Goal: Task Accomplishment & Management: Manage account settings

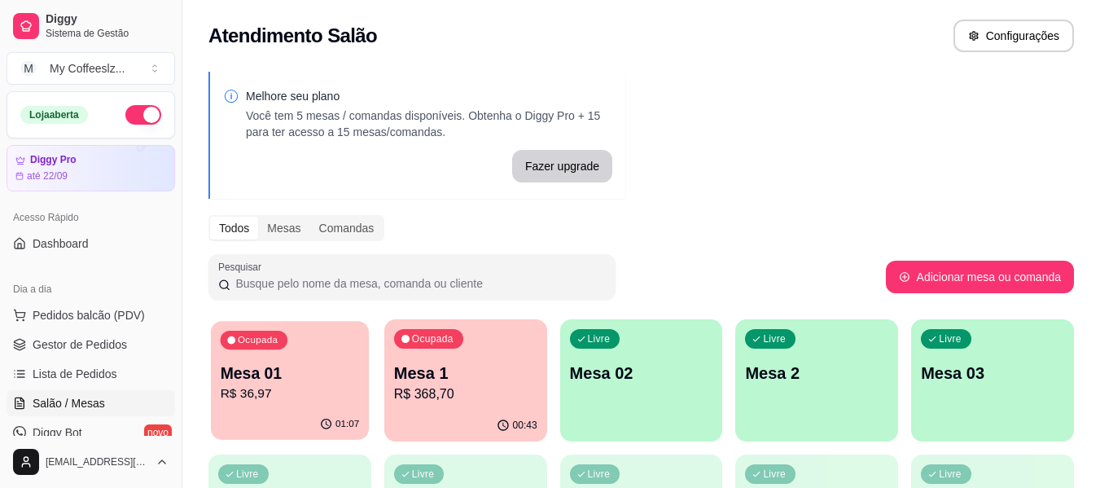
click at [292, 392] on p "R$ 36,97" at bounding box center [290, 393] width 139 height 19
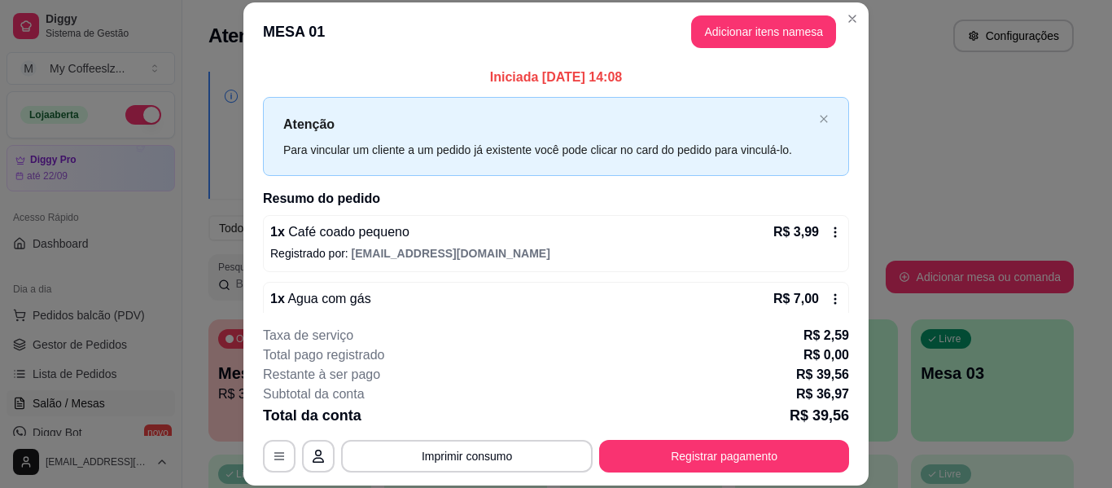
scroll to position [99, 0]
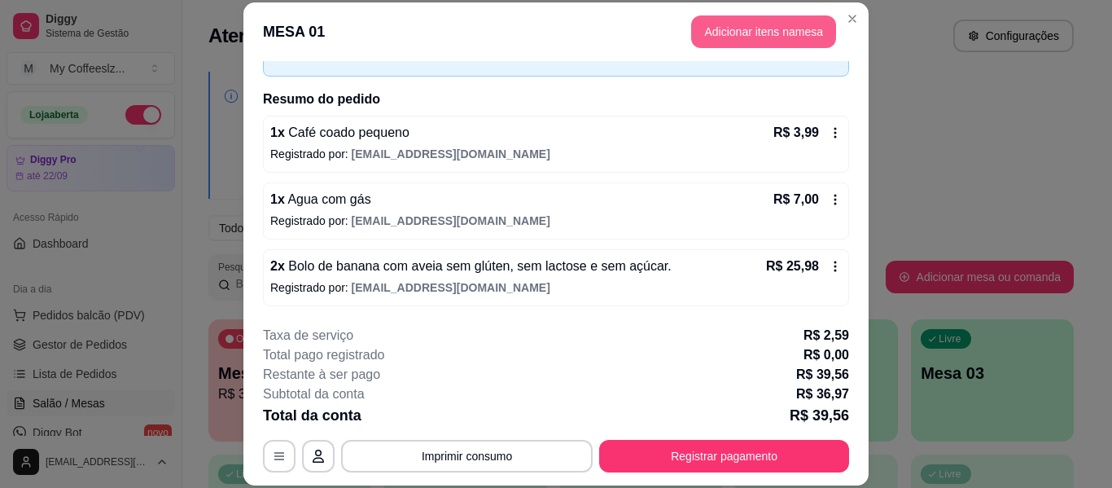
click at [778, 33] on button "Adicionar itens na mesa" at bounding box center [763, 31] width 145 height 33
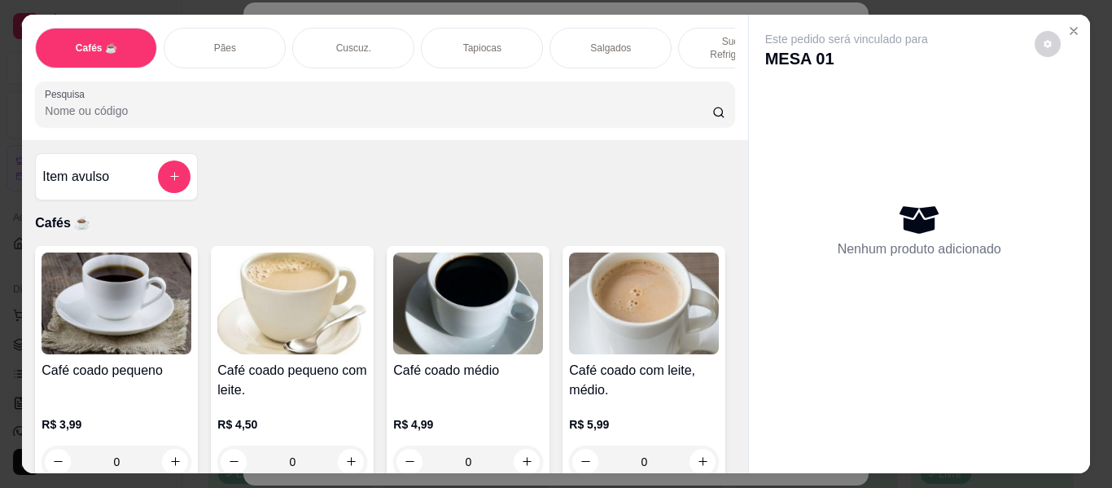
scroll to position [81, 0]
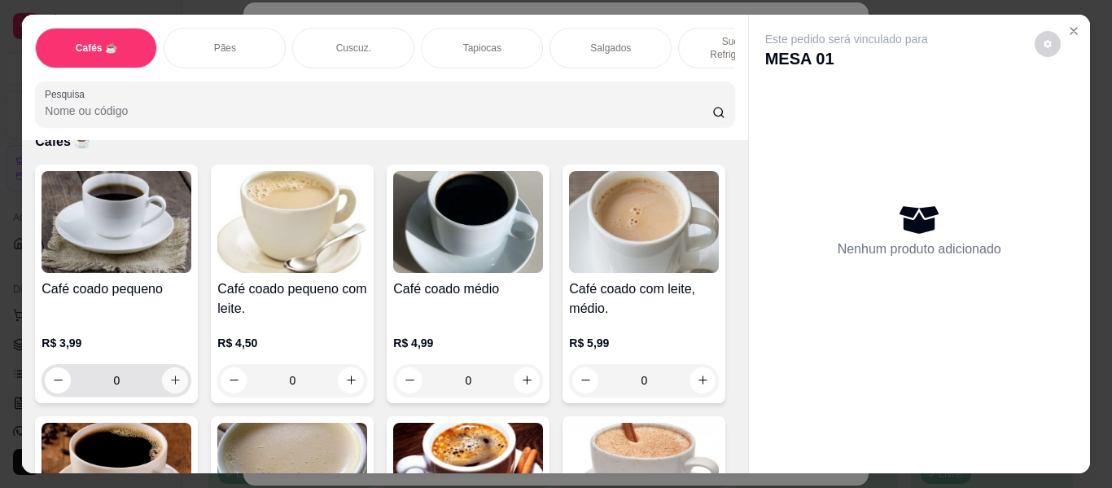
click at [171, 367] on button "increase-product-quantity" at bounding box center [175, 380] width 26 height 26
type input "1"
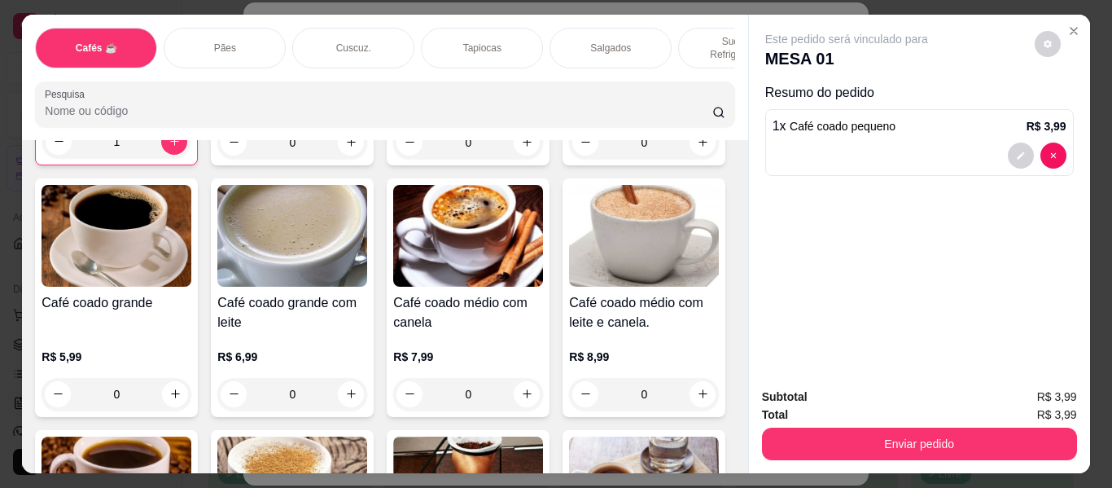
scroll to position [326, 0]
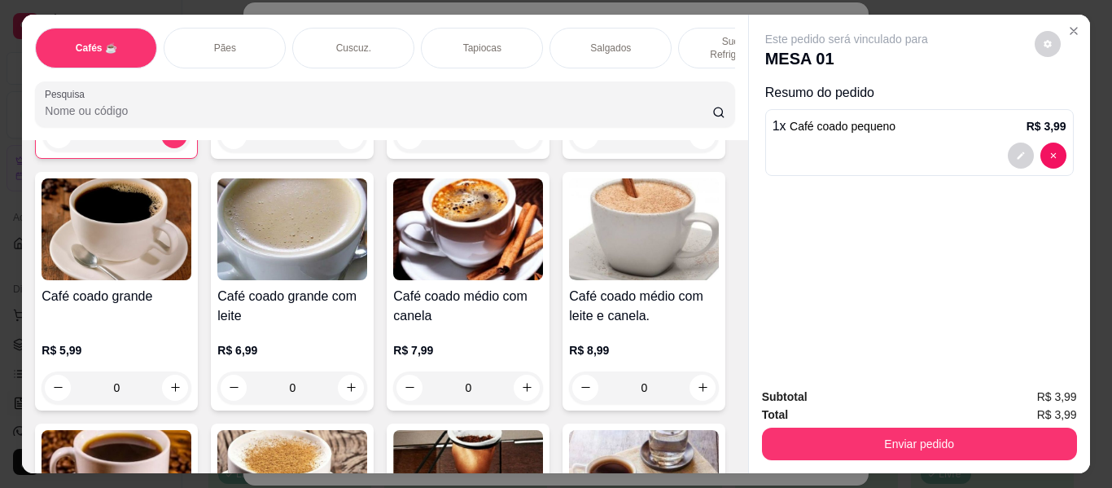
click at [716, 35] on p "Sucos e Refrigerantes" at bounding box center [739, 48] width 94 height 26
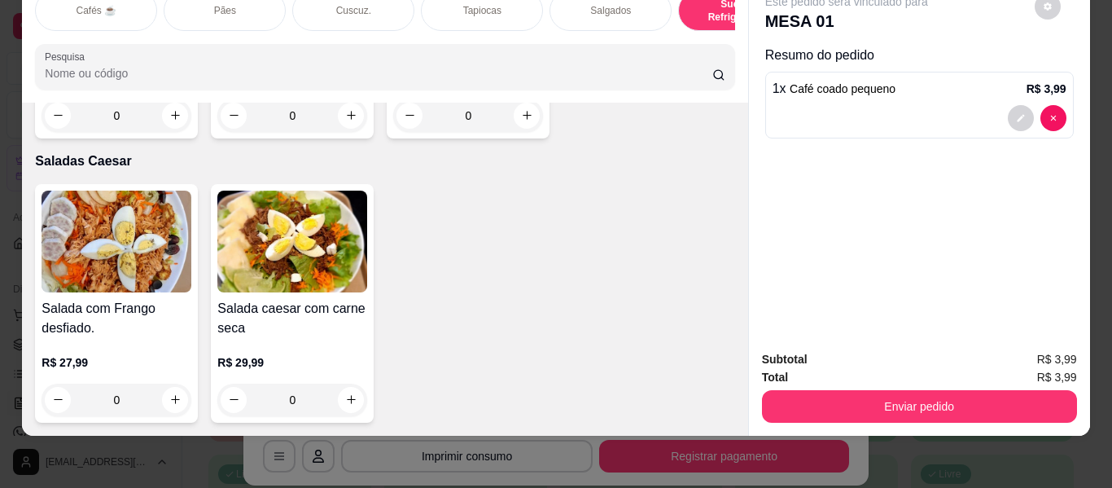
scroll to position [9688, 0]
type input "1"
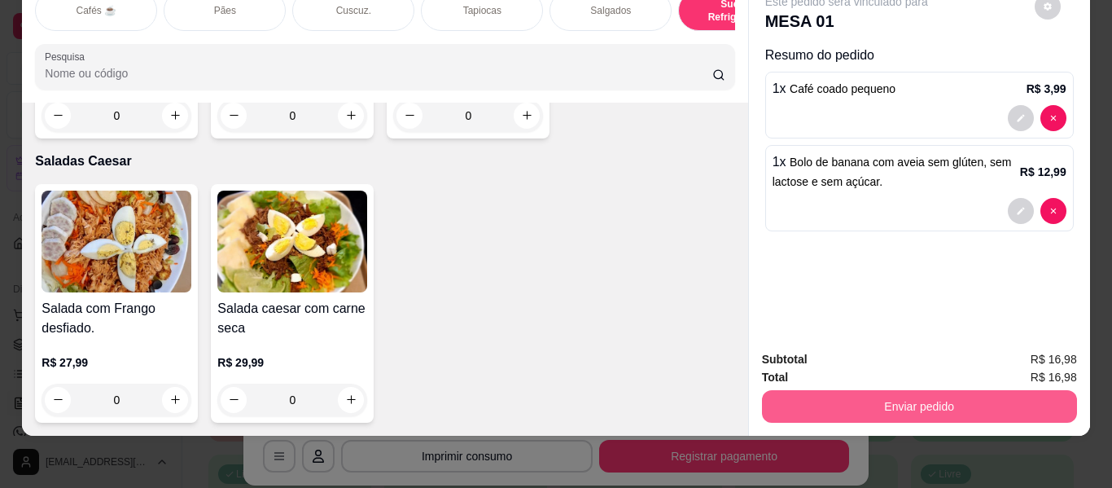
click at [871, 391] on button "Enviar pedido" at bounding box center [919, 406] width 315 height 33
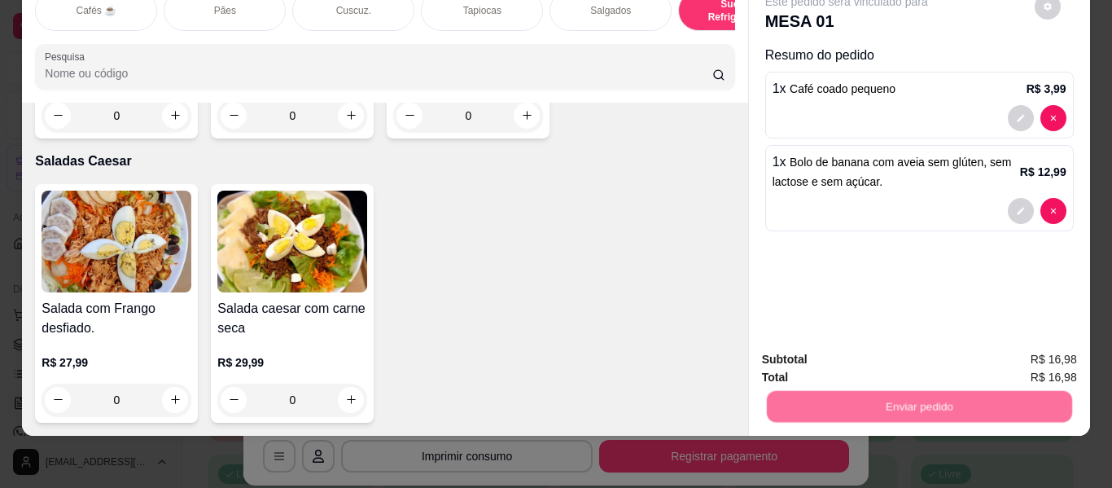
click at [879, 343] on button "Não registrar e enviar pedido" at bounding box center [865, 354] width 164 height 30
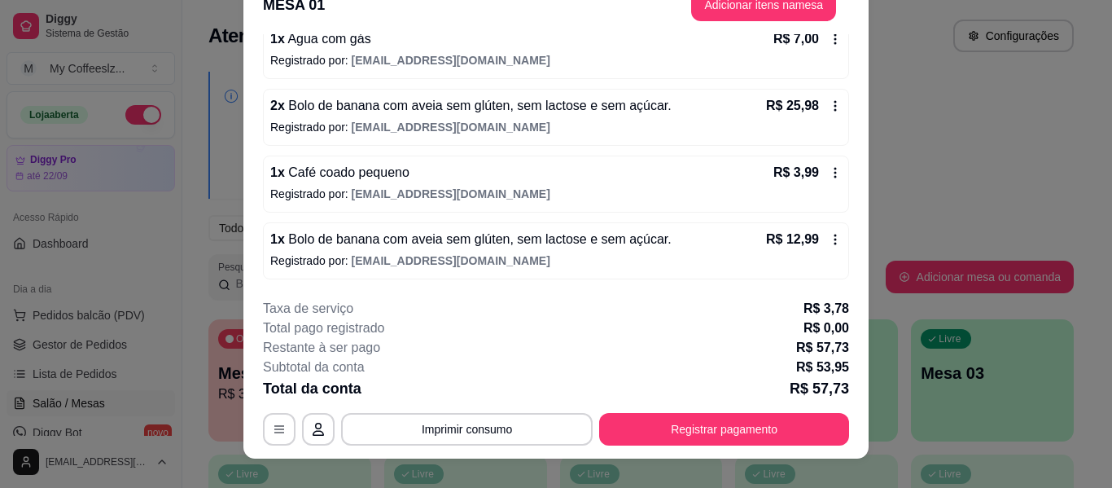
scroll to position [50, 0]
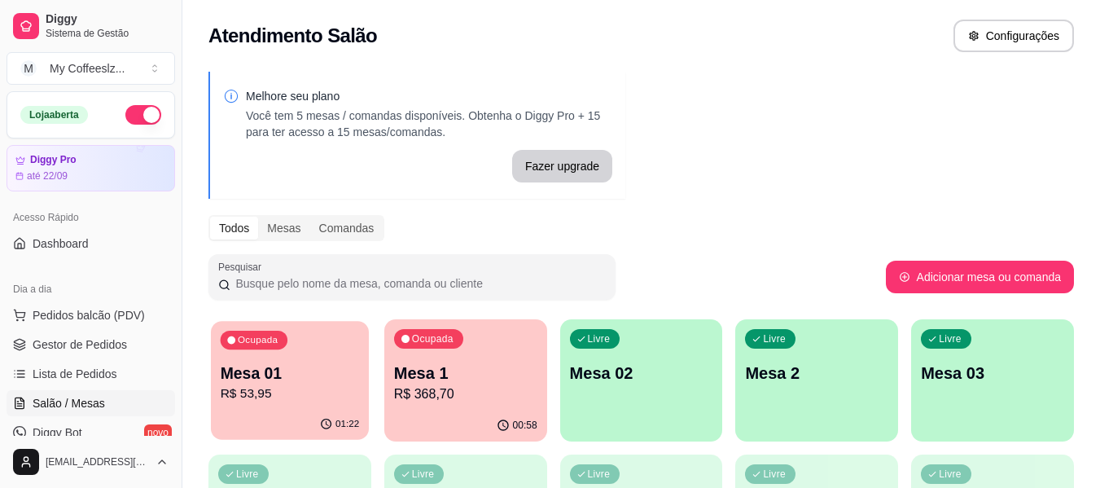
click at [329, 369] on p "Mesa 01" at bounding box center [290, 373] width 139 height 22
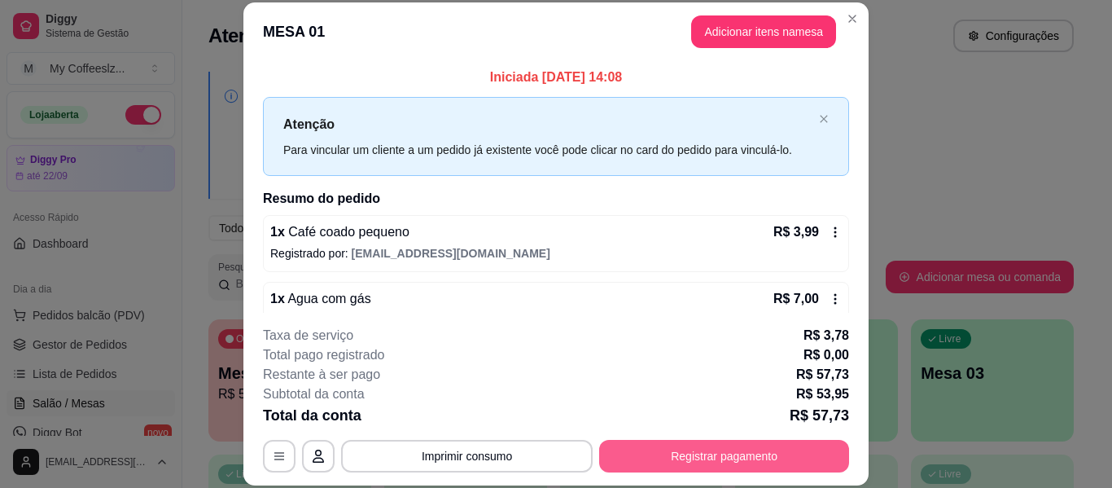
click at [750, 455] on button "Registrar pagamento" at bounding box center [724, 455] width 250 height 33
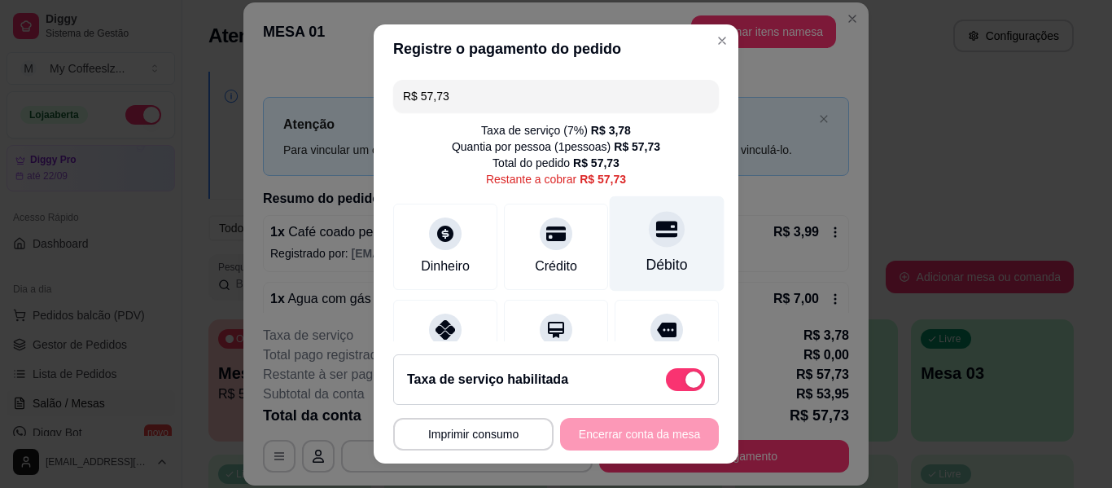
click at [641, 249] on div "Débito" at bounding box center [667, 243] width 115 height 95
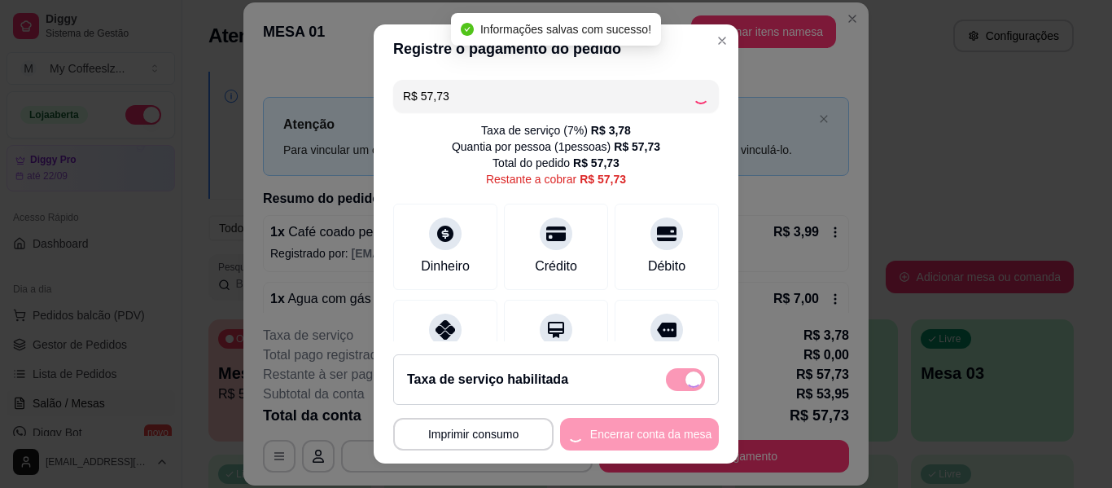
type input "R$ 0,00"
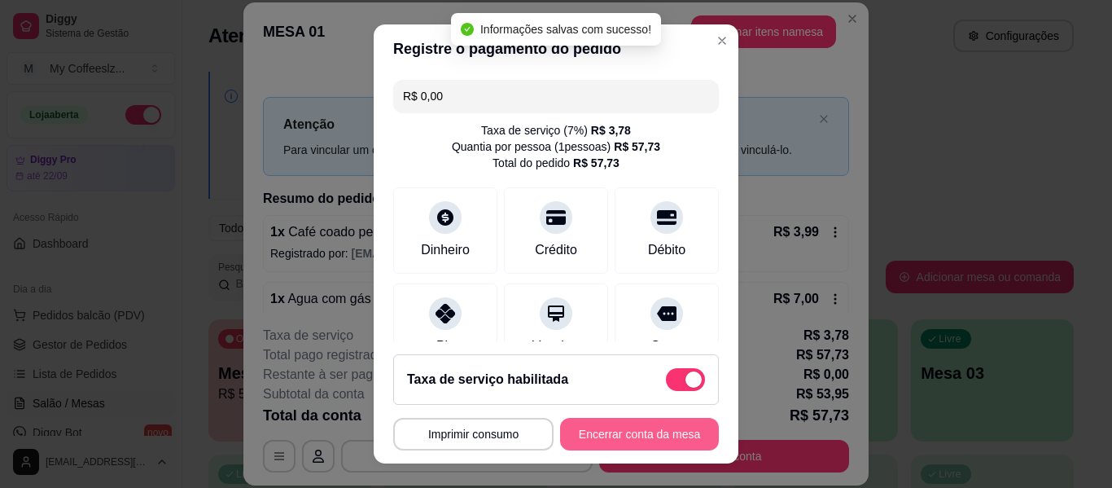
click at [575, 424] on button "Encerrar conta da mesa" at bounding box center [639, 434] width 159 height 33
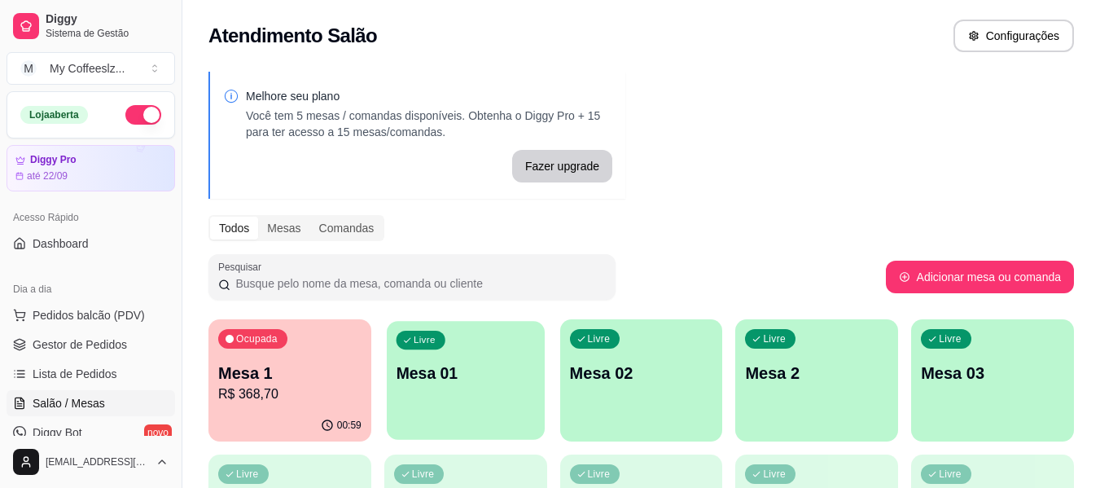
click at [473, 394] on div "Livre Mesa 01" at bounding box center [466, 370] width 158 height 99
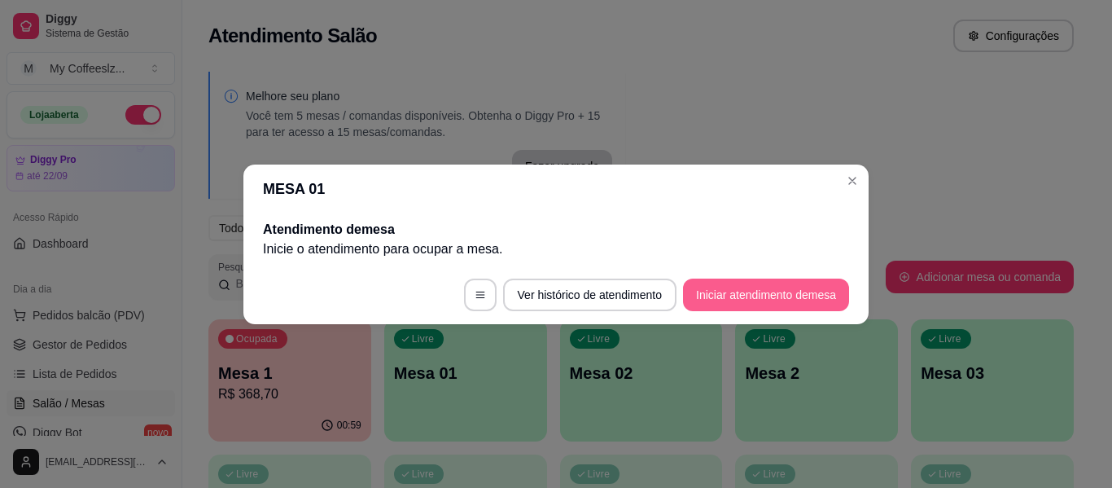
click at [727, 296] on button "Iniciar atendimento de mesa" at bounding box center [766, 294] width 166 height 33
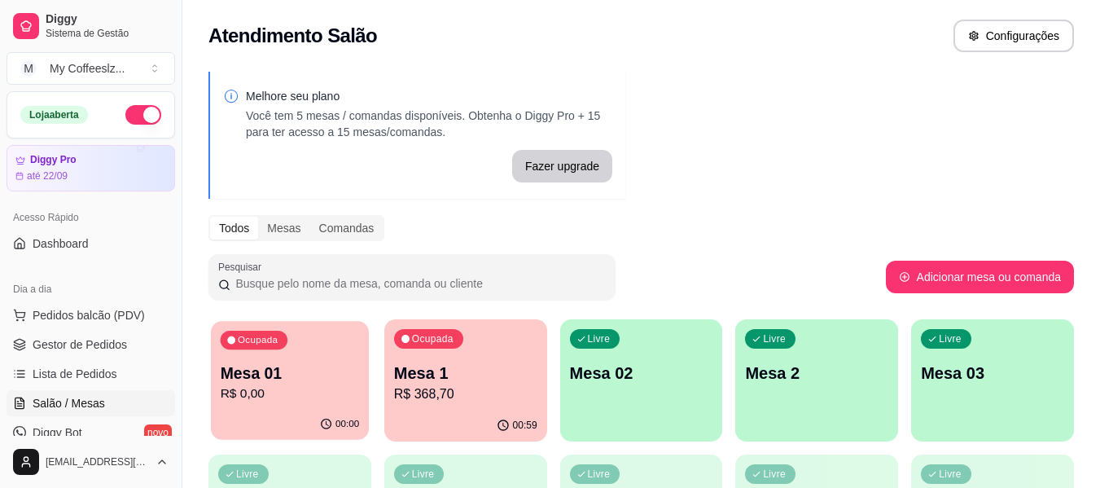
click at [343, 387] on p "R$ 0,00" at bounding box center [290, 393] width 139 height 19
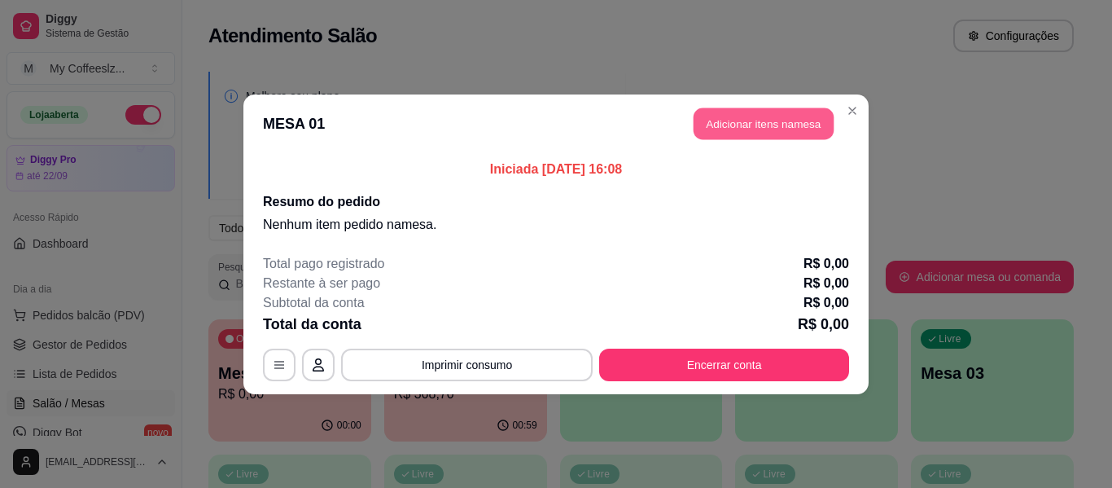
click at [709, 125] on button "Adicionar itens na mesa" at bounding box center [763, 123] width 140 height 32
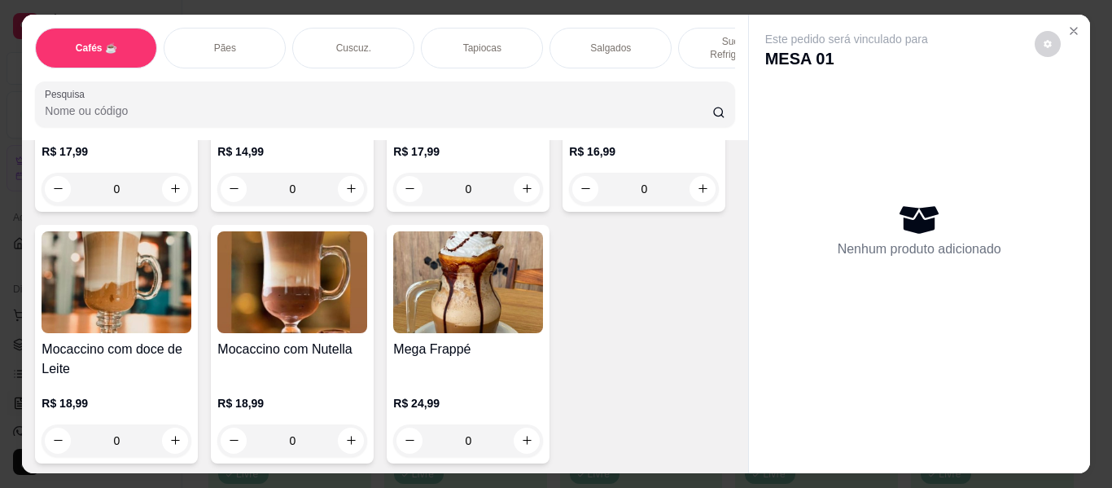
scroll to position [2035, 0]
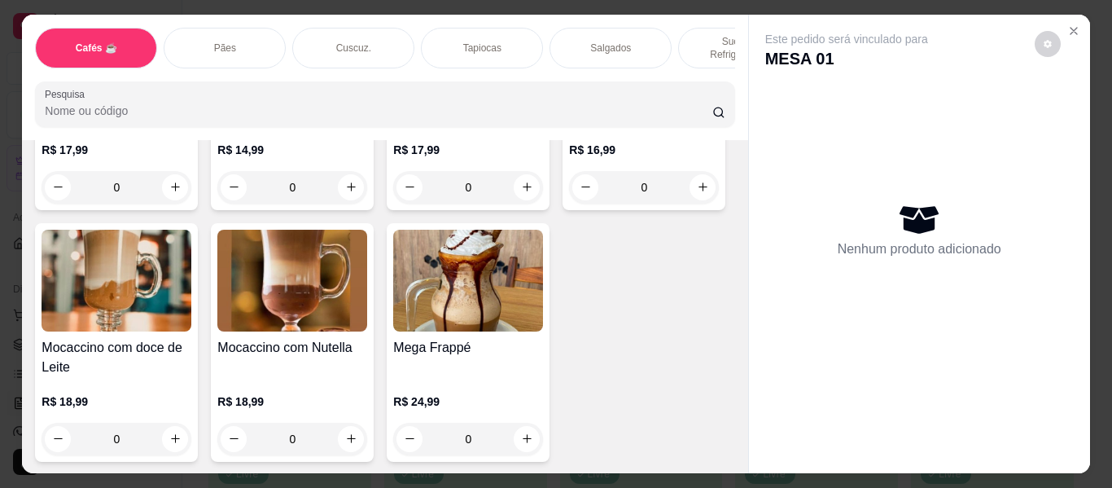
type input "1"
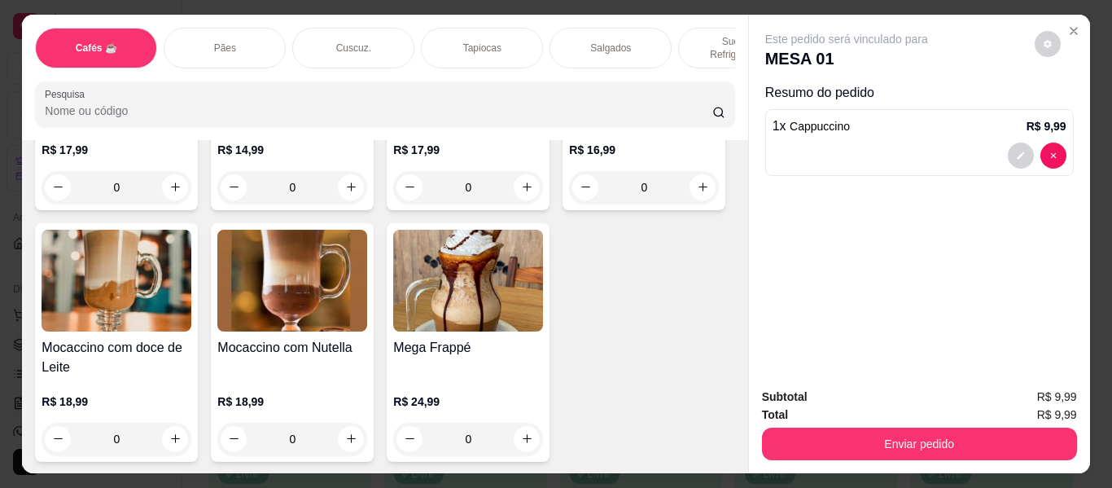
click at [704, 35] on p "Sucos e Refrigerantes" at bounding box center [739, 48] width 94 height 26
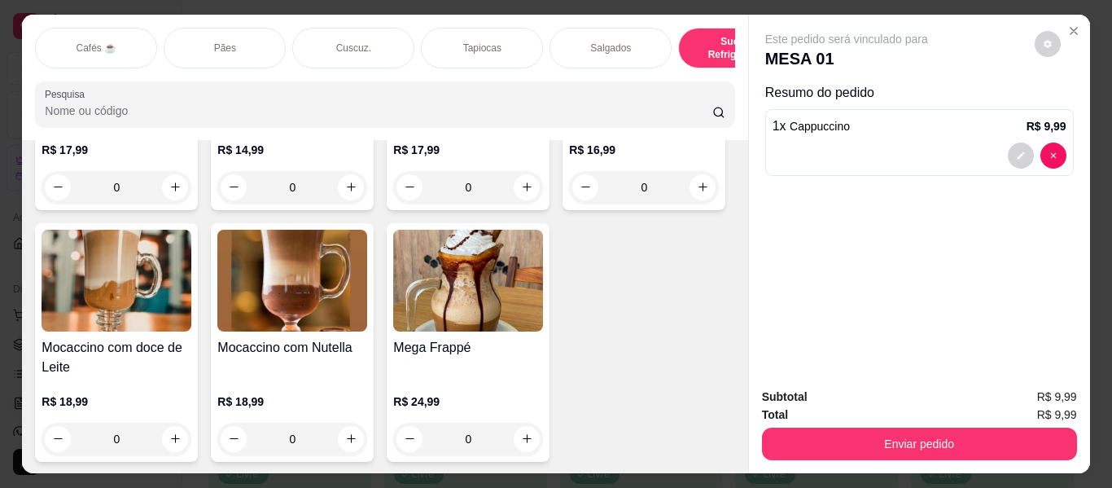
scroll to position [44, 0]
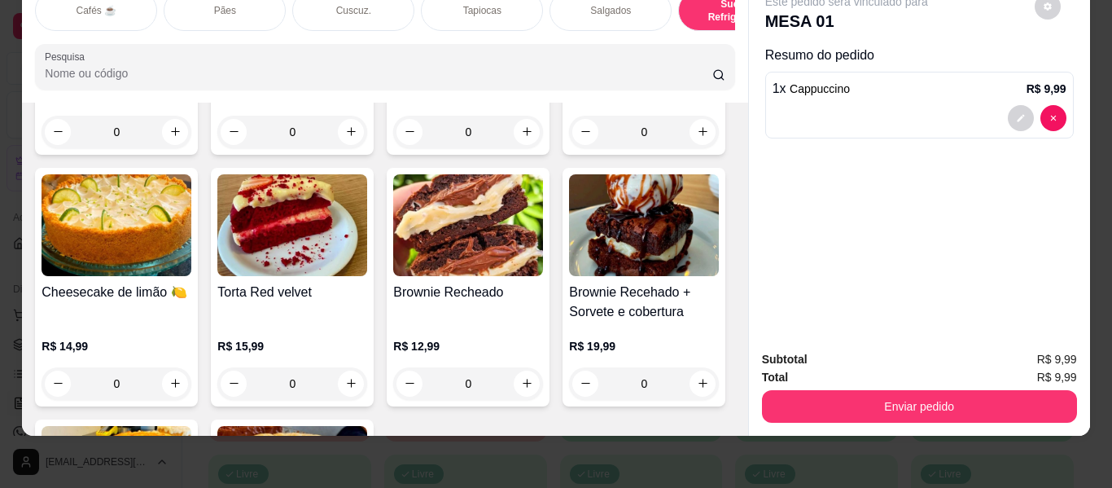
type input "1"
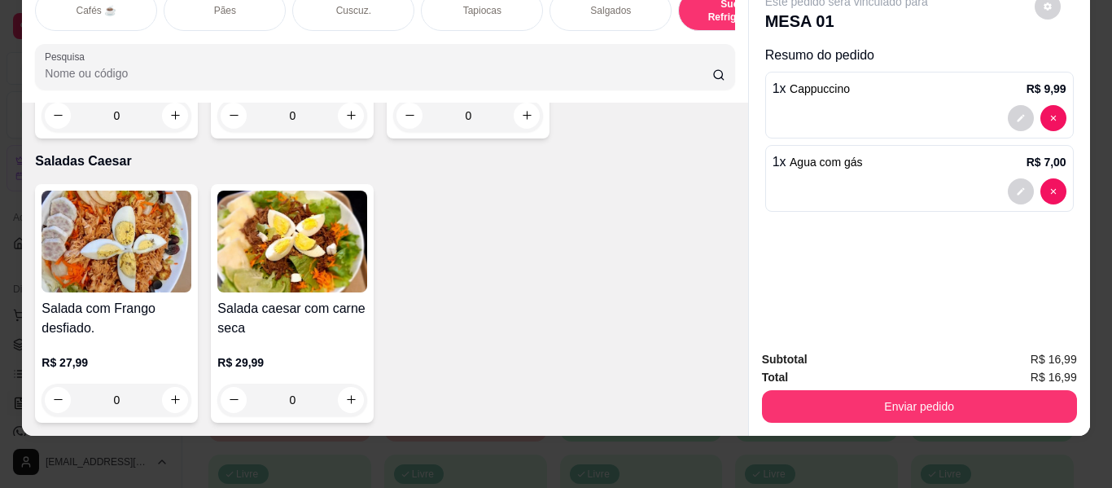
scroll to position [9769, 0]
type input "1"
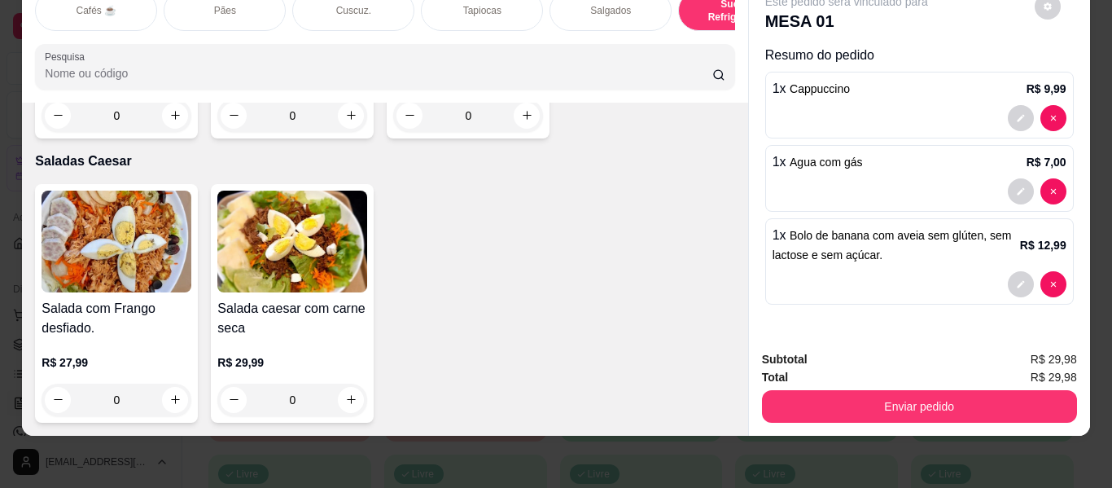
click at [376, 10] on div "Cuscuz." at bounding box center [353, 10] width 122 height 41
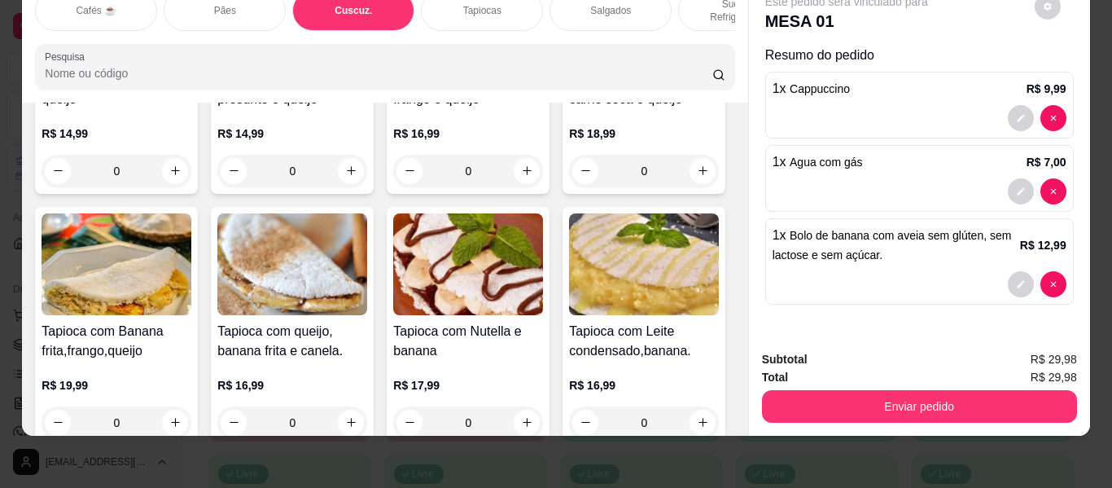
click at [472, 4] on p "Tapiocas" at bounding box center [482, 10] width 38 height 13
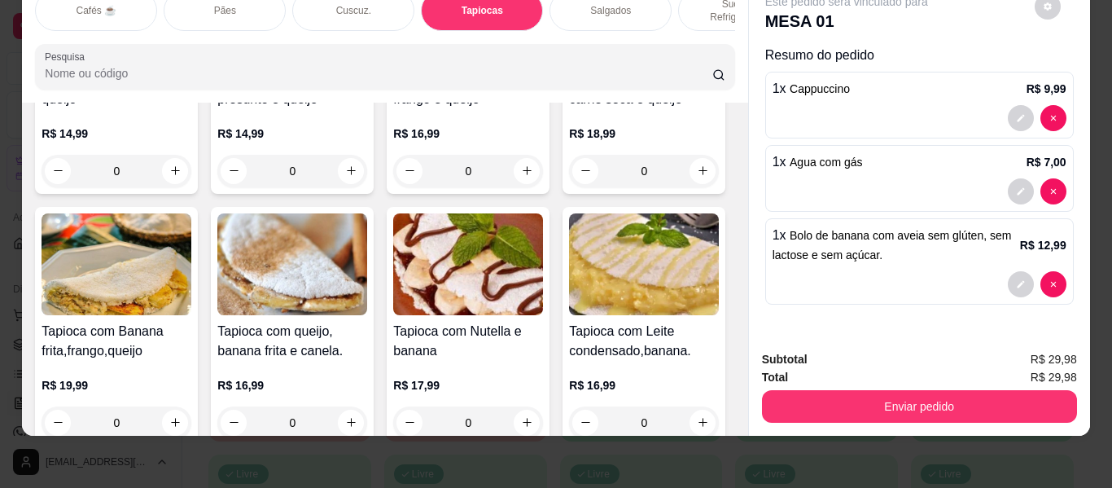
scroll to position [44, 0]
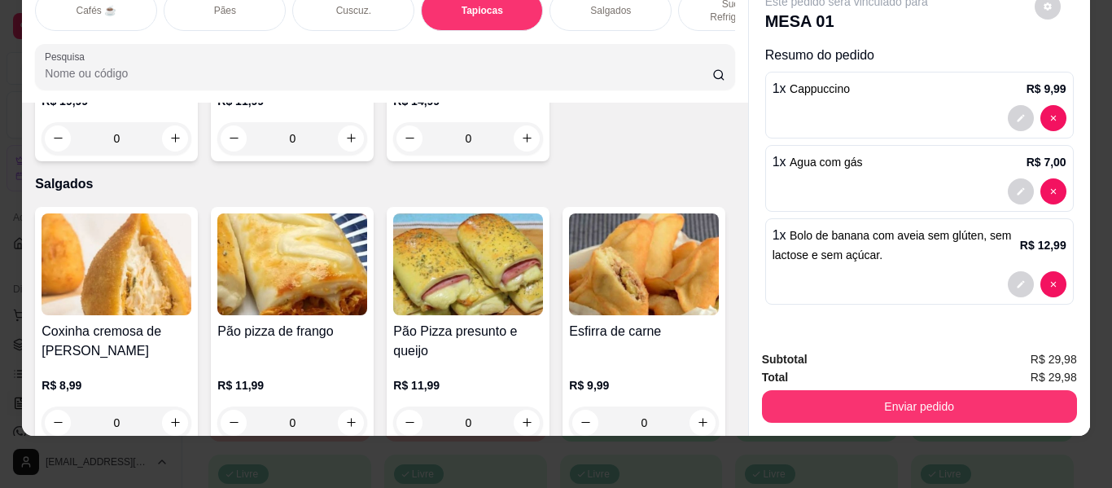
type input "1"
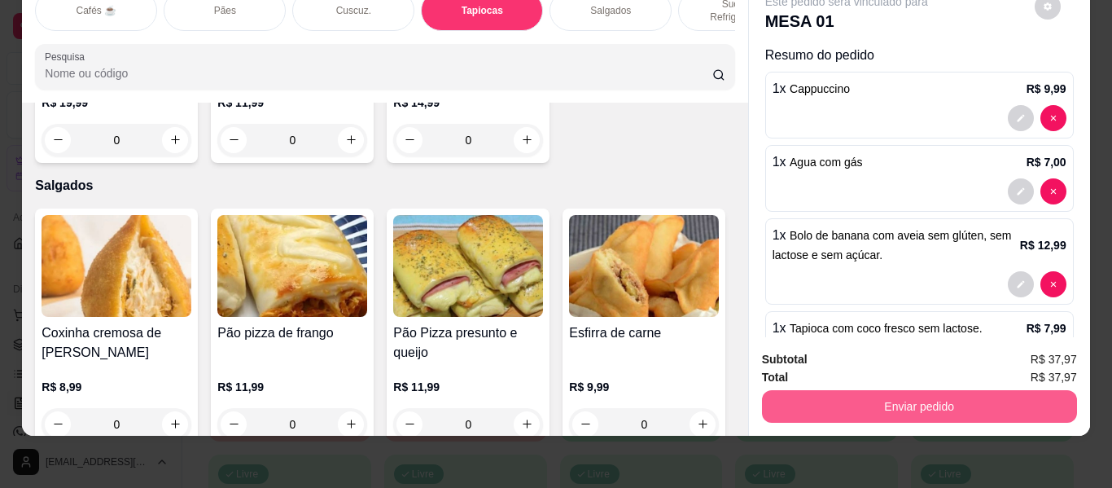
click at [793, 390] on button "Enviar pedido" at bounding box center [919, 406] width 315 height 33
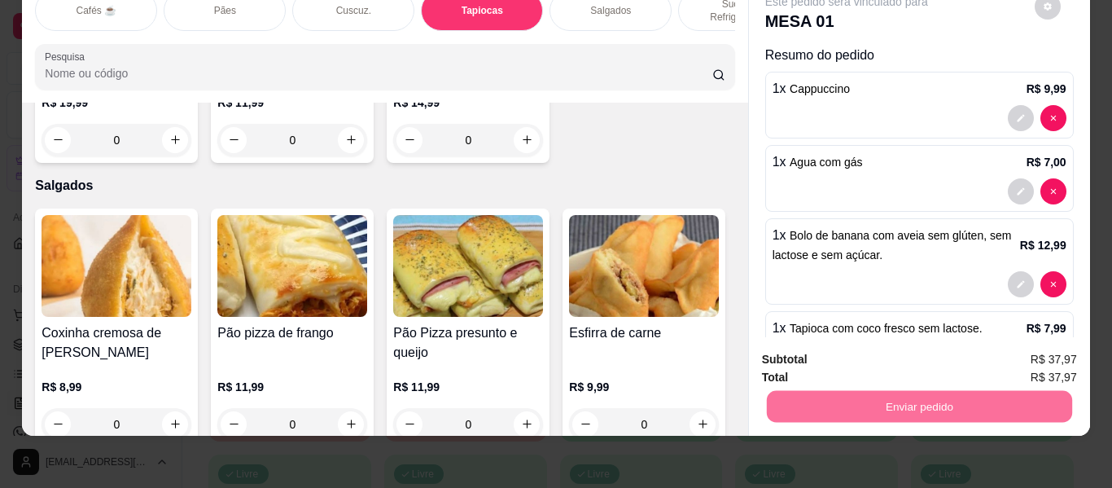
click at [829, 343] on button "Não registrar e enviar pedido" at bounding box center [865, 354] width 169 height 31
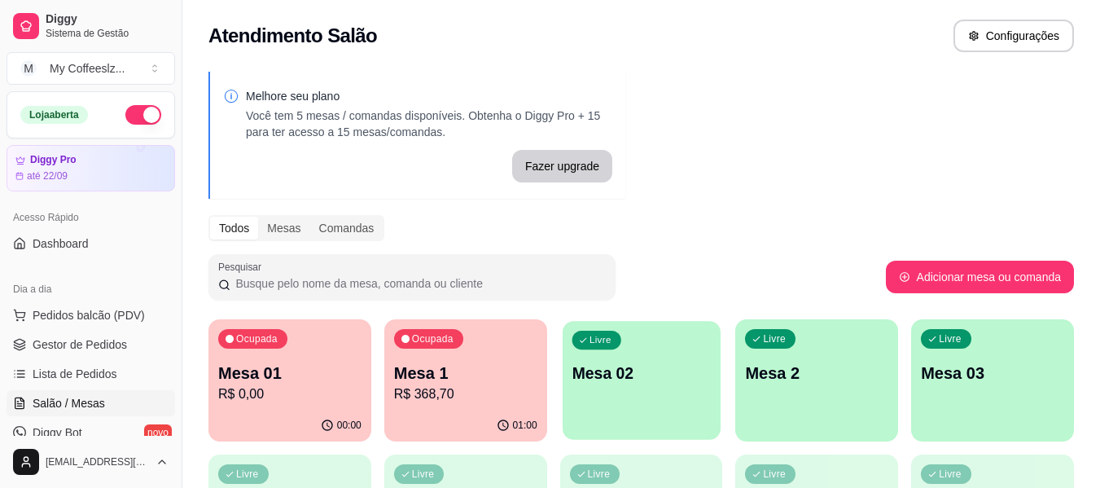
click at [661, 387] on div "Livre Mesa 02" at bounding box center [641, 370] width 158 height 99
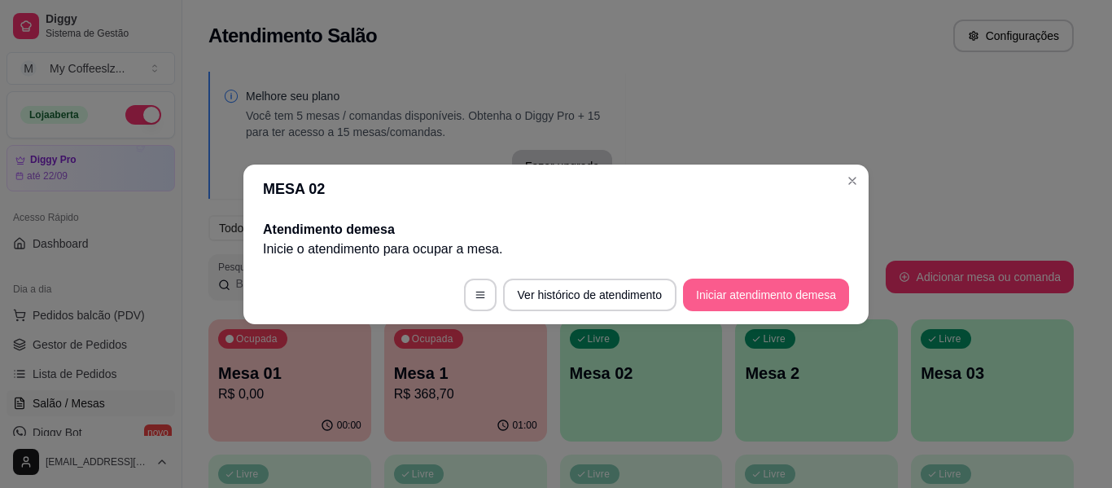
click at [737, 289] on button "Iniciar atendimento de mesa" at bounding box center [766, 294] width 166 height 33
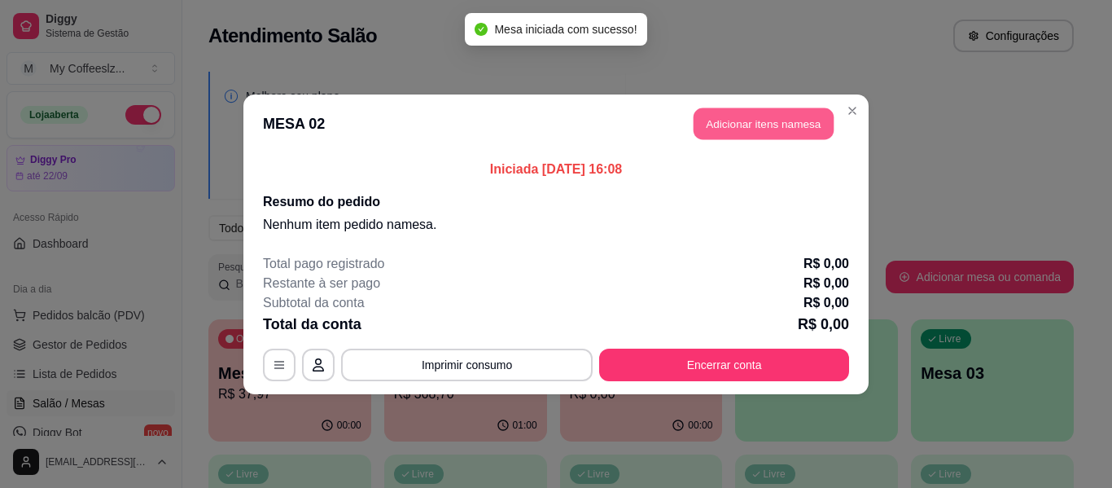
click at [793, 117] on button "Adicionar itens na mesa" at bounding box center [763, 123] width 140 height 32
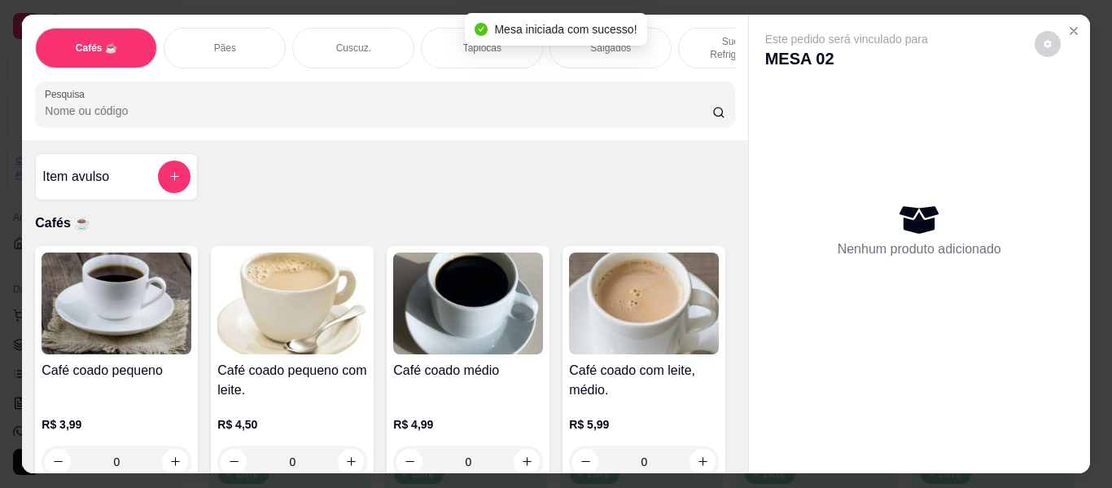
click at [398, 187] on div "Item avulso Cafés ☕ Café coado pequeno R$ 3,99 0 Café coado pequeno com leite. …" at bounding box center [384, 306] width 725 height 333
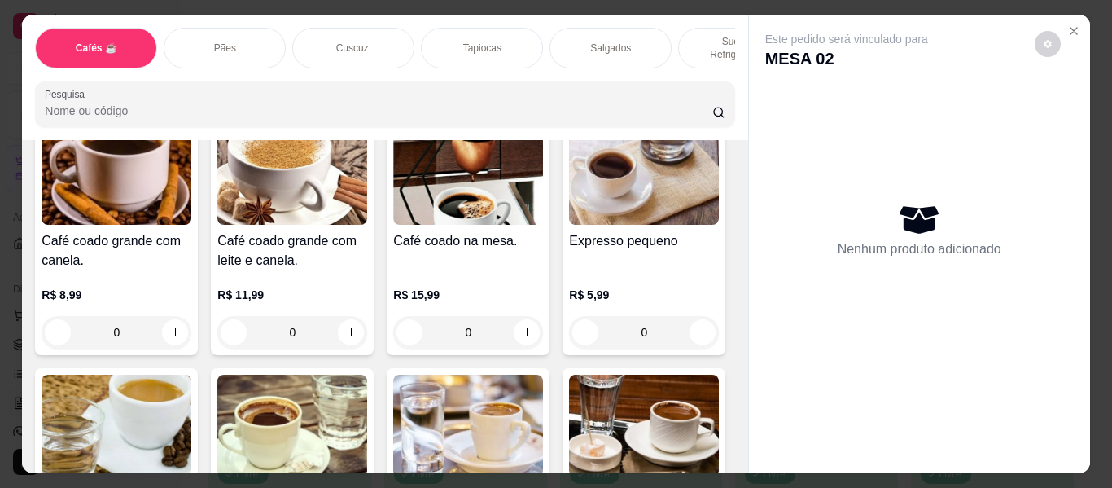
scroll to position [651, 0]
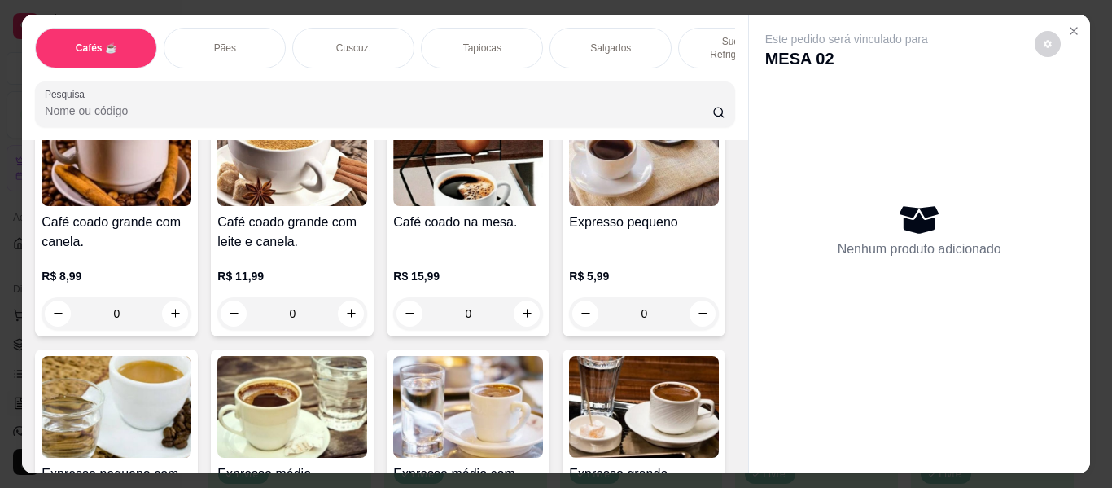
click at [695, 35] on p "Sucos e Refrigerantes" at bounding box center [739, 48] width 94 height 26
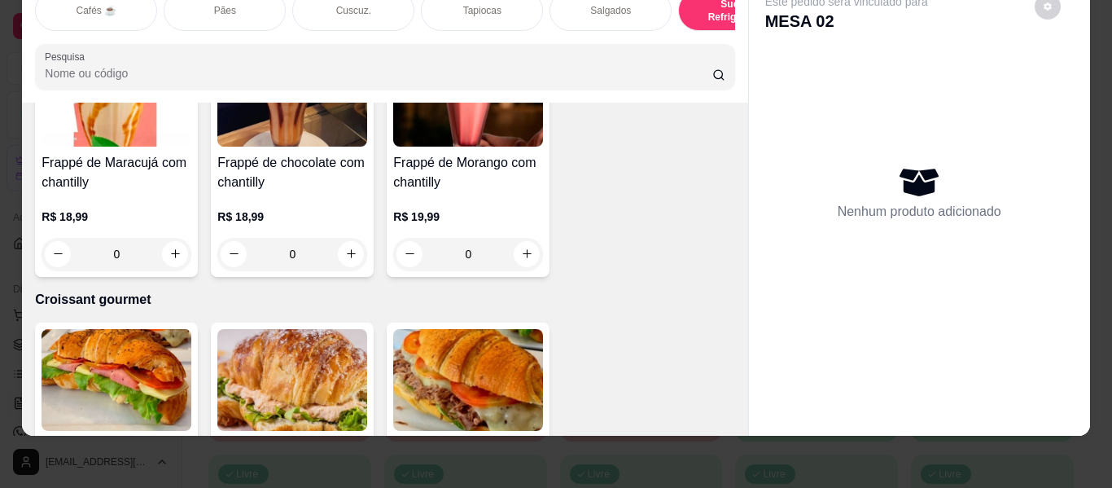
scroll to position [8467, 0]
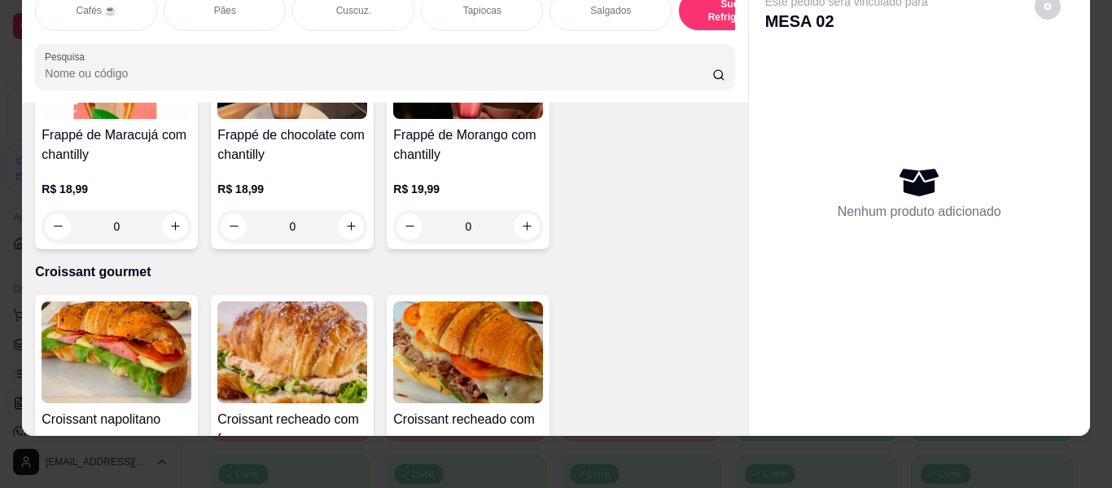
type input "1"
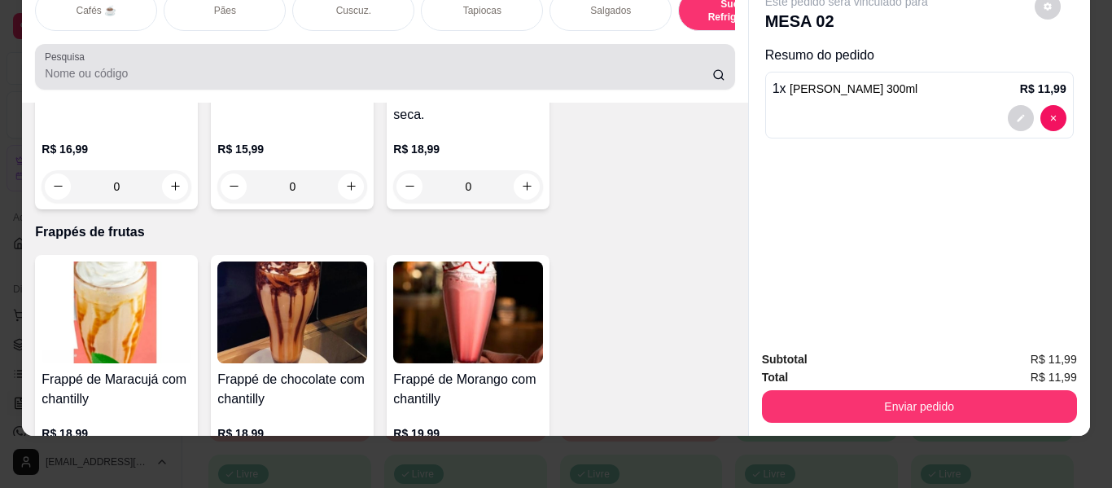
scroll to position [0, 0]
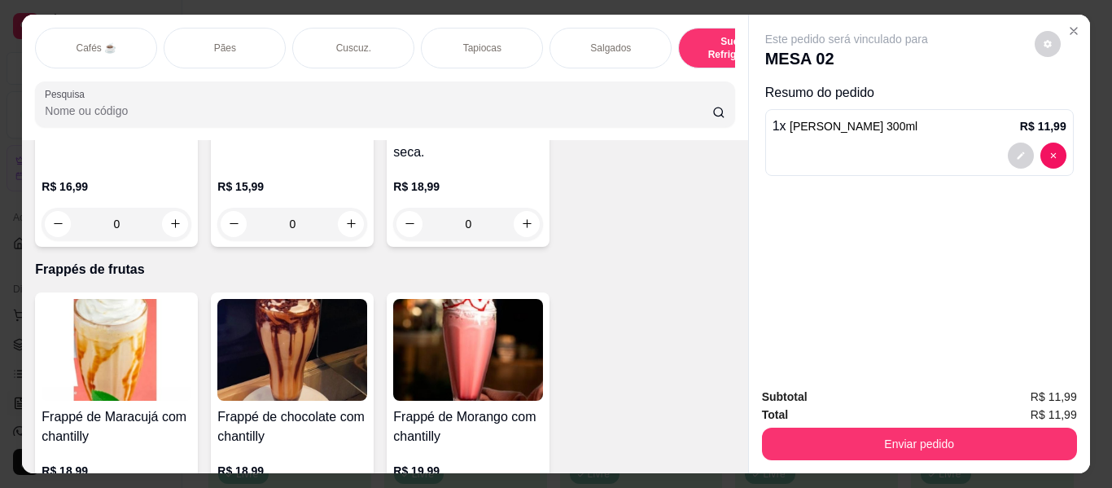
drag, startPoint x: 592, startPoint y: 45, endPoint x: 549, endPoint y: 107, distance: 76.1
click at [592, 44] on p "Salgados" at bounding box center [610, 48] width 41 height 13
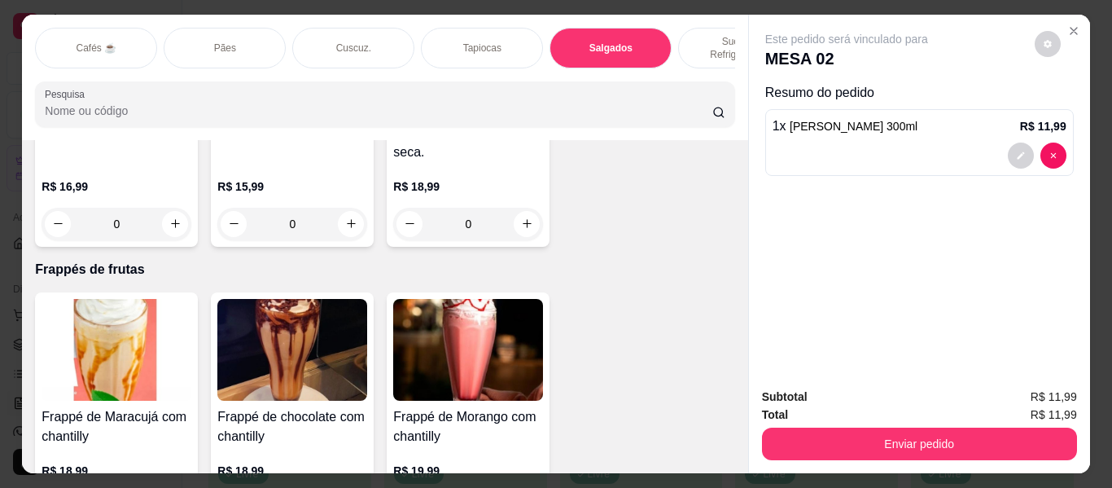
scroll to position [37, 0]
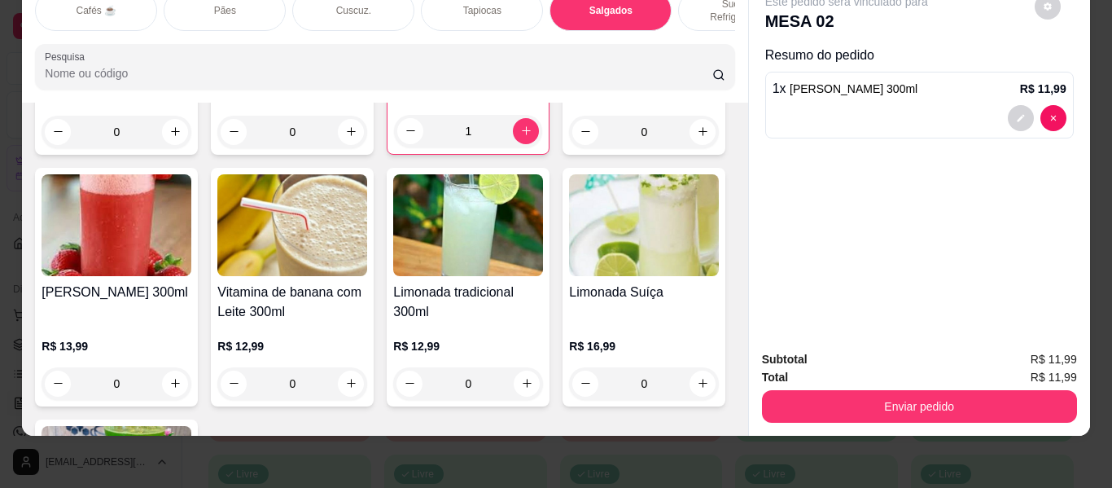
type input "1"
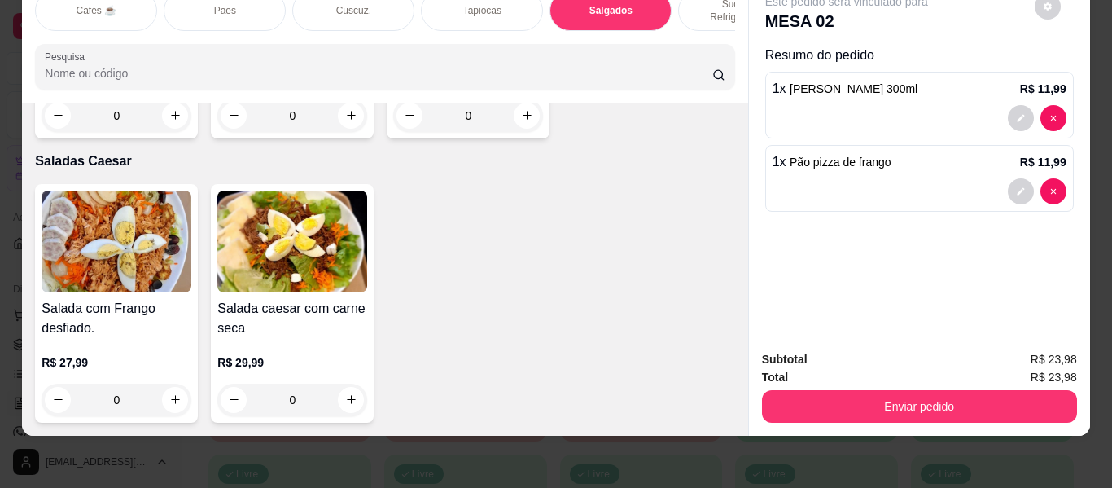
scroll to position [9552, 0]
type input "1"
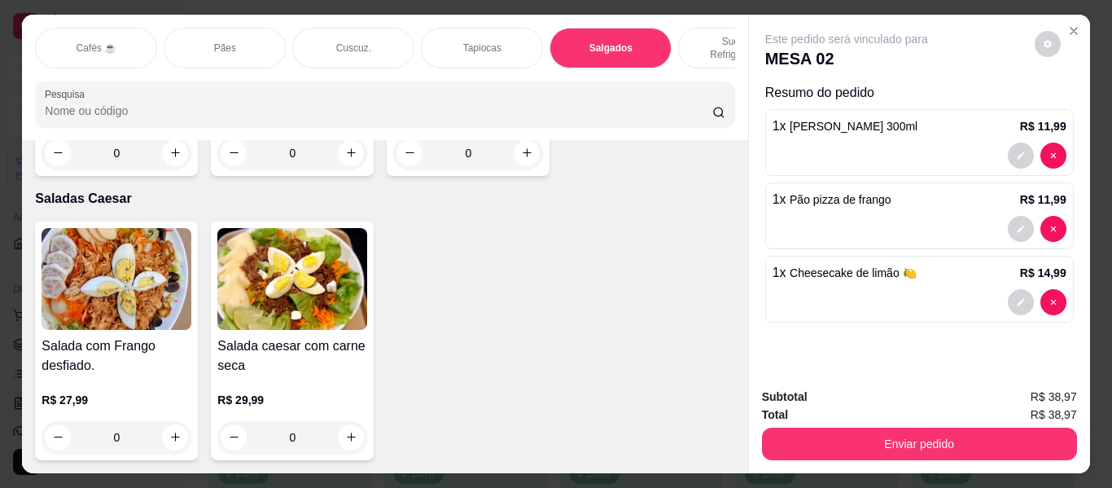
scroll to position [0, 0]
click at [1060, 23] on button "Close" at bounding box center [1073, 31] width 26 height 26
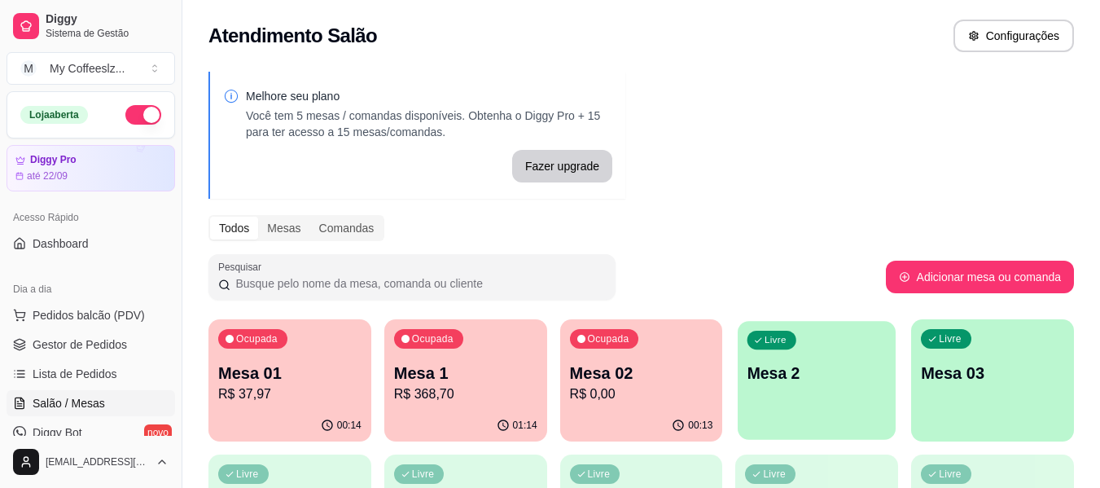
click at [812, 395] on div "Livre Mesa 2" at bounding box center [816, 370] width 158 height 99
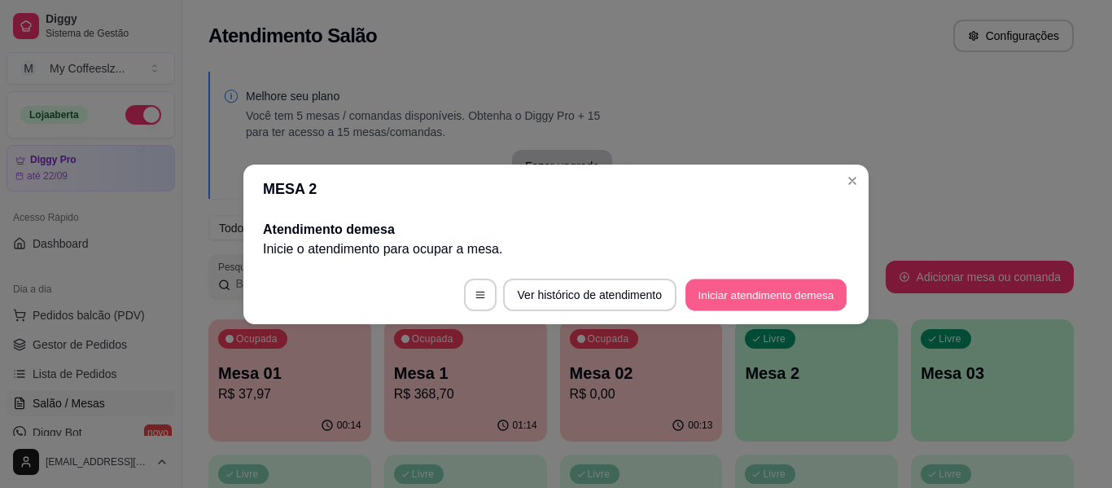
click at [763, 282] on button "Iniciar atendimento de mesa" at bounding box center [765, 294] width 161 height 32
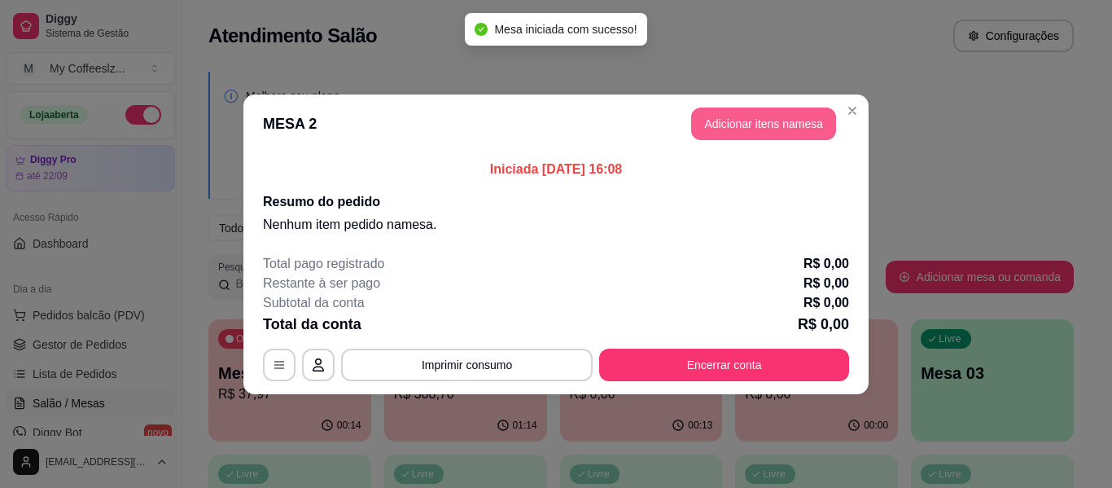
click at [758, 132] on button "Adicionar itens na mesa" at bounding box center [763, 123] width 145 height 33
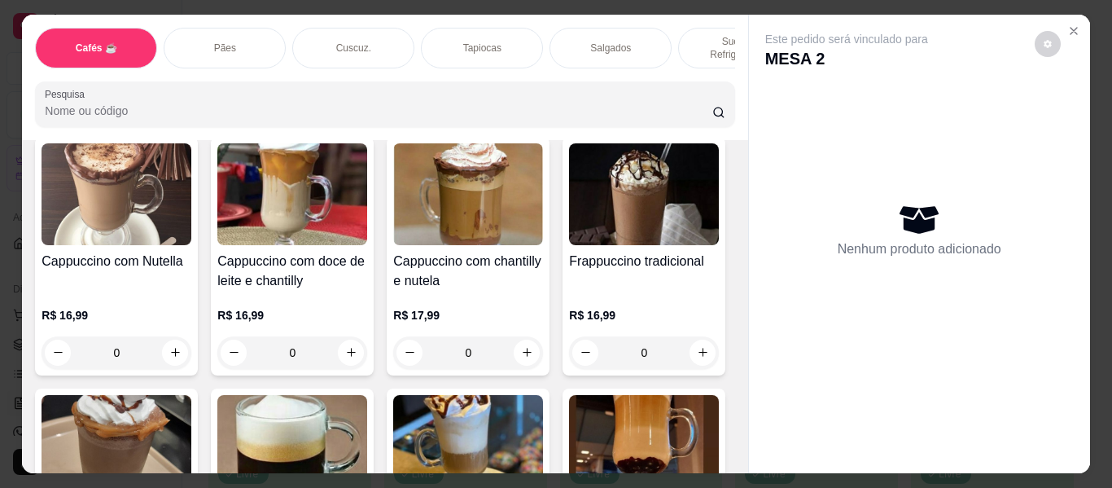
scroll to position [1628, 0]
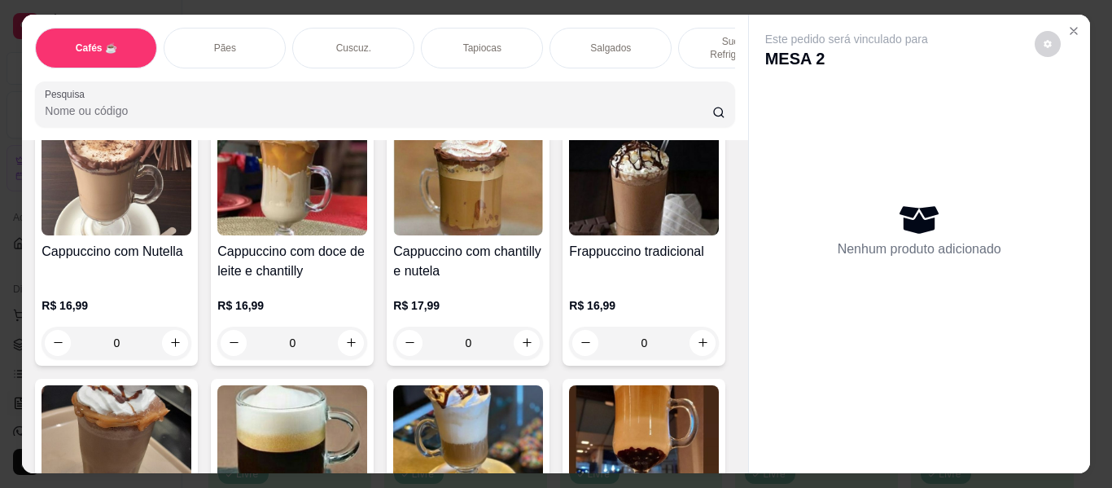
type input "1"
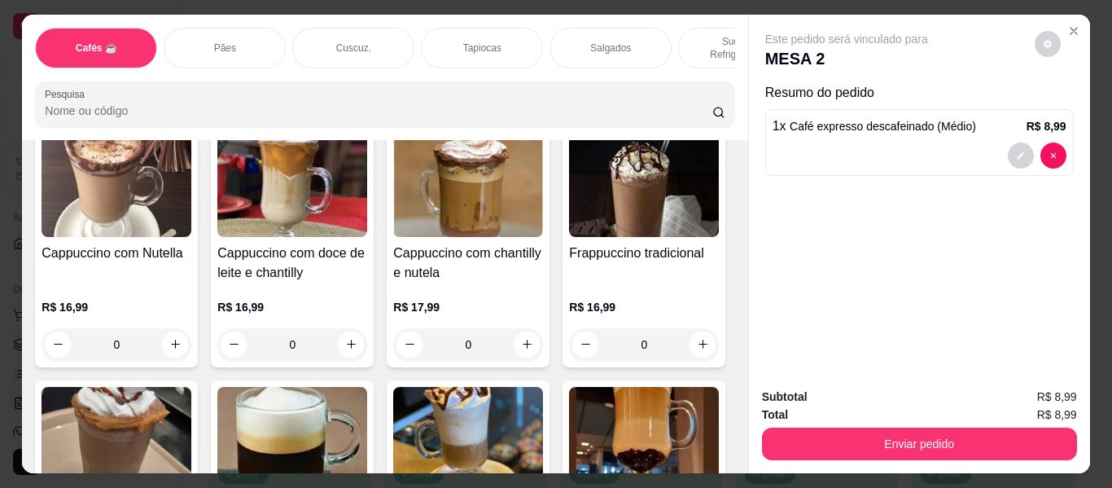
scroll to position [1629, 0]
click at [601, 42] on p "Salgados" at bounding box center [610, 48] width 41 height 13
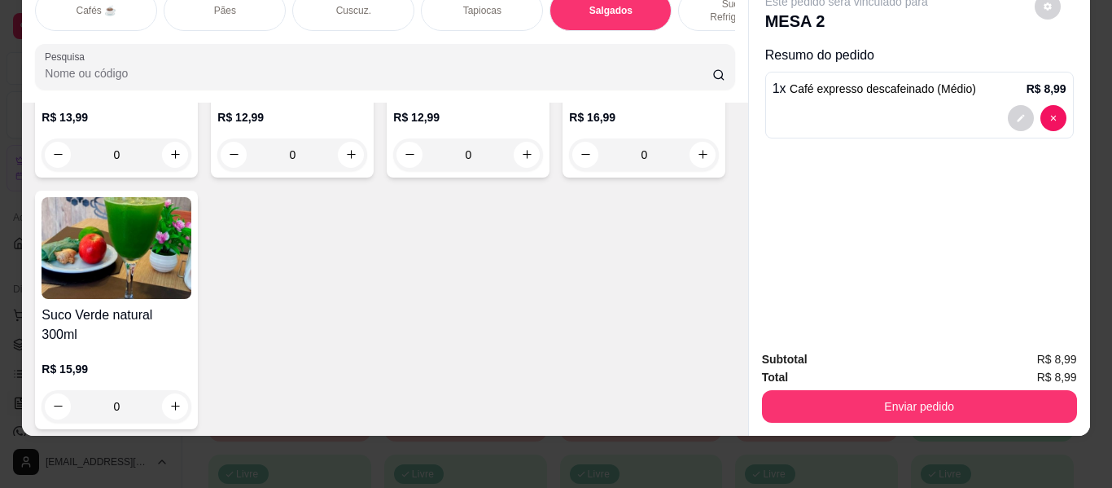
scroll to position [7030, 0]
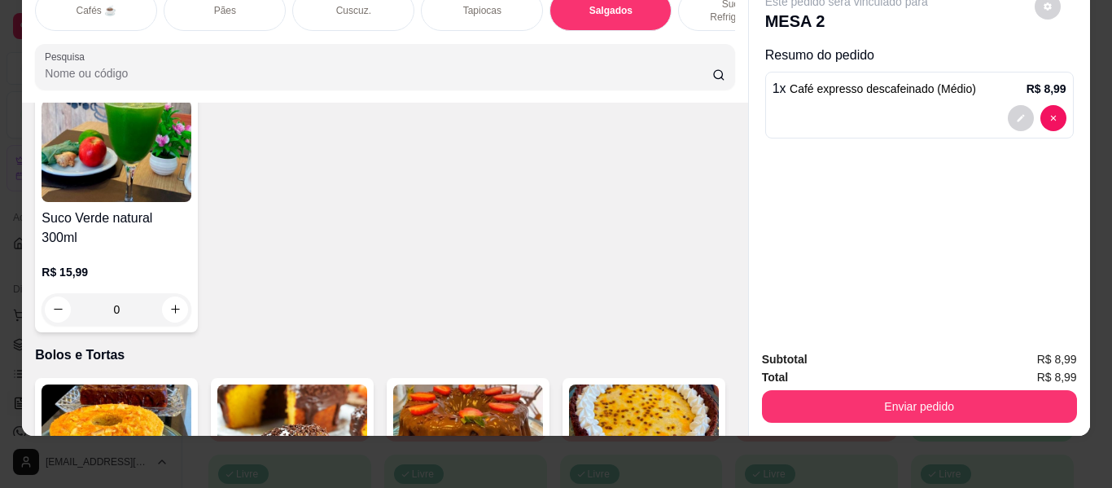
type input "1"
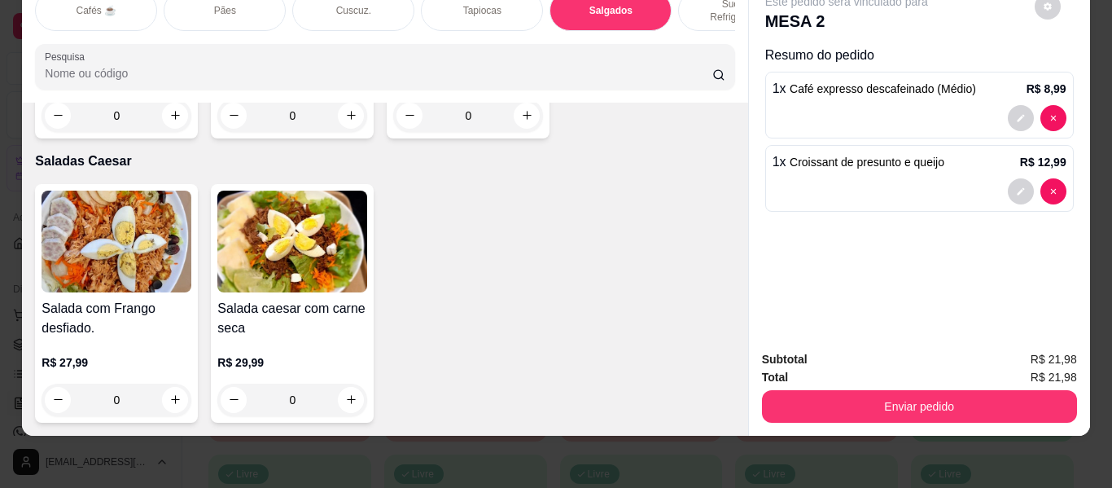
scroll to position [9797, 0]
type input "1"
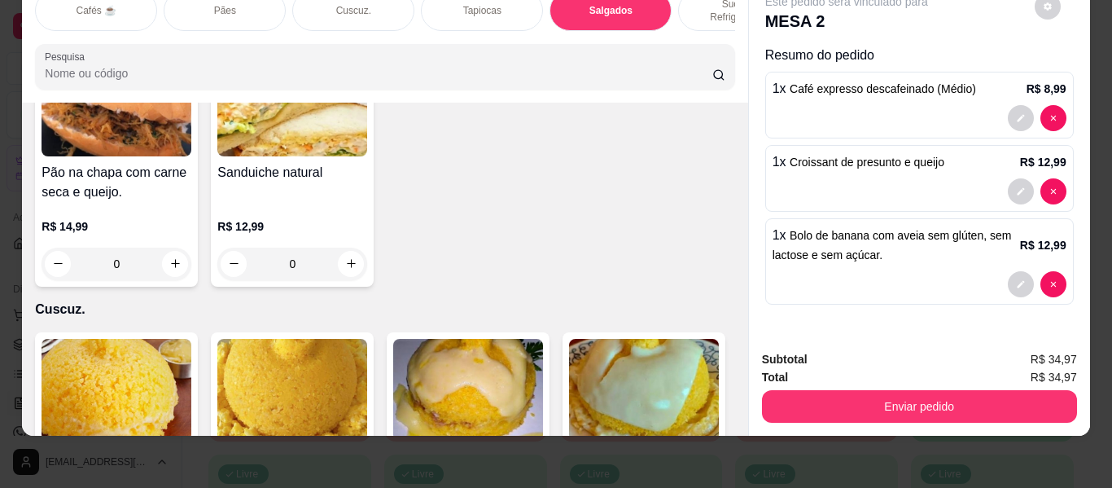
scroll to position [3124, 0]
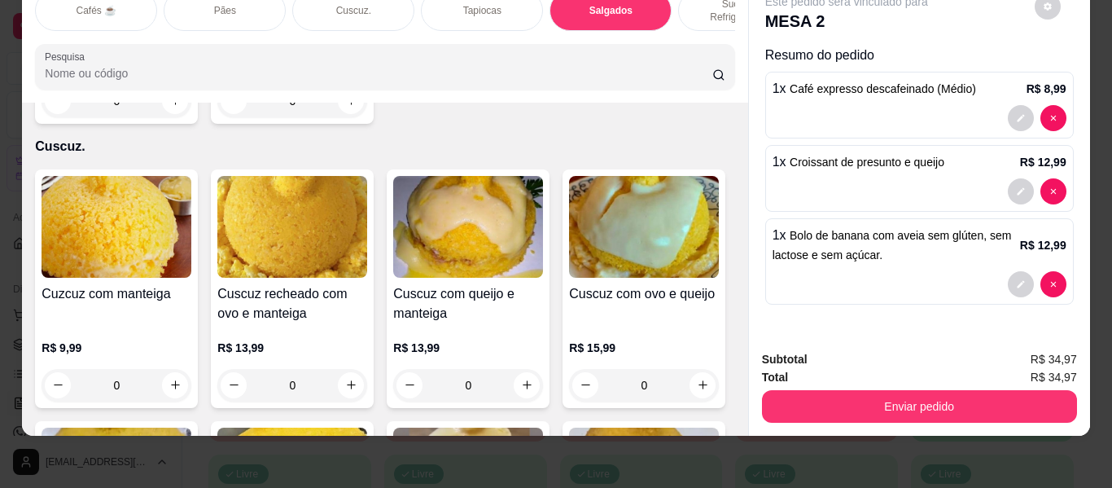
type input "1"
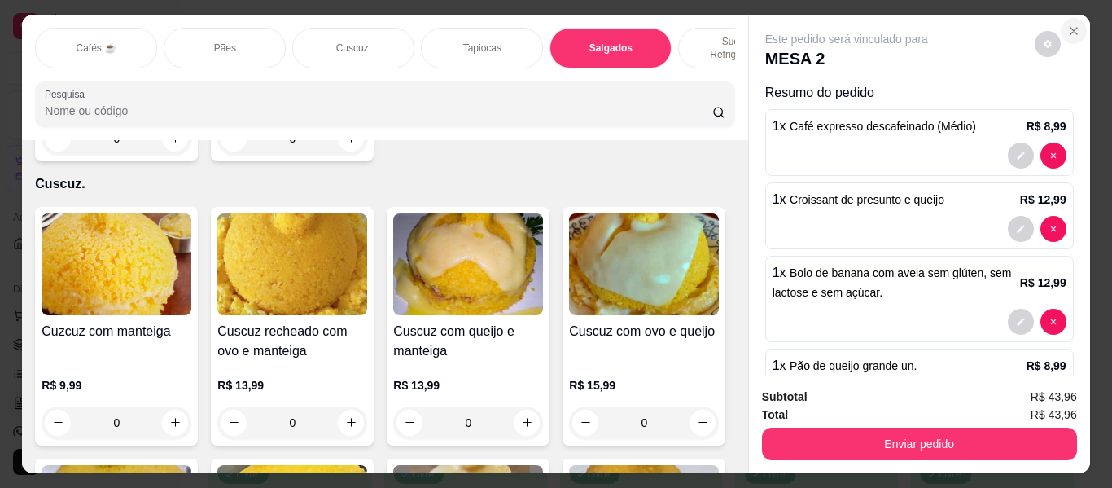
click at [1071, 24] on icon "Close" at bounding box center [1073, 30] width 13 height 13
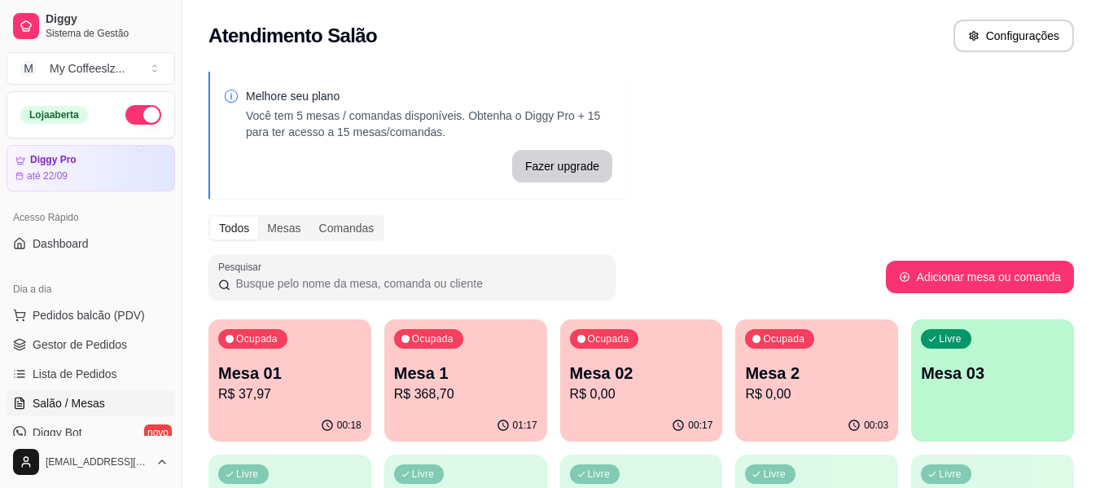
click at [789, 380] on p "Mesa 2" at bounding box center [816, 372] width 143 height 23
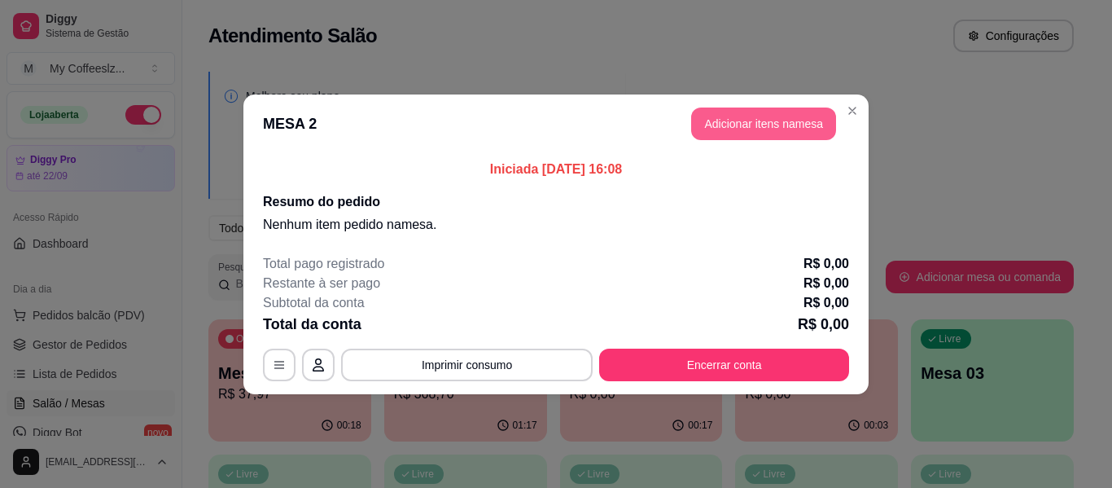
click at [780, 116] on button "Adicionar itens na mesa" at bounding box center [763, 123] width 145 height 33
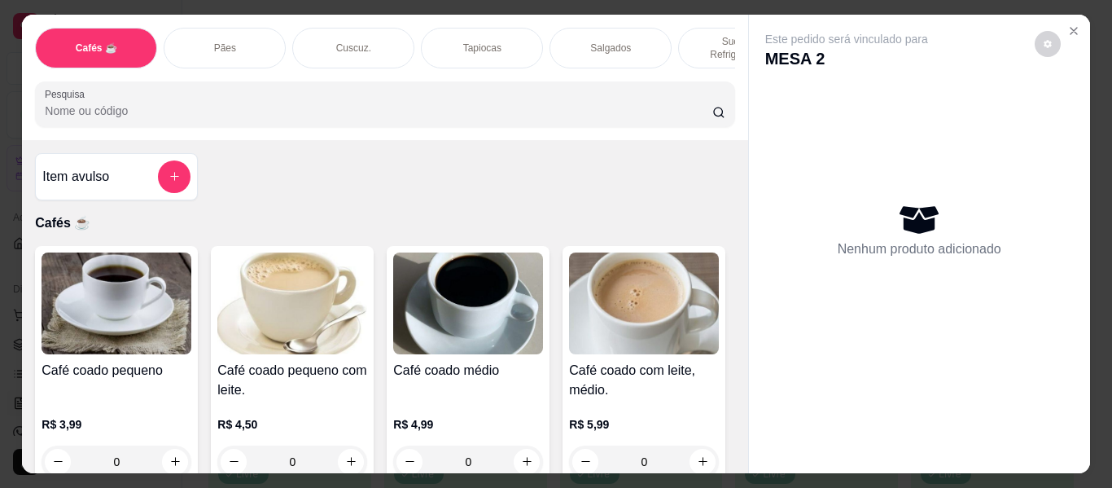
click at [418, 181] on div "Item avulso Cafés ☕ Café coado pequeno R$ 3,99 0 Café coado pequeno com leite. …" at bounding box center [384, 306] width 725 height 333
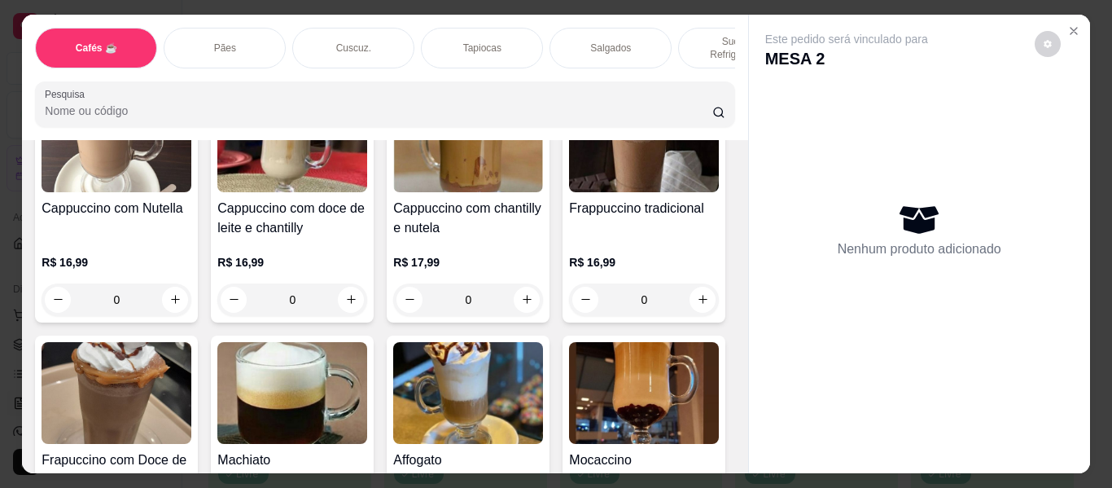
scroll to position [1709, 0]
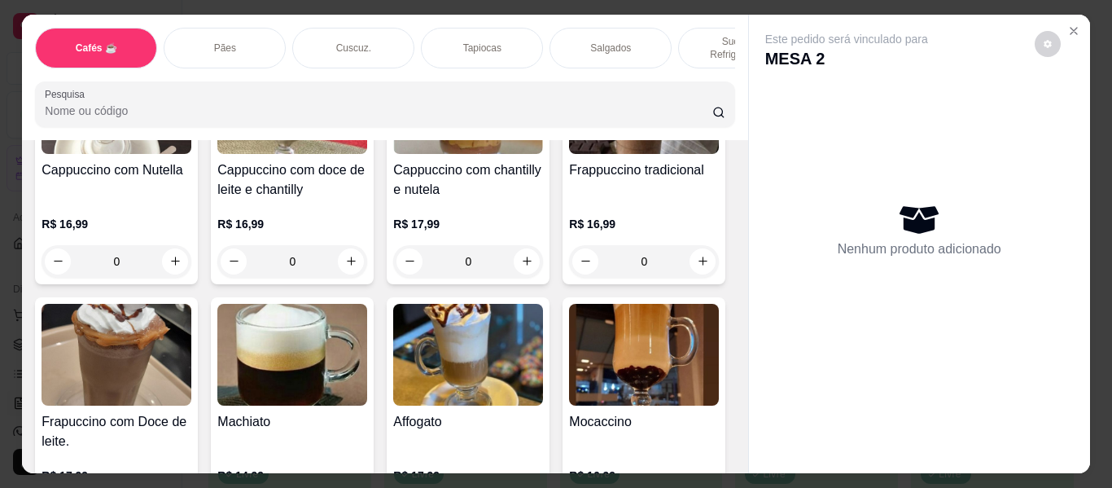
click at [706, 35] on p "Sucos e Refrigerantes" at bounding box center [739, 48] width 94 height 26
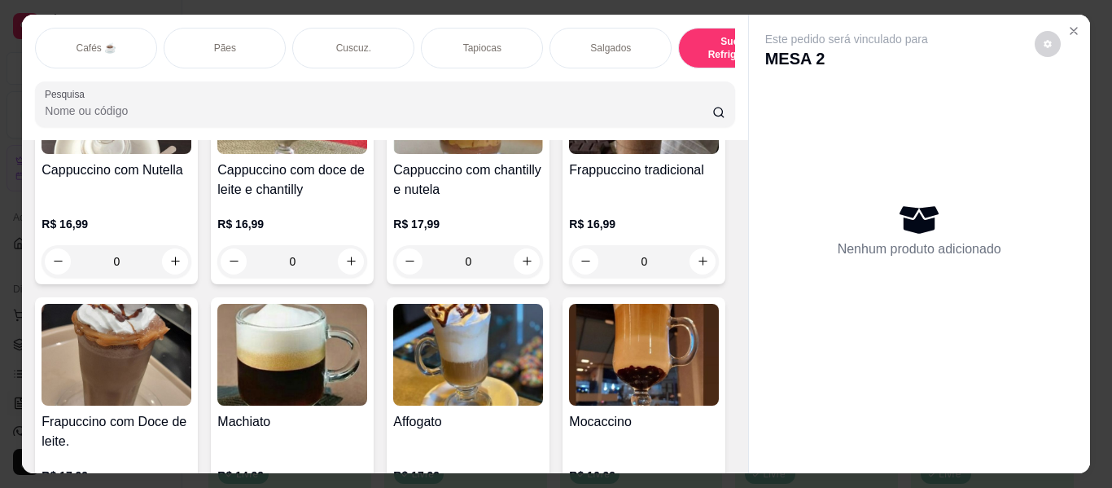
scroll to position [44, 0]
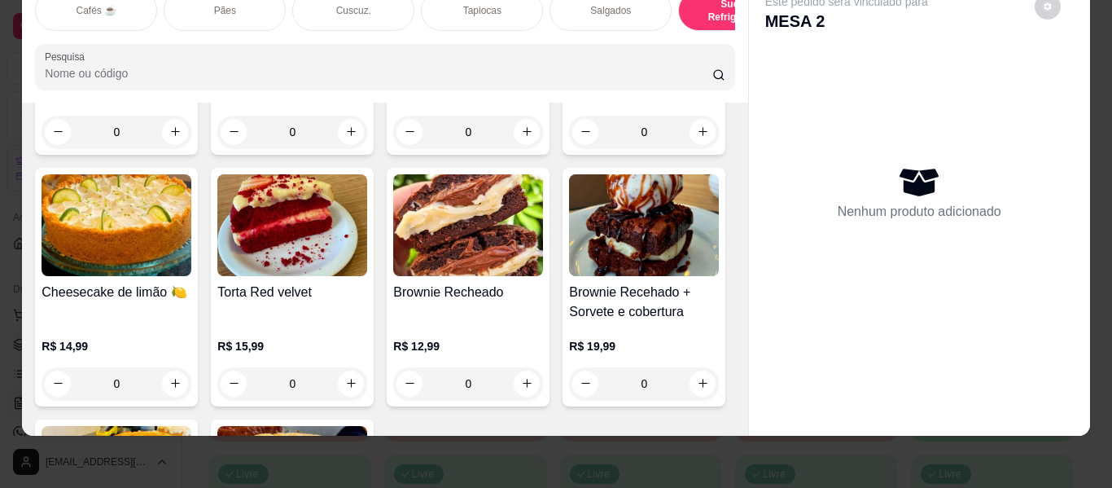
type input "1"
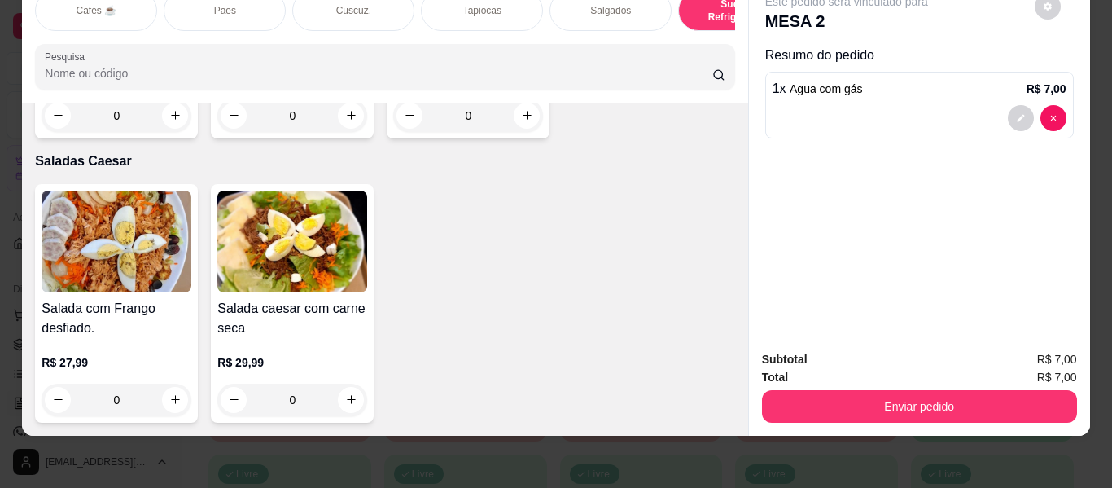
scroll to position [9850, 0]
type input "1"
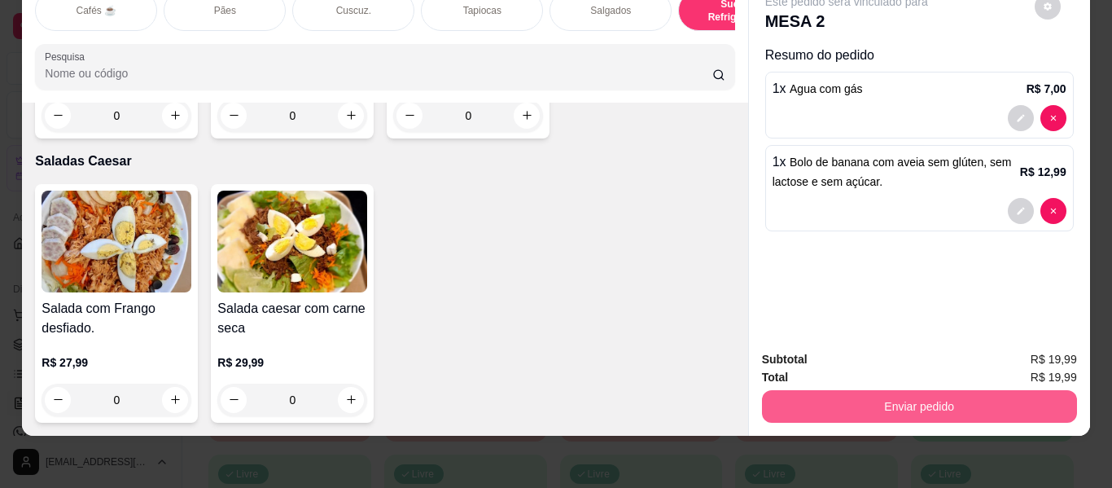
click at [865, 400] on button "Enviar pedido" at bounding box center [919, 406] width 315 height 33
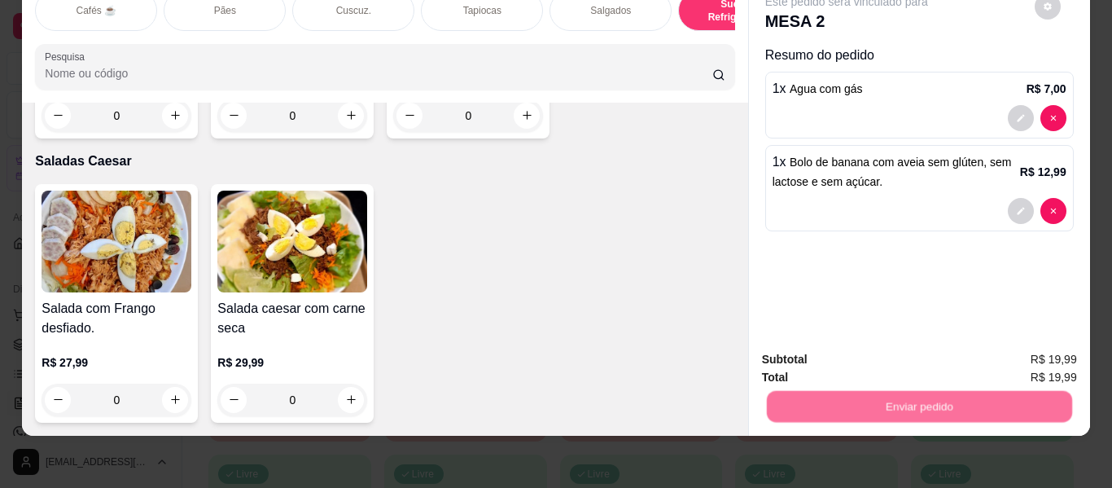
click at [862, 343] on button "Não registrar e enviar pedido" at bounding box center [865, 354] width 169 height 31
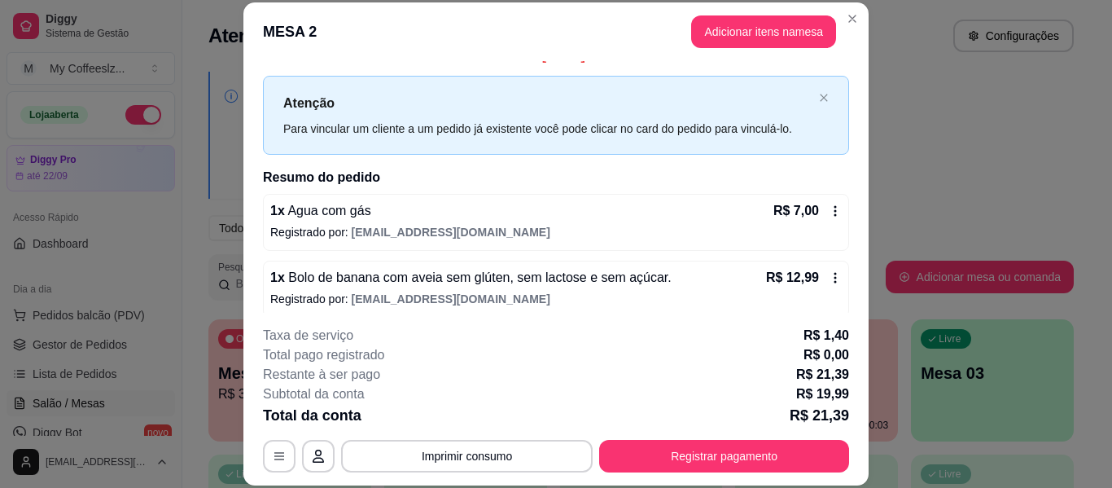
scroll to position [33, 0]
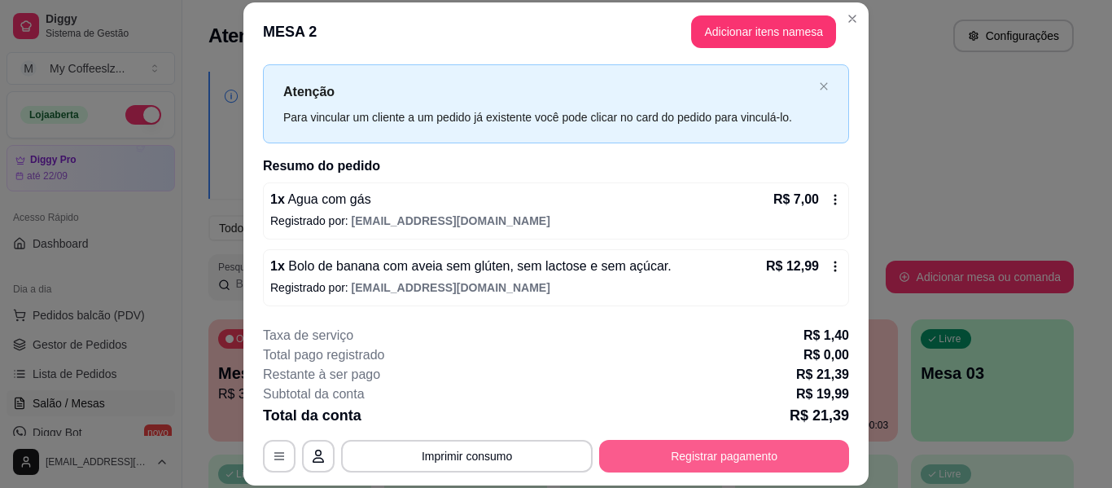
click at [680, 464] on button "Registrar pagamento" at bounding box center [724, 455] width 250 height 33
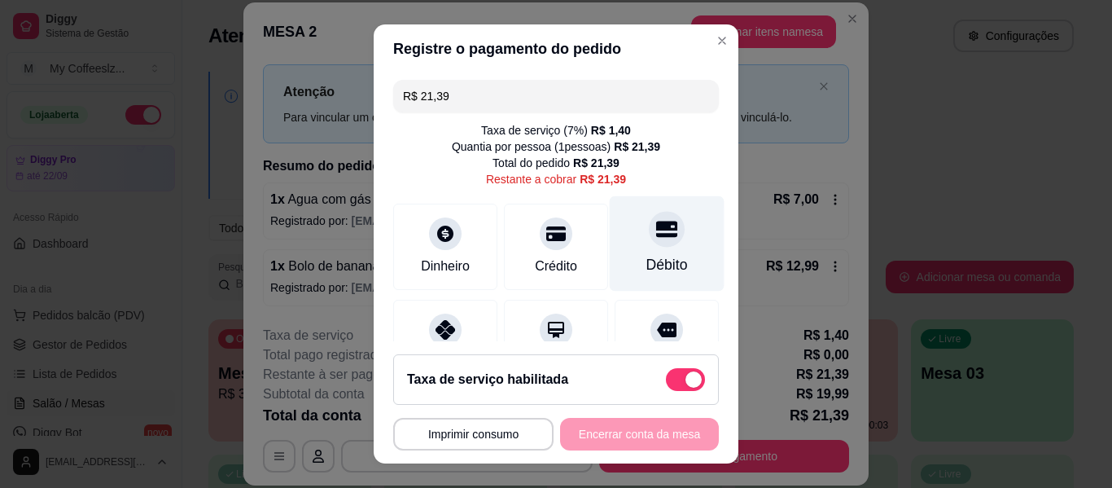
click at [657, 213] on div "Débito" at bounding box center [667, 243] width 115 height 95
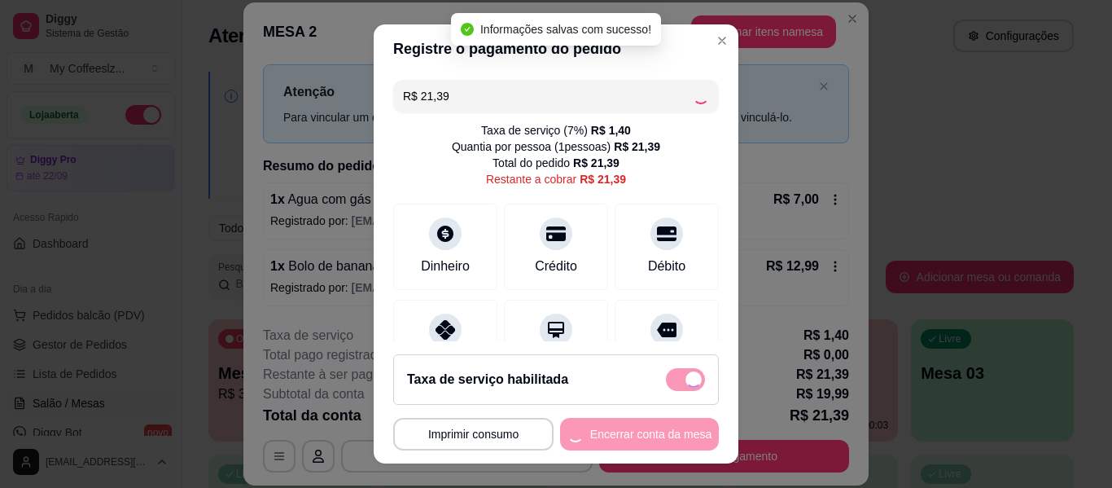
type input "R$ 0,00"
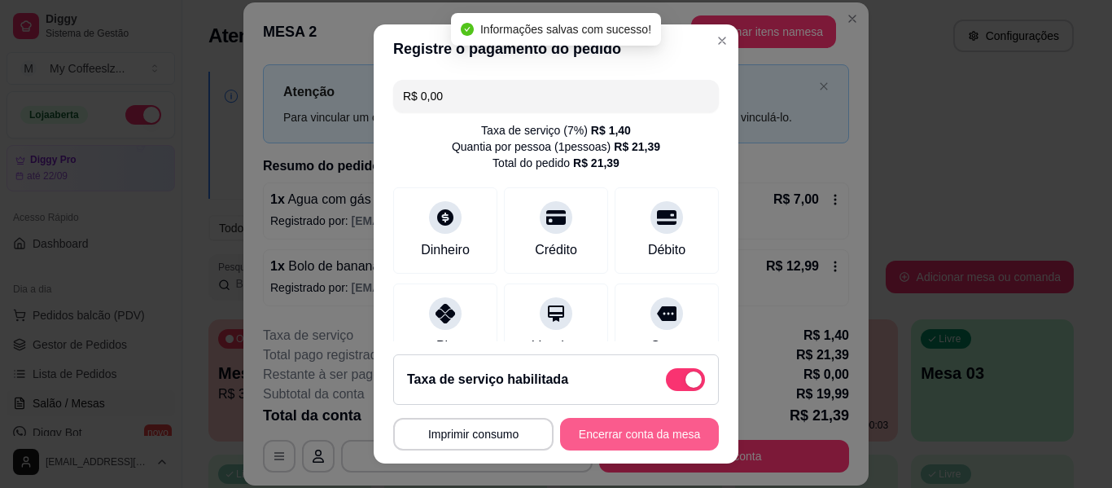
click at [593, 437] on button "Encerrar conta da mesa" at bounding box center [639, 434] width 159 height 33
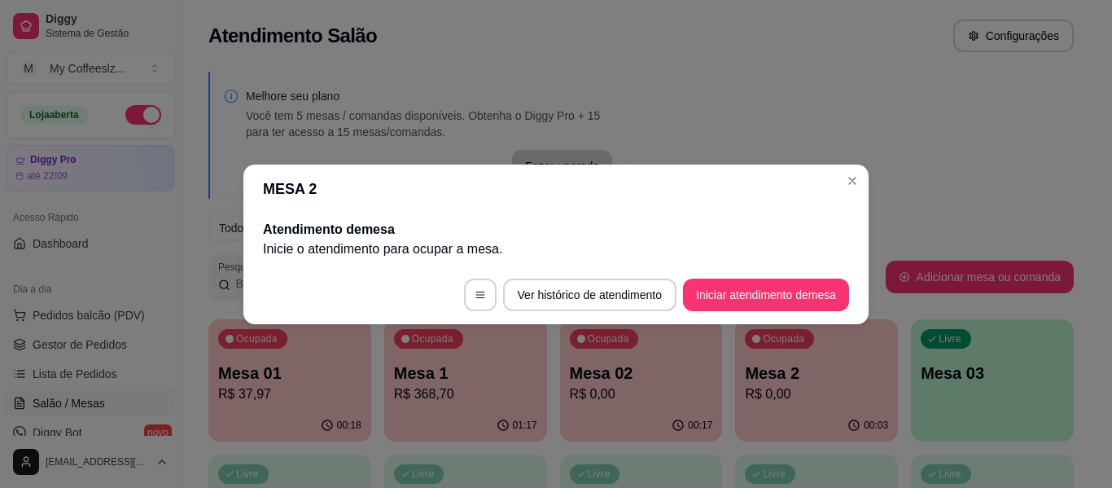
scroll to position [0, 0]
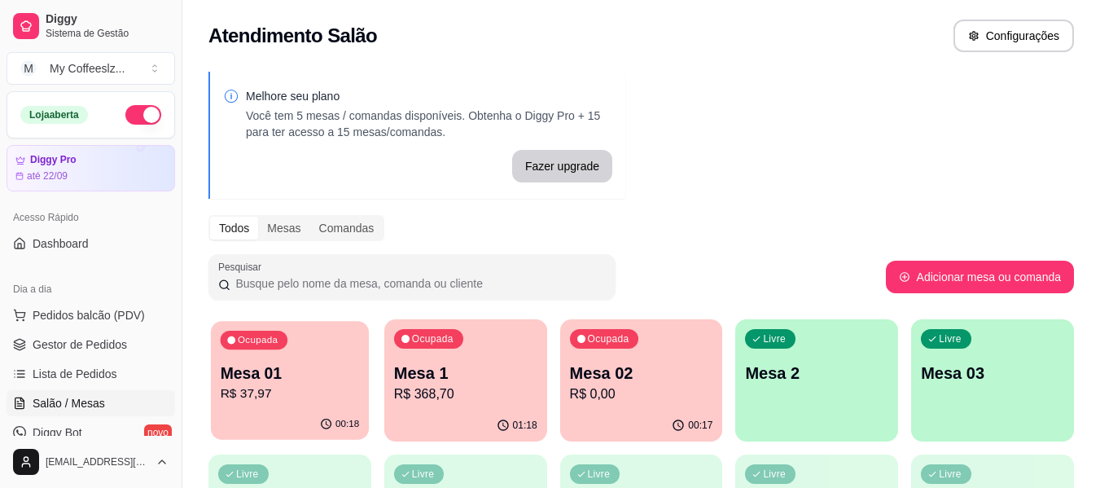
click at [313, 385] on p "R$ 37,97" at bounding box center [290, 393] width 139 height 19
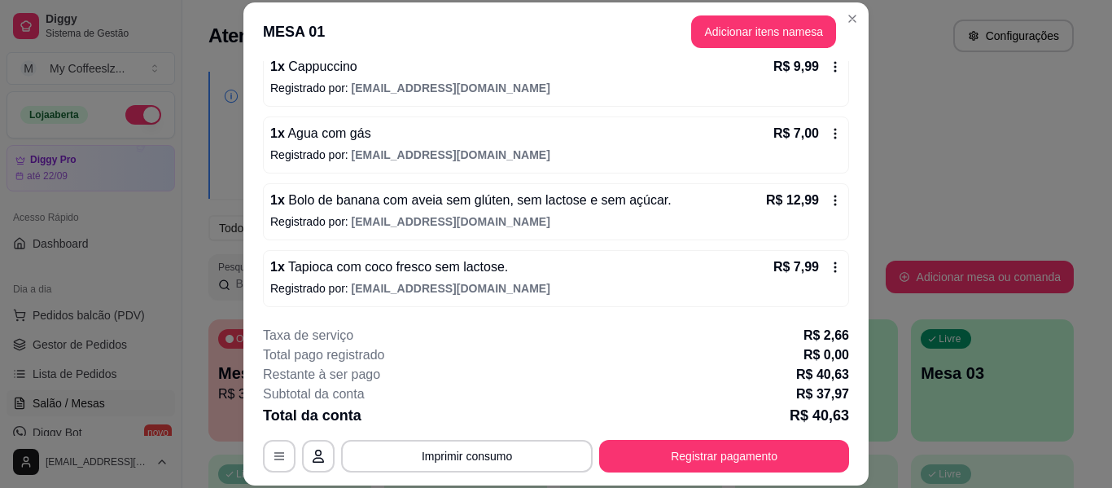
scroll to position [166, 0]
click at [773, 30] on button "Adicionar itens na mesa" at bounding box center [763, 31] width 145 height 33
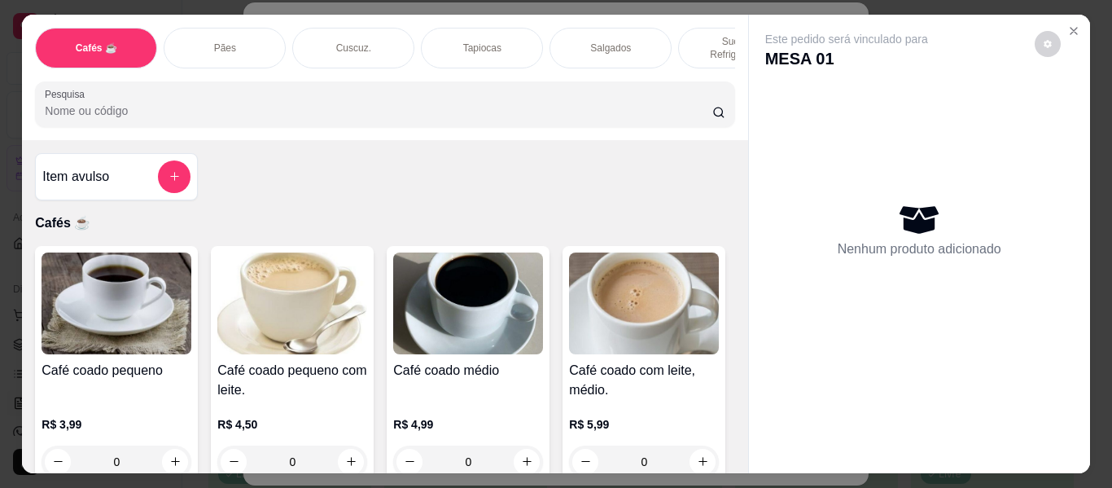
click at [621, 42] on p "Salgados" at bounding box center [610, 48] width 41 height 13
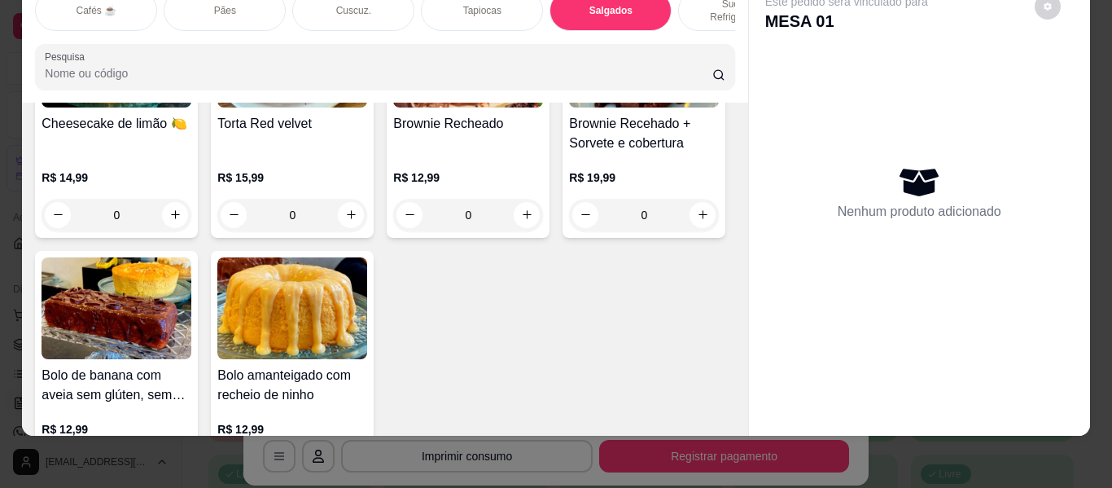
scroll to position [7598, 0]
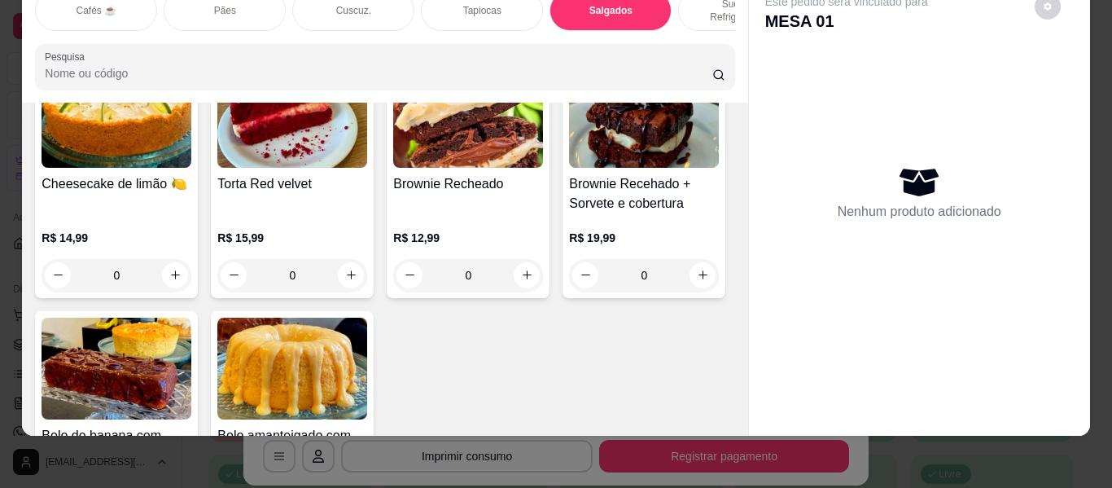
type input "1"
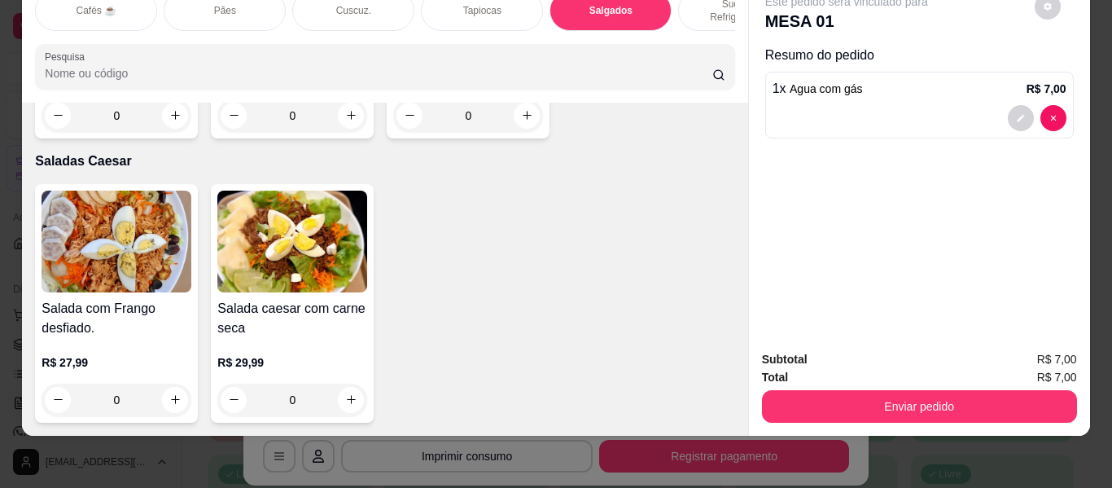
scroll to position [9877, 0]
type input "1"
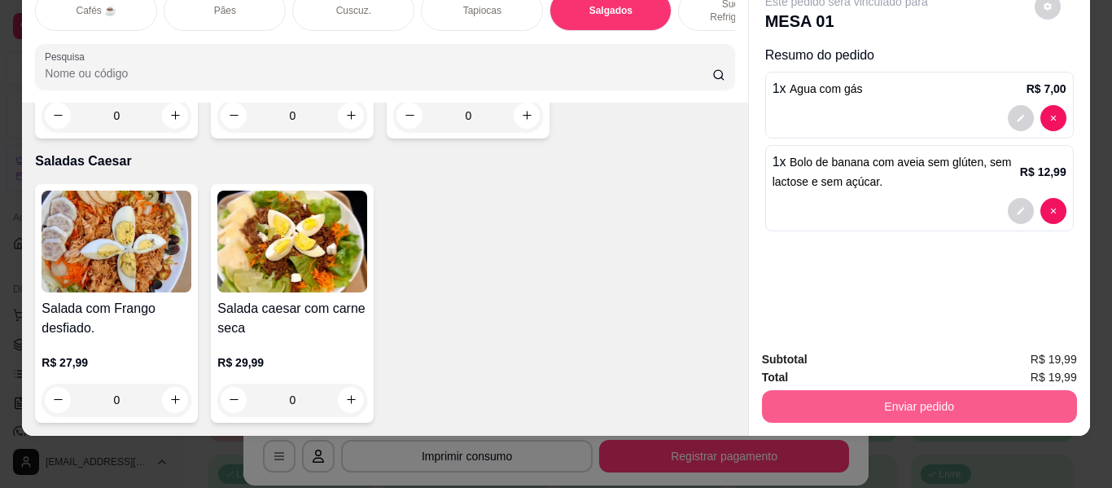
click at [822, 393] on button "Enviar pedido" at bounding box center [919, 406] width 315 height 33
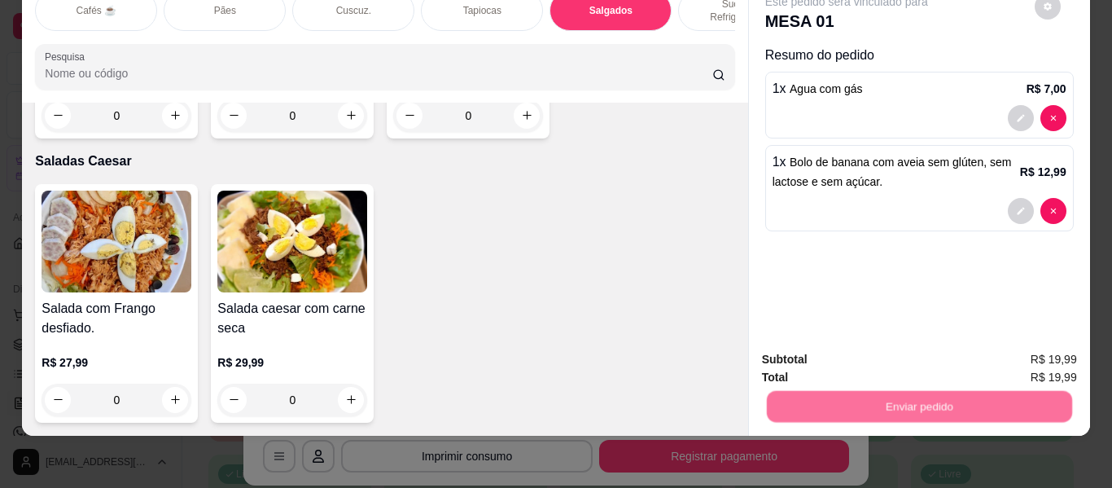
click at [832, 349] on button "Não registrar e enviar pedido" at bounding box center [865, 353] width 169 height 31
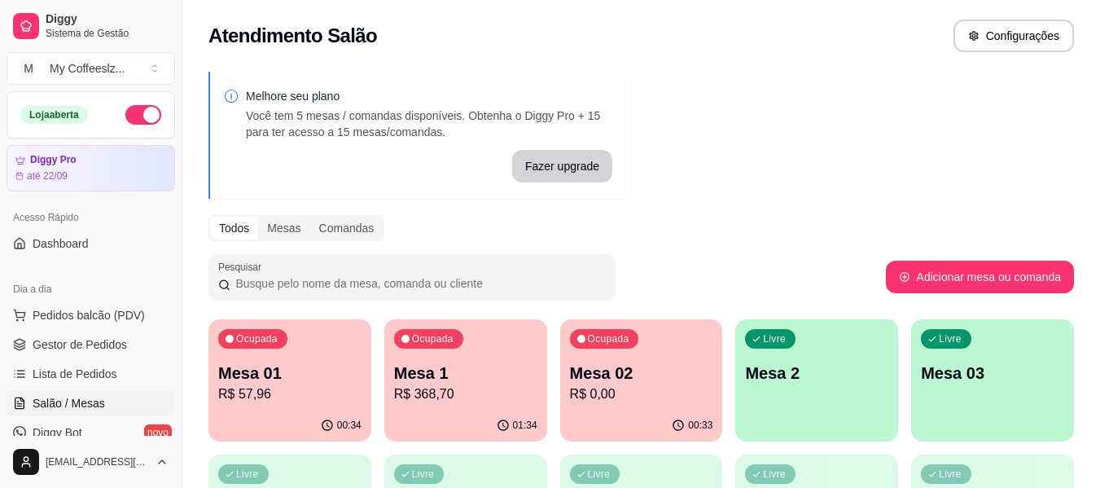
click at [899, 203] on div "Melhore seu plano Você tem 5 mesas / comandas disponíveis. Obtenha o Diggy Pro …" at bounding box center [640, 464] width 917 height 804
click at [595, 390] on p "R$ 0,00" at bounding box center [641, 394] width 143 height 20
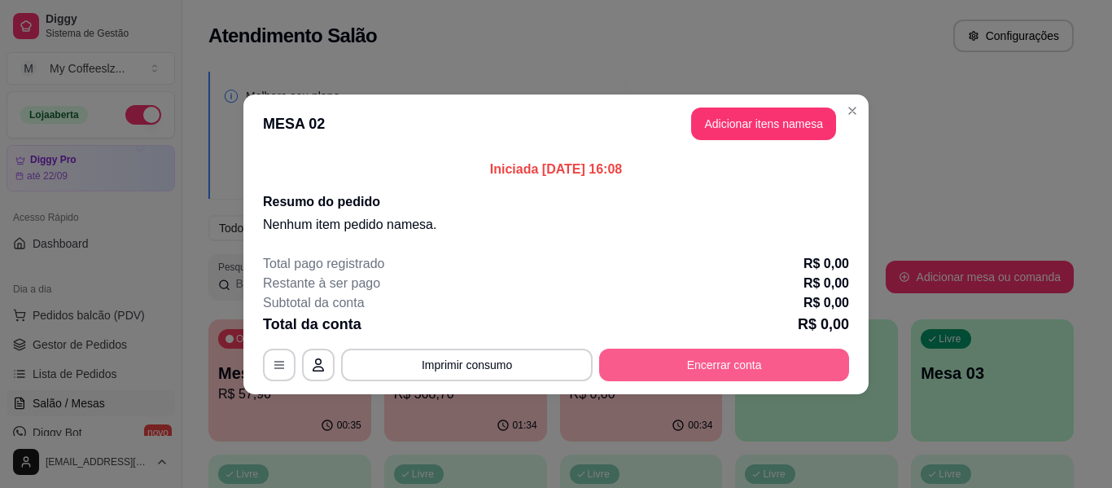
click at [722, 366] on button "Encerrar conta" at bounding box center [724, 364] width 250 height 33
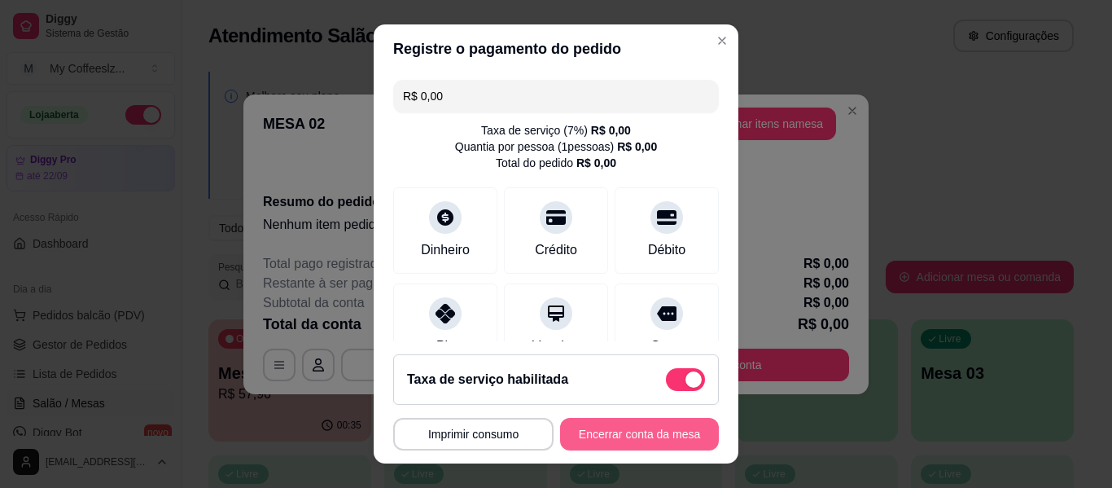
click at [603, 424] on button "Encerrar conta da mesa" at bounding box center [639, 434] width 159 height 33
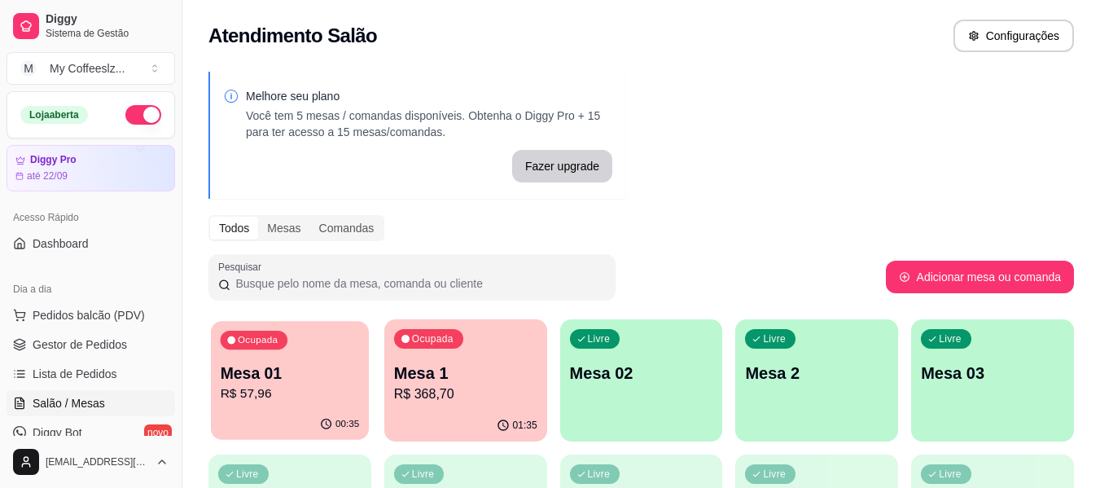
click at [343, 387] on p "R$ 57,96" at bounding box center [290, 393] width 139 height 19
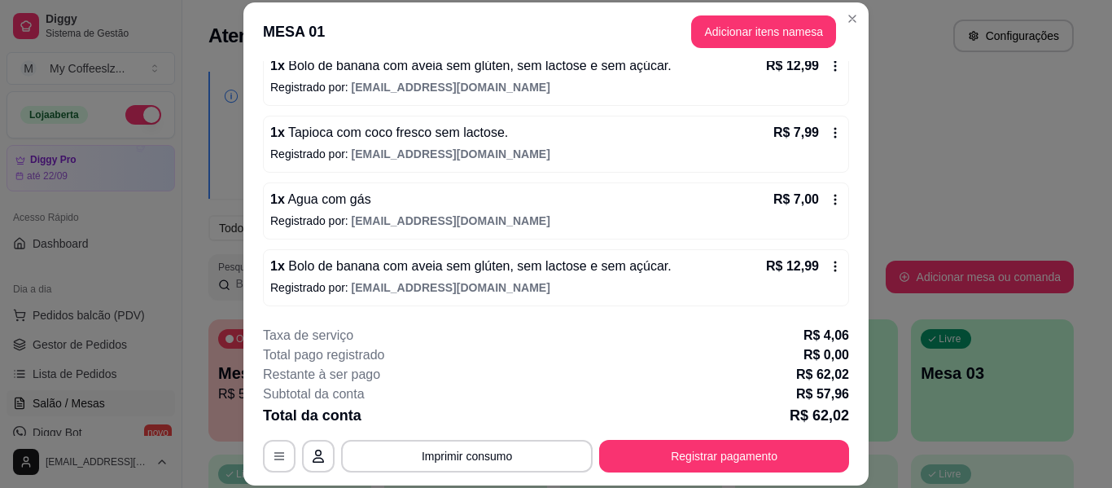
scroll to position [50, 0]
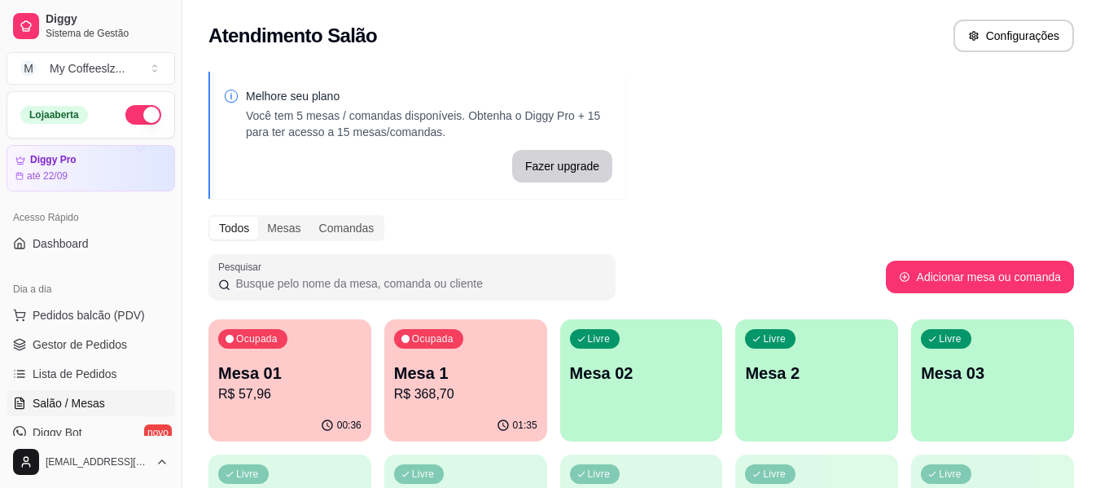
click at [615, 383] on p "Mesa 02" at bounding box center [641, 372] width 143 height 23
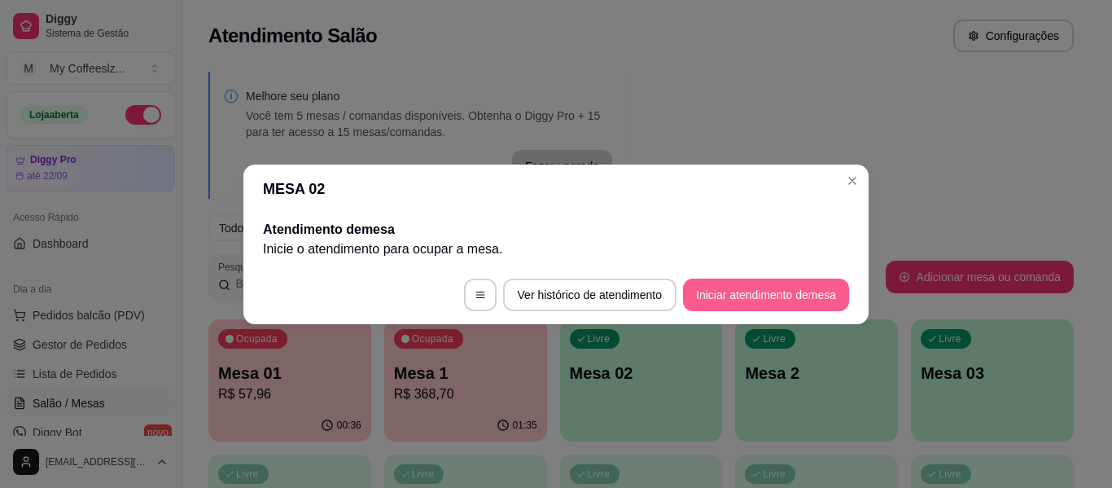
click at [789, 290] on button "Iniciar atendimento de mesa" at bounding box center [766, 294] width 166 height 33
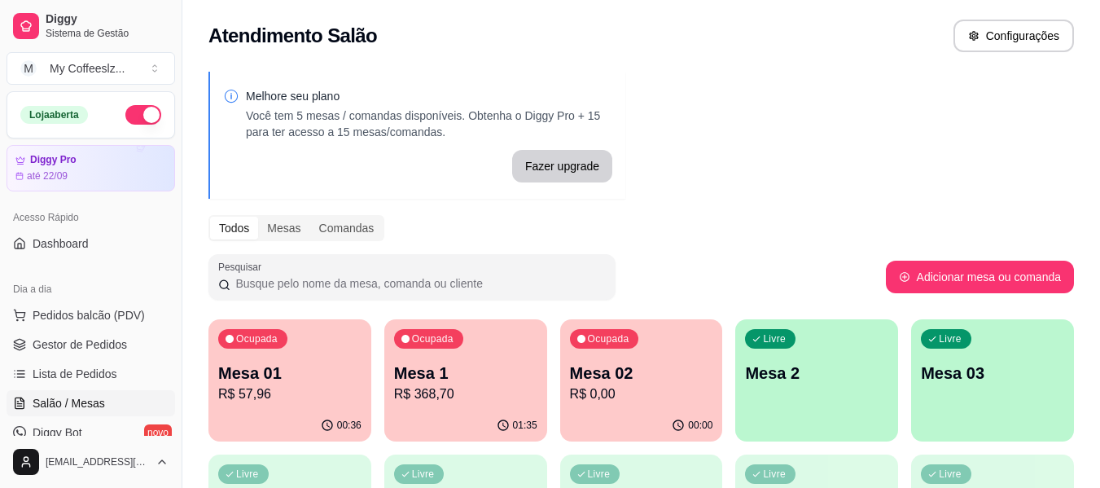
click at [597, 387] on p "R$ 0,00" at bounding box center [641, 394] width 143 height 20
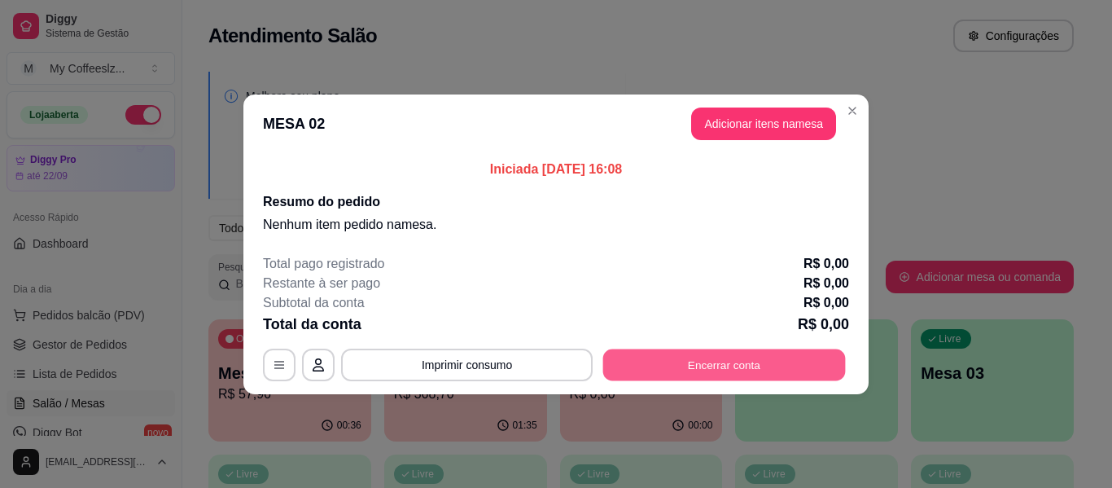
click at [662, 356] on button "Encerrar conta" at bounding box center [724, 364] width 243 height 32
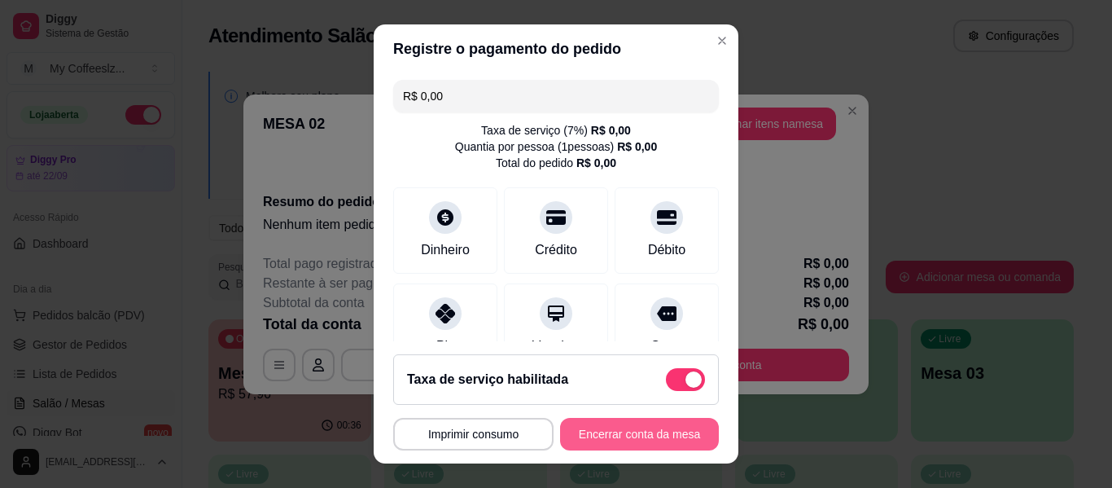
click at [624, 438] on button "Encerrar conta da mesa" at bounding box center [639, 434] width 159 height 33
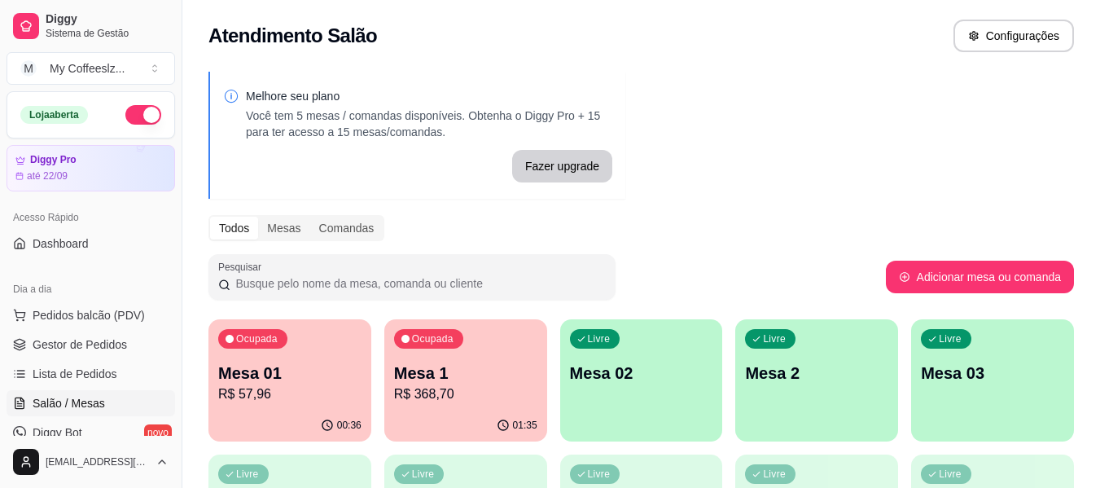
click at [291, 400] on p "R$ 57,96" at bounding box center [289, 394] width 143 height 20
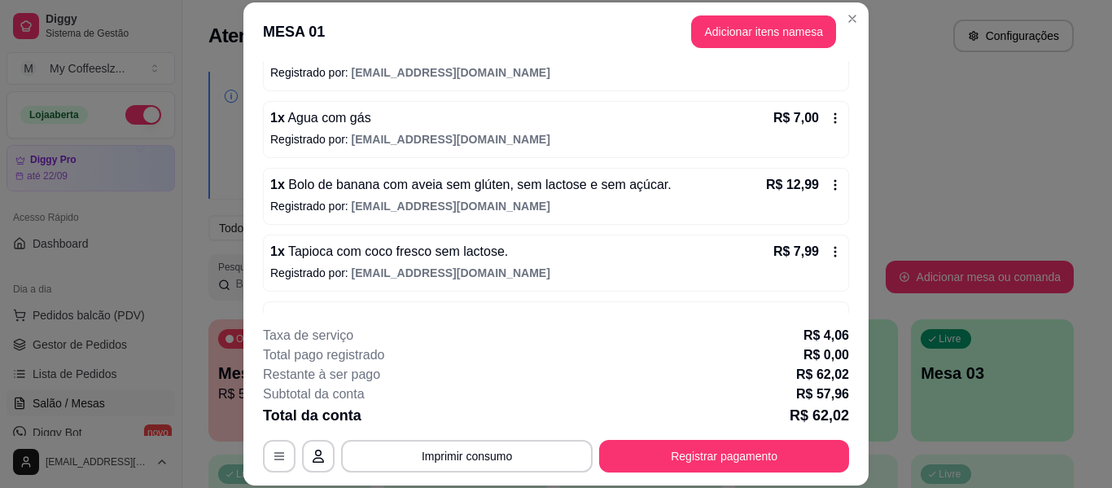
scroll to position [300, 0]
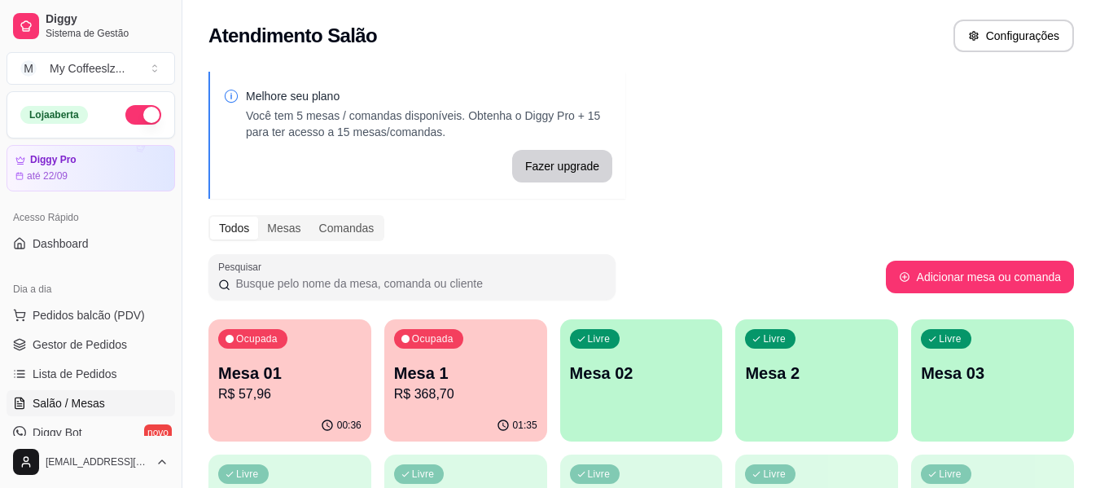
click at [414, 387] on p "R$ 368,70" at bounding box center [465, 394] width 143 height 20
click at [630, 409] on div "Livre Mesa 02" at bounding box center [641, 370] width 163 height 103
click at [641, 392] on div "Livre Mesa 02" at bounding box center [641, 370] width 163 height 103
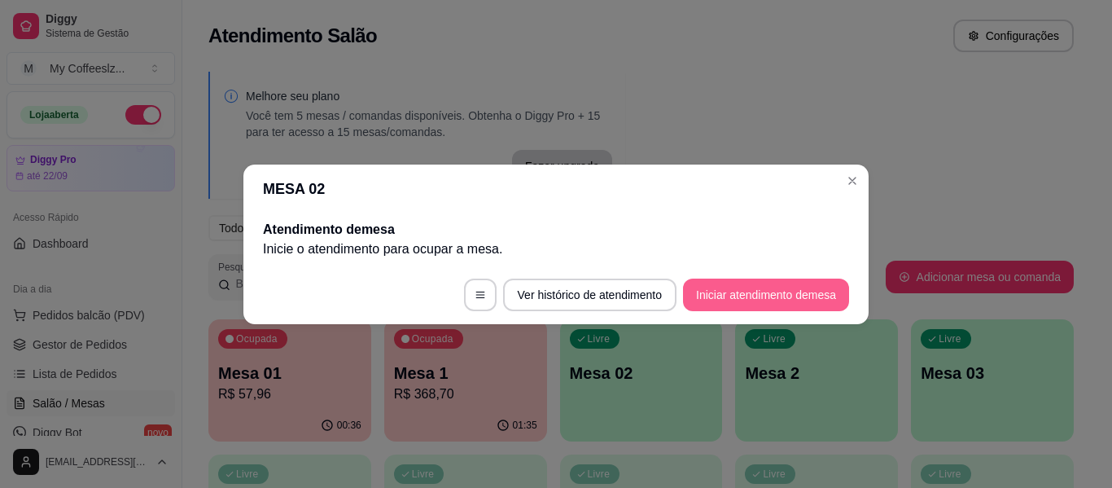
click at [759, 280] on button "Iniciar atendimento de mesa" at bounding box center [766, 294] width 166 height 33
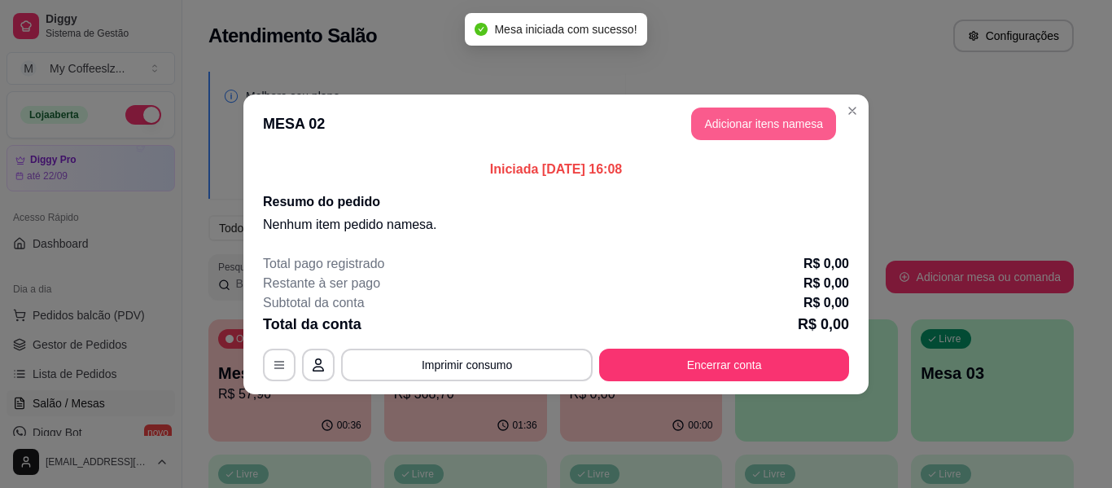
click at [809, 120] on button "Adicionar itens na mesa" at bounding box center [763, 123] width 145 height 33
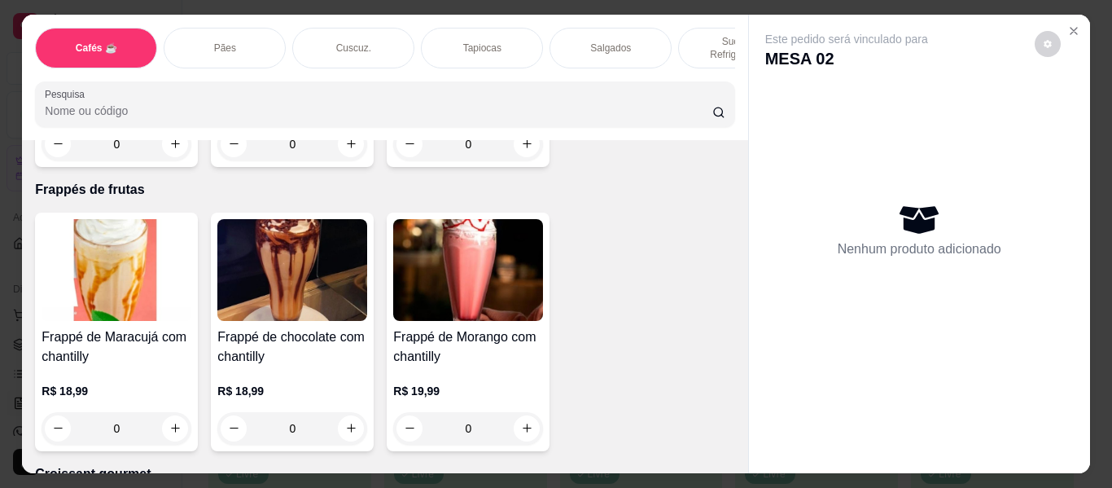
scroll to position [8464, 0]
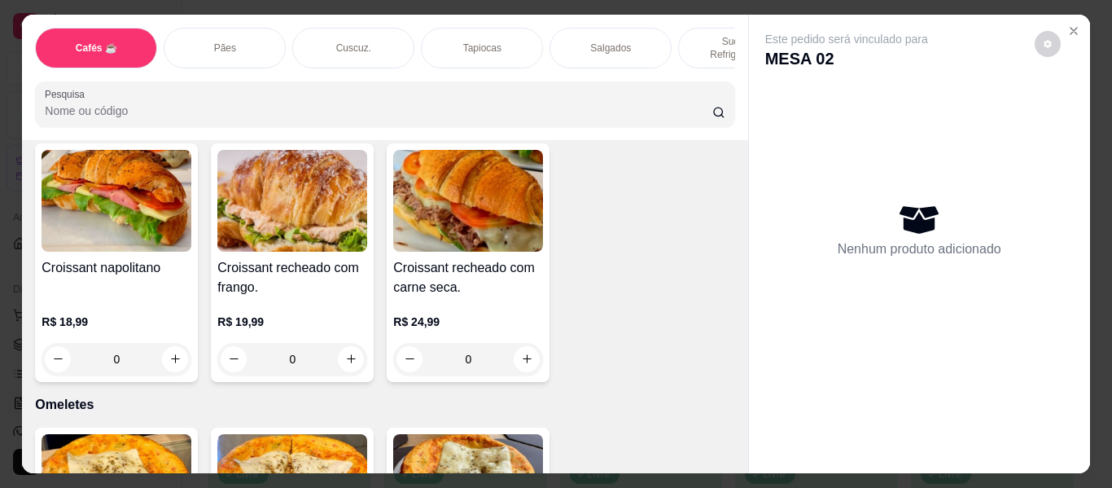
scroll to position [8627, 0]
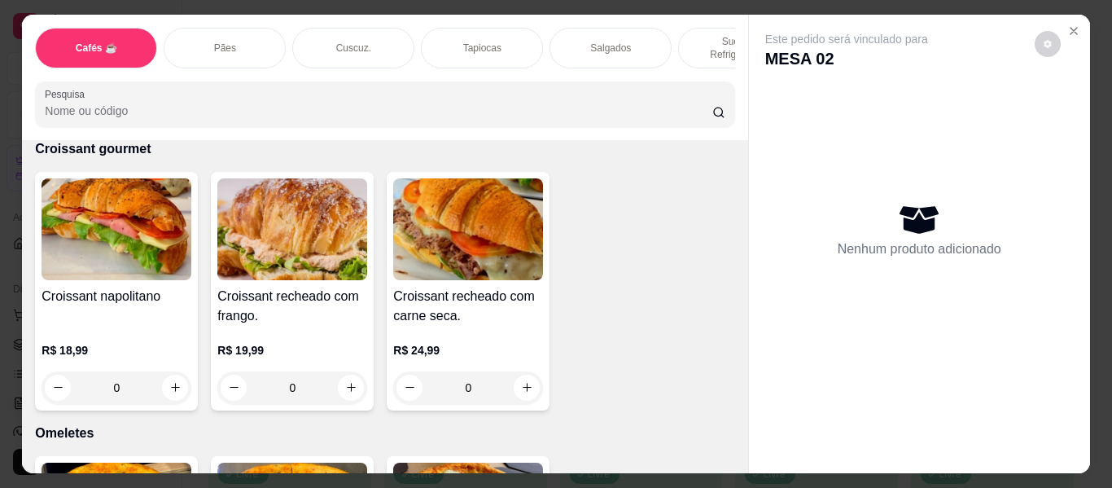
type input "1"
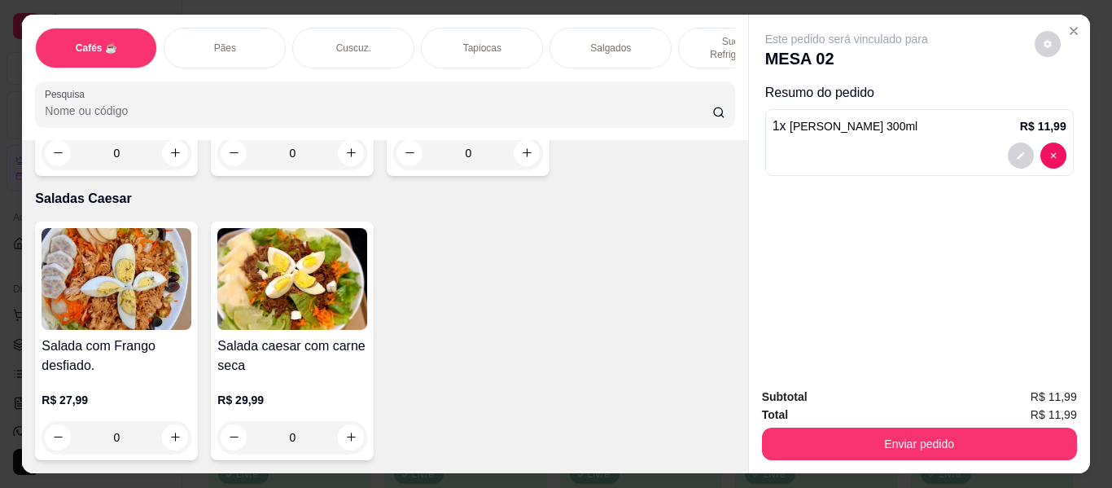
scroll to position [9604, 0]
type input "1"
click at [1095, 218] on div "Cafés ☕ Pães Cuscuz. Tapiocas Salgados Sucos e Refrigerantes Bolos e Tortas San…" at bounding box center [556, 244] width 1112 height 488
click at [1064, 18] on button "Close" at bounding box center [1073, 31] width 26 height 26
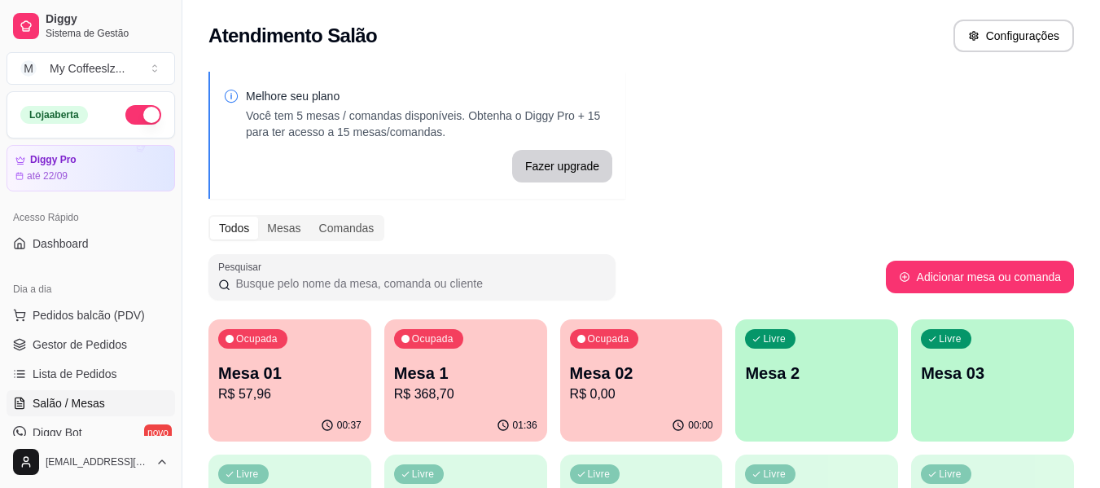
click at [677, 393] on p "R$ 0,00" at bounding box center [641, 394] width 143 height 20
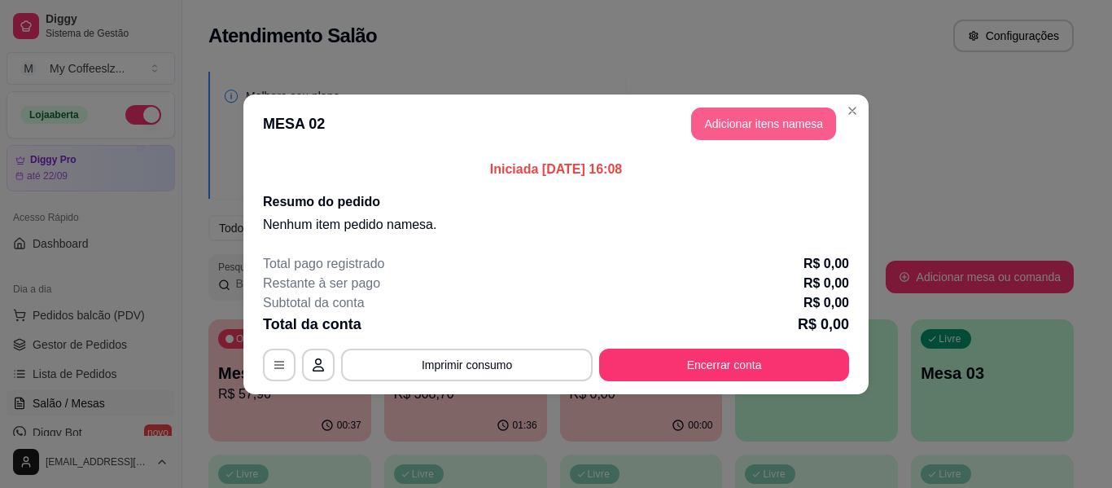
click at [811, 108] on button "Adicionar itens na mesa" at bounding box center [763, 123] width 145 height 33
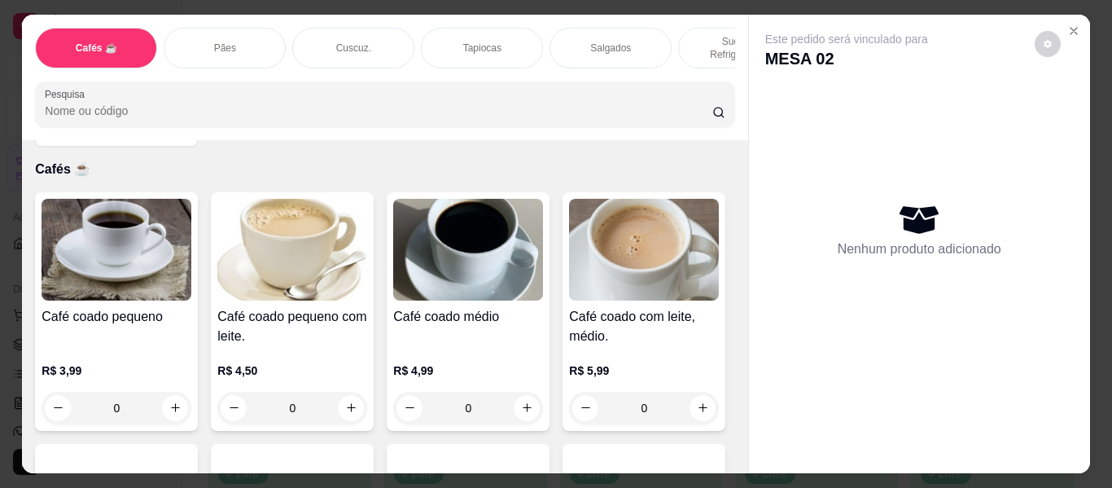
scroll to position [81, 0]
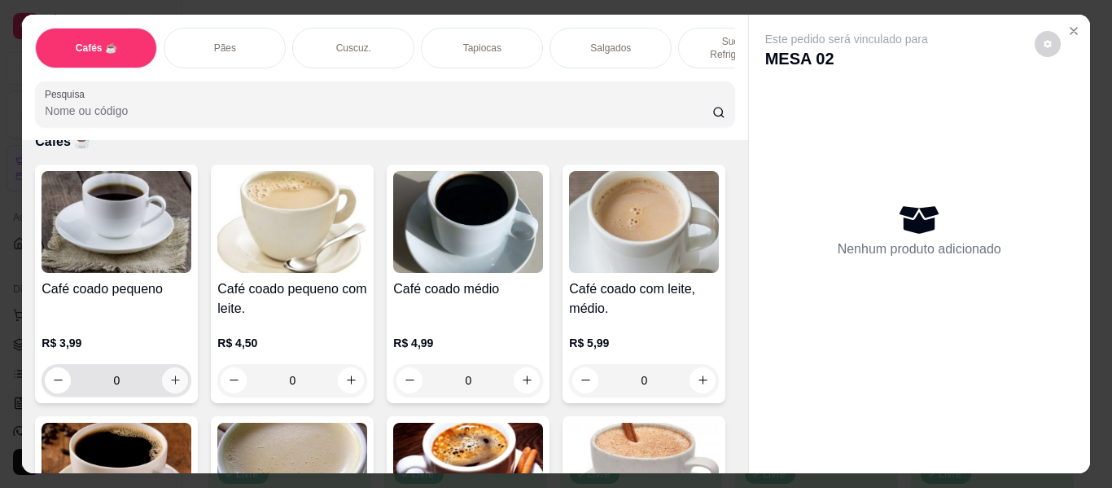
click at [173, 374] on icon "increase-product-quantity" at bounding box center [175, 380] width 12 height 12
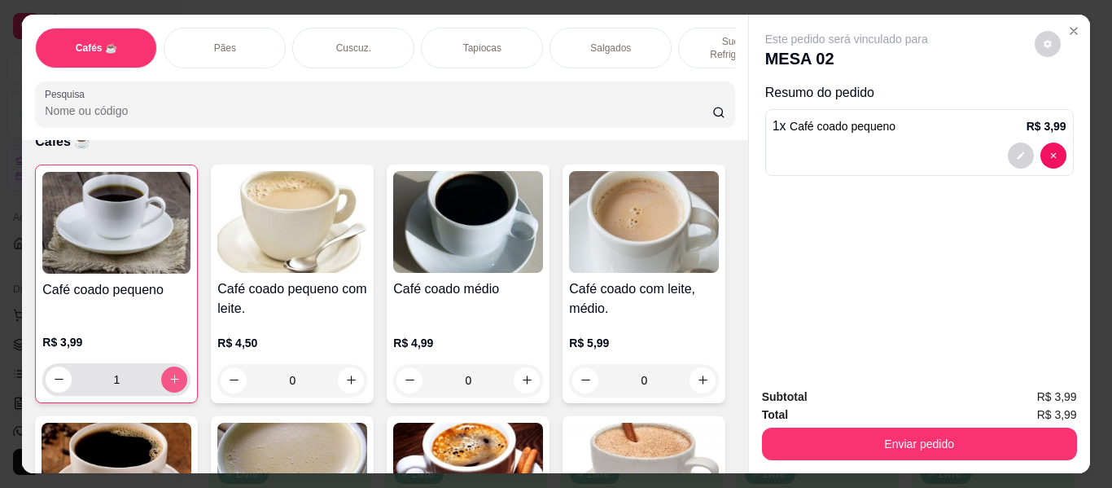
click at [173, 373] on icon "increase-product-quantity" at bounding box center [174, 379] width 12 height 12
type input "2"
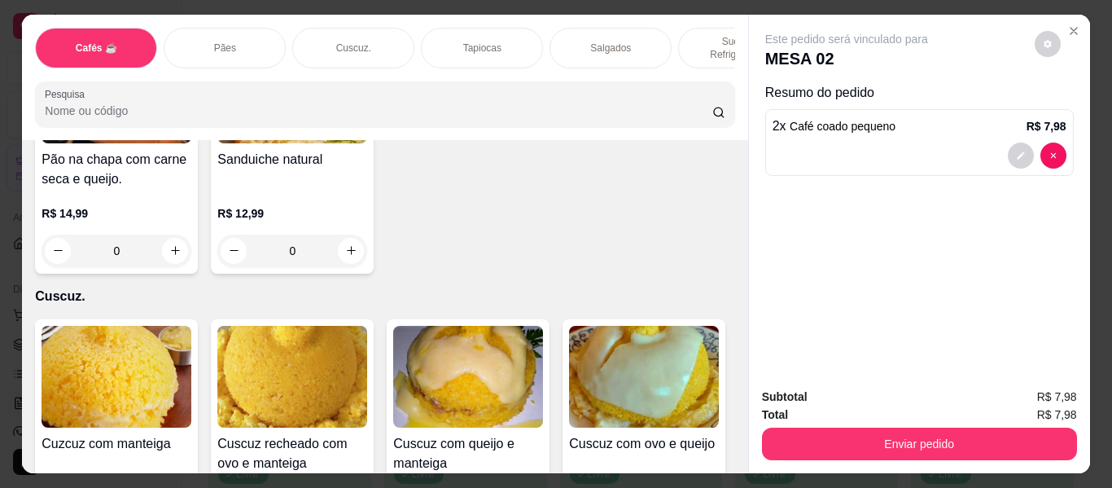
scroll to position [3093, 0]
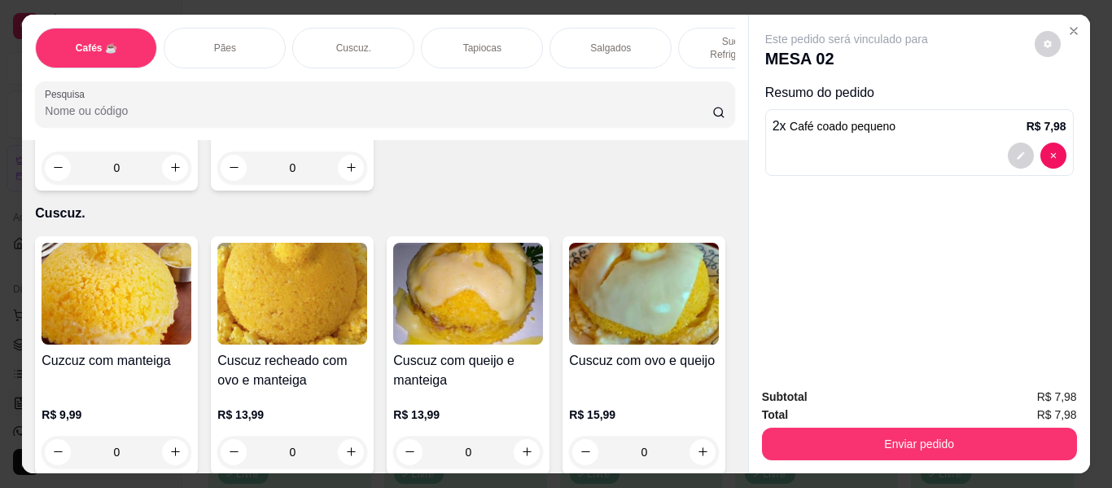
type input "2"
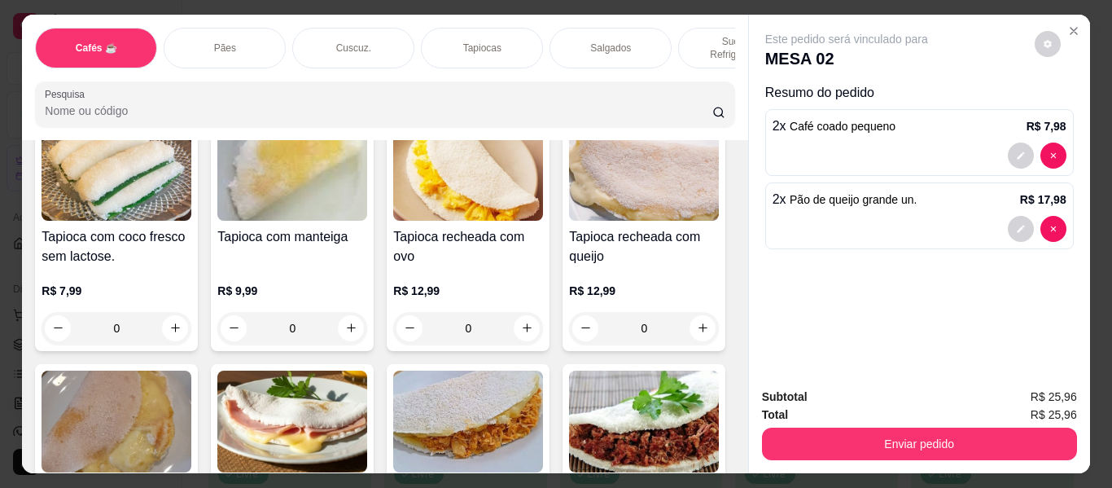
scroll to position [3825, 0]
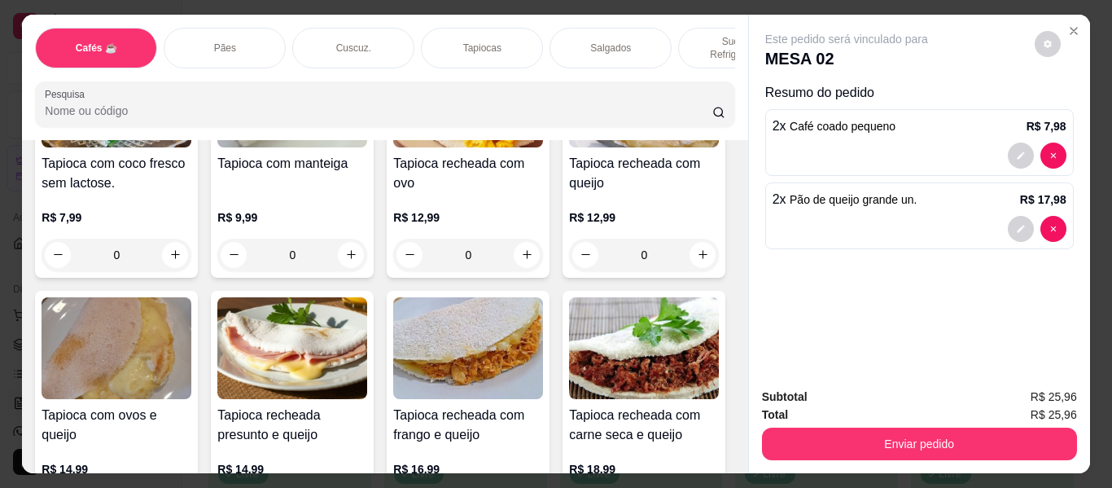
drag, startPoint x: 688, startPoint y: 27, endPoint x: 642, endPoint y: 57, distance: 54.6
click at [688, 28] on div "Sucos e Refrigerantes" at bounding box center [739, 48] width 122 height 41
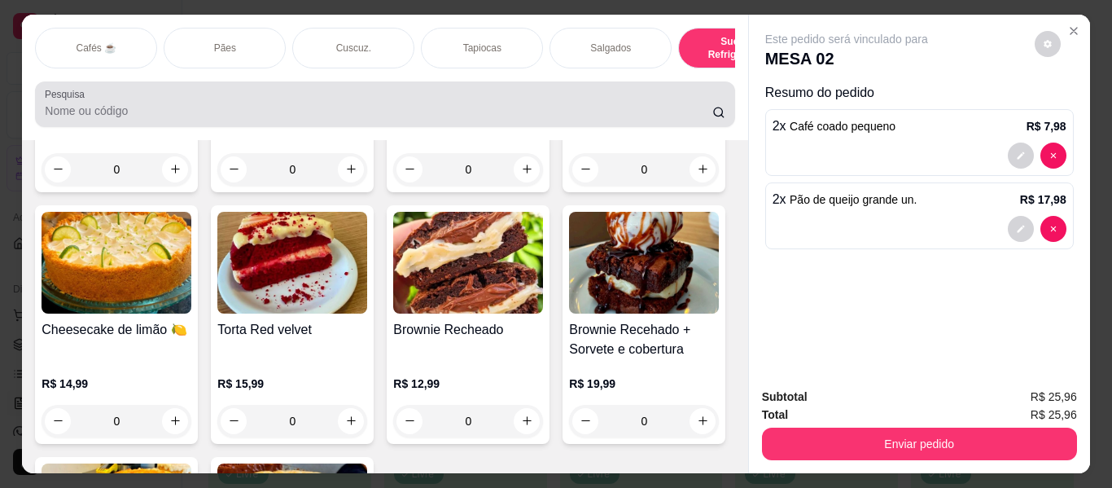
scroll to position [44, 0]
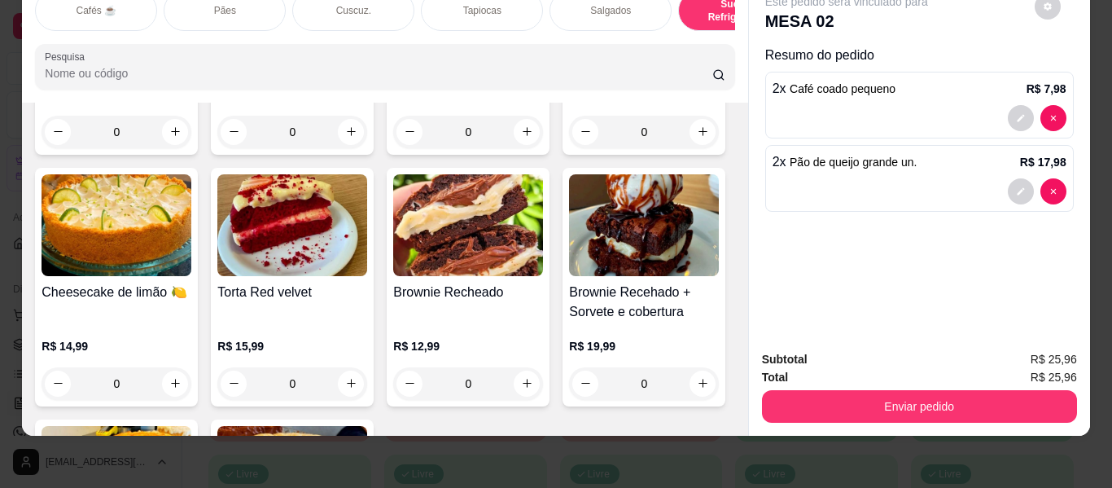
type input "1"
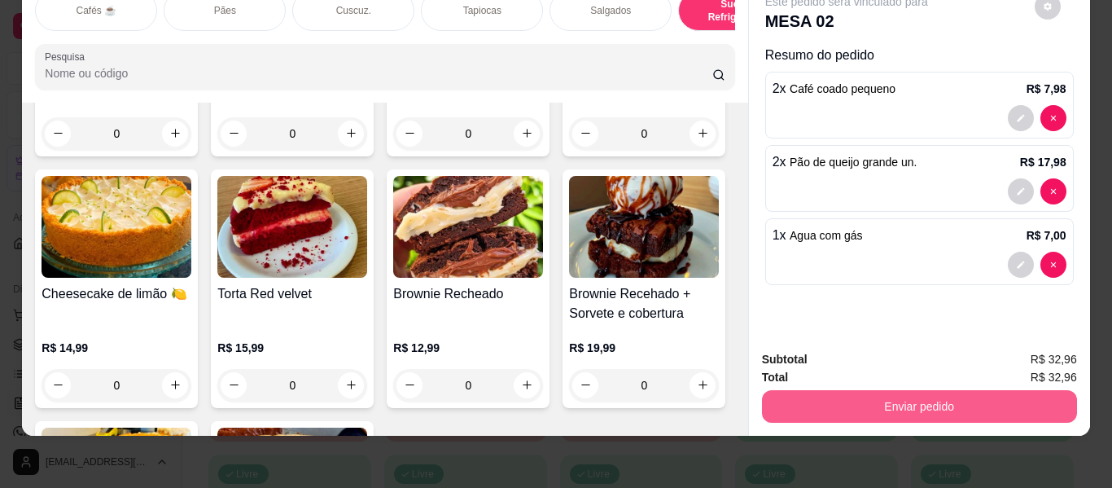
click at [822, 396] on button "Enviar pedido" at bounding box center [919, 406] width 315 height 33
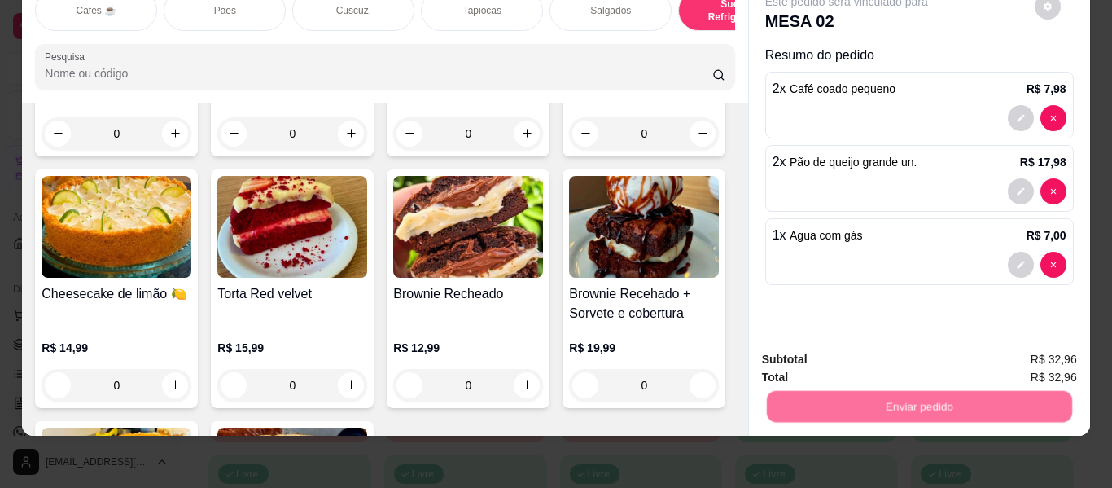
click at [833, 344] on button "Não registrar e enviar pedido" at bounding box center [865, 354] width 169 height 31
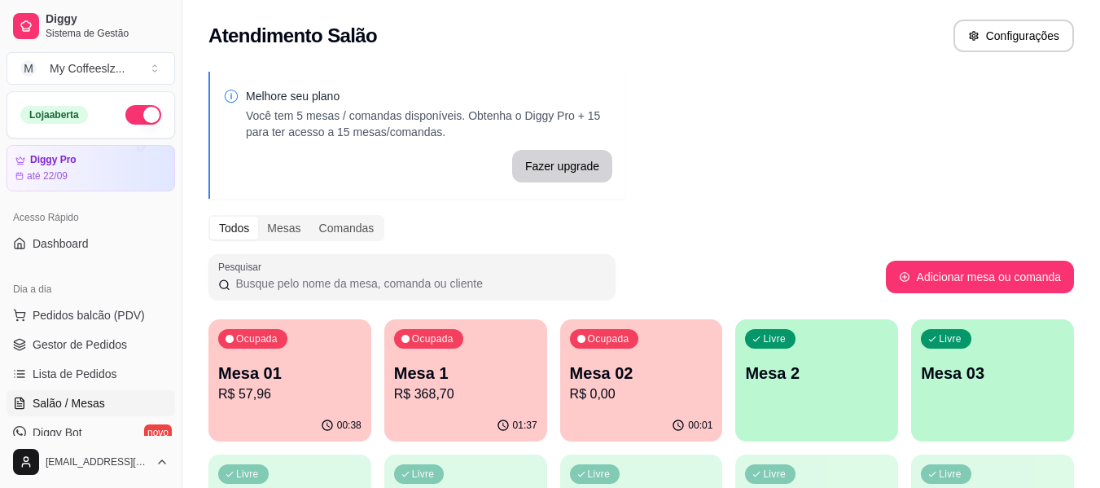
click at [780, 248] on div "Melhore seu plano Você tem 5 mesas / comandas disponíveis. Obtenha o Diggy Pro …" at bounding box center [640, 464] width 917 height 804
click at [286, 380] on p "Mesa 01" at bounding box center [289, 372] width 143 height 23
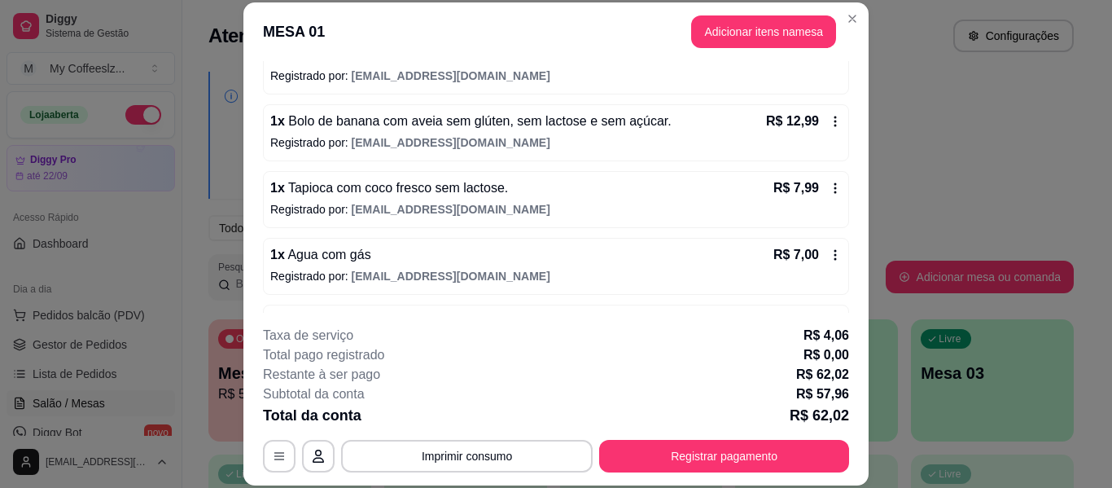
scroll to position [300, 0]
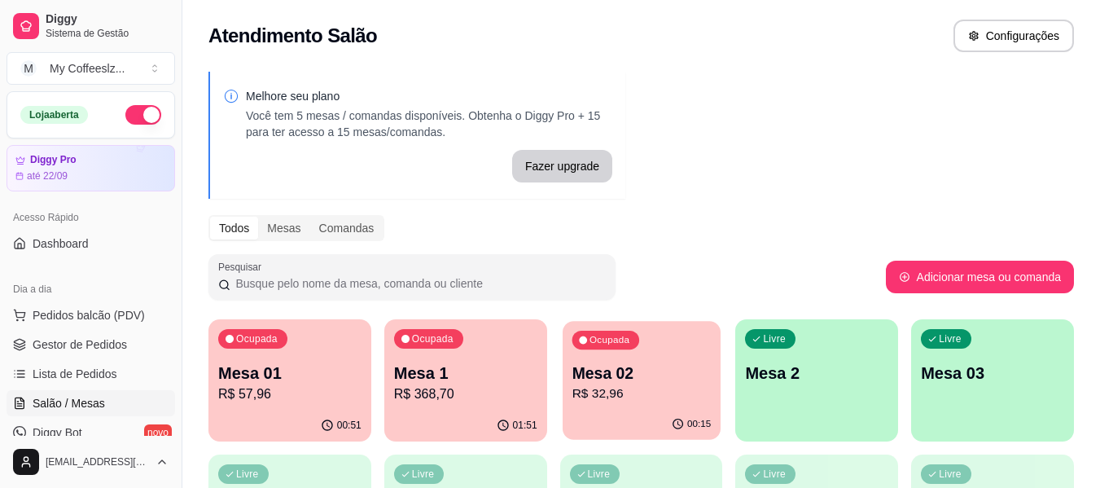
click at [617, 387] on p "R$ 32,96" at bounding box center [640, 393] width 139 height 19
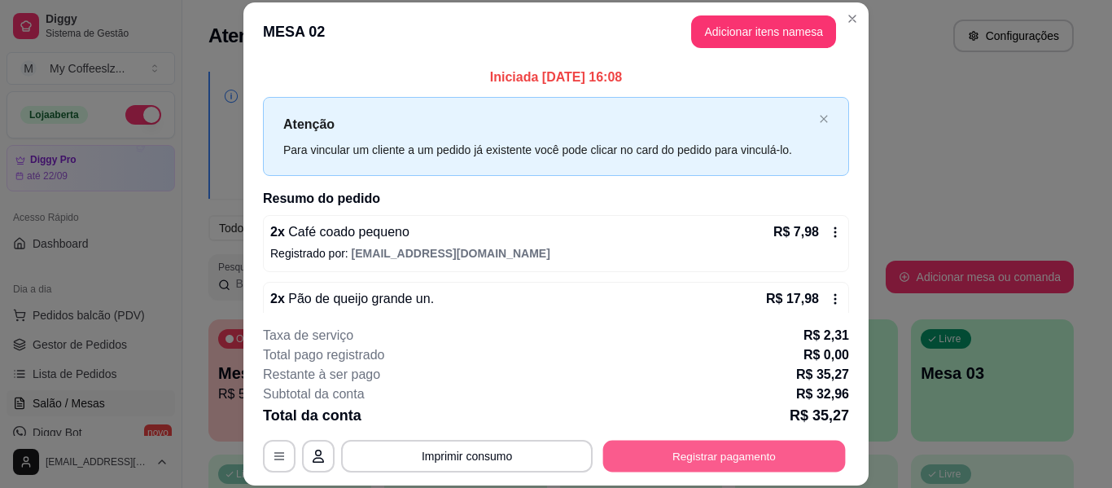
click at [662, 456] on button "Registrar pagamento" at bounding box center [724, 456] width 243 height 32
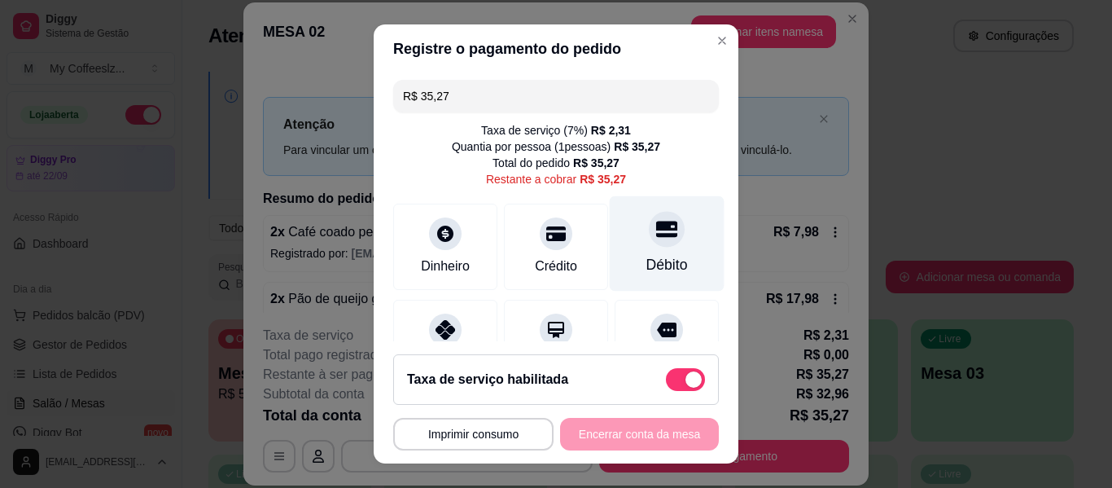
click at [656, 232] on icon at bounding box center [666, 228] width 21 height 21
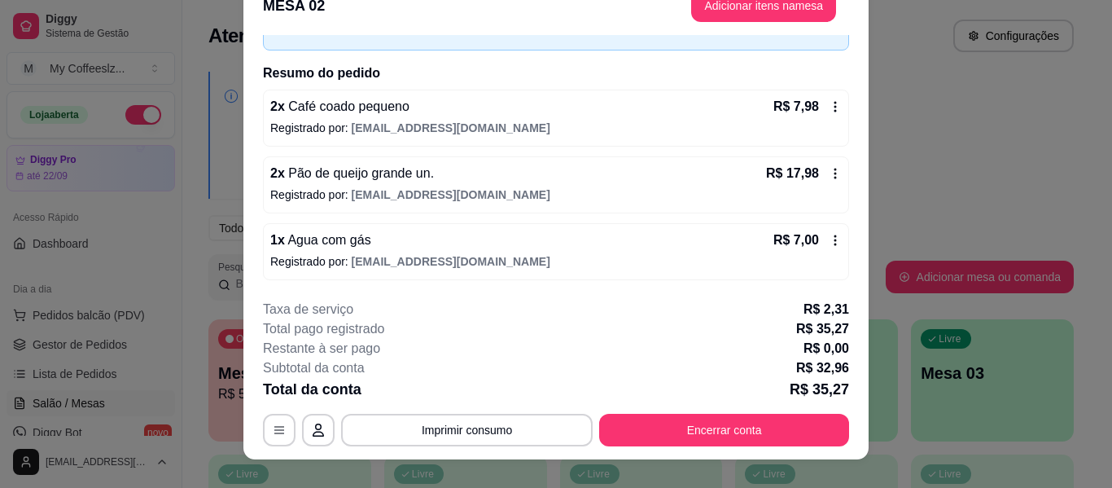
scroll to position [50, 0]
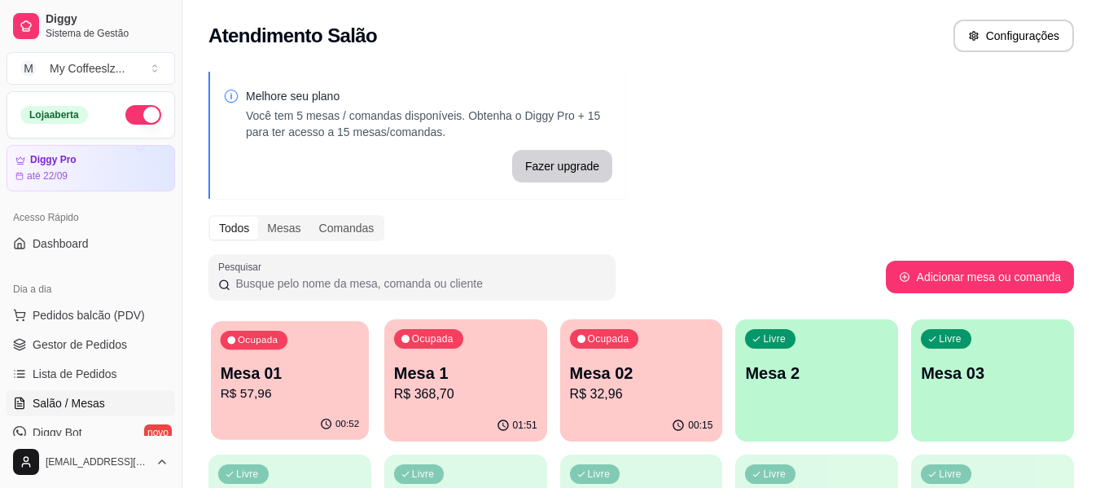
click at [321, 396] on p "R$ 57,96" at bounding box center [290, 393] width 139 height 19
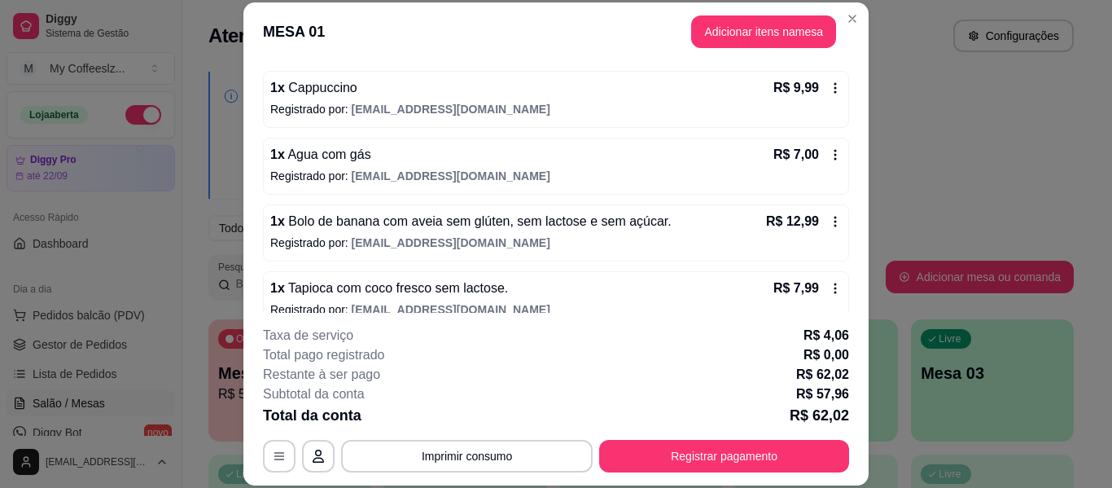
scroll to position [300, 0]
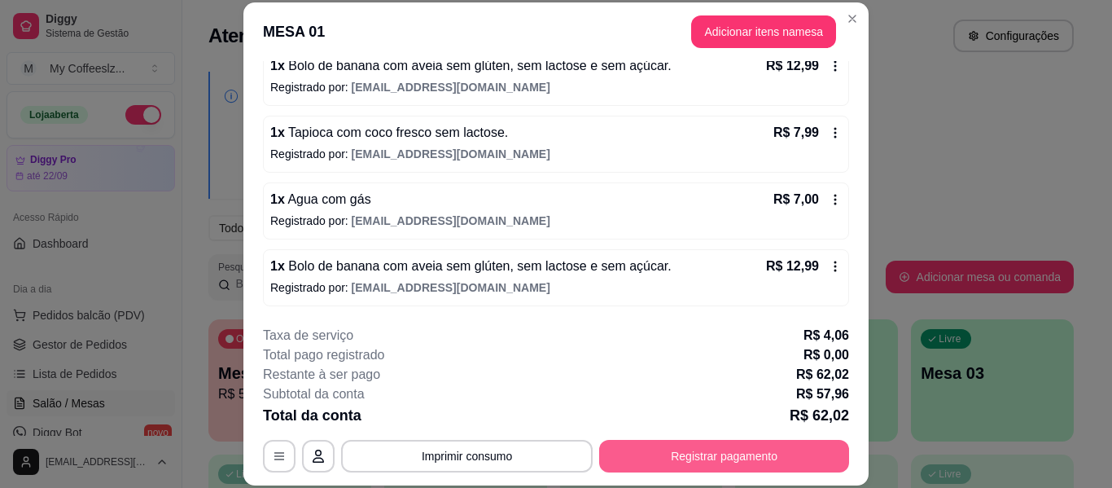
click at [666, 453] on button "Registrar pagamento" at bounding box center [724, 455] width 250 height 33
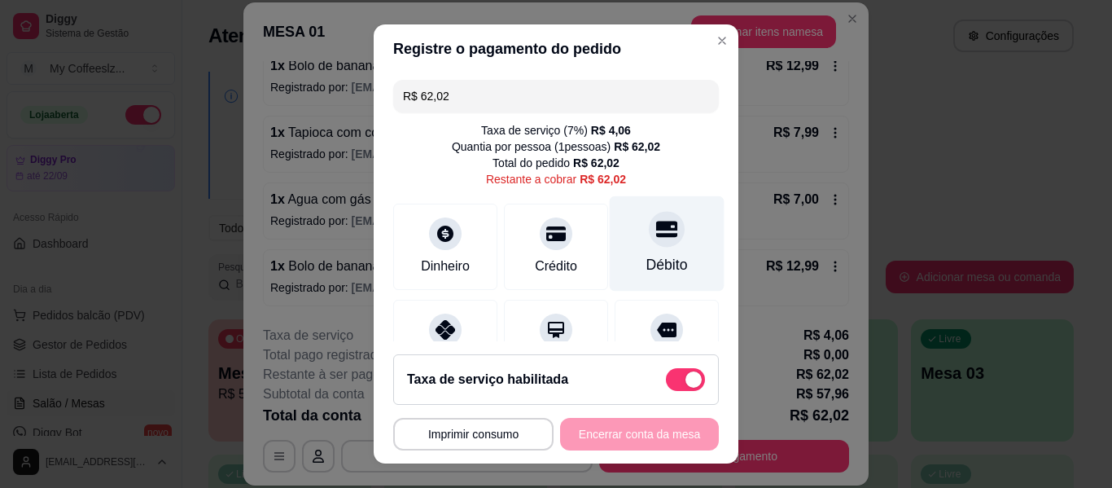
click at [657, 248] on div "Débito" at bounding box center [667, 243] width 115 height 95
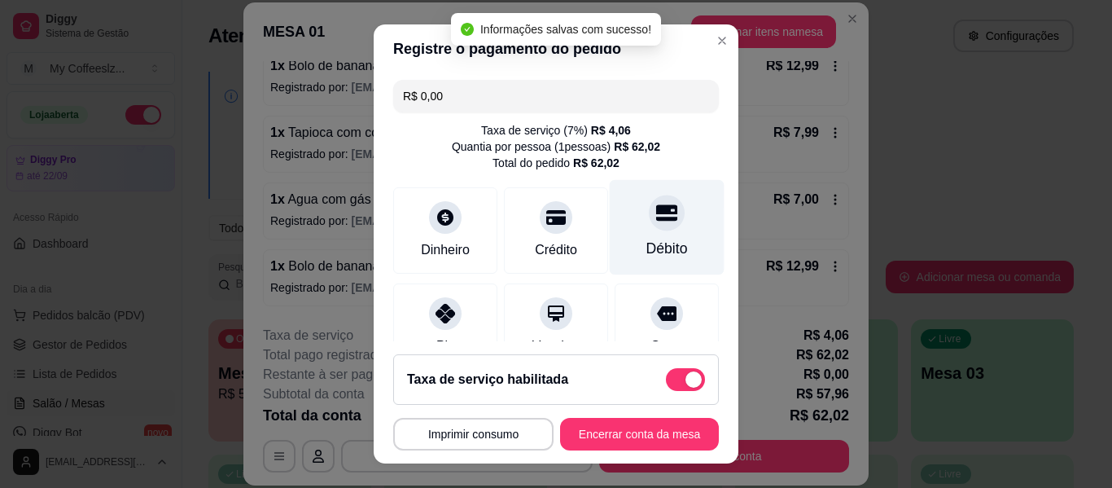
type input "R$ 0,00"
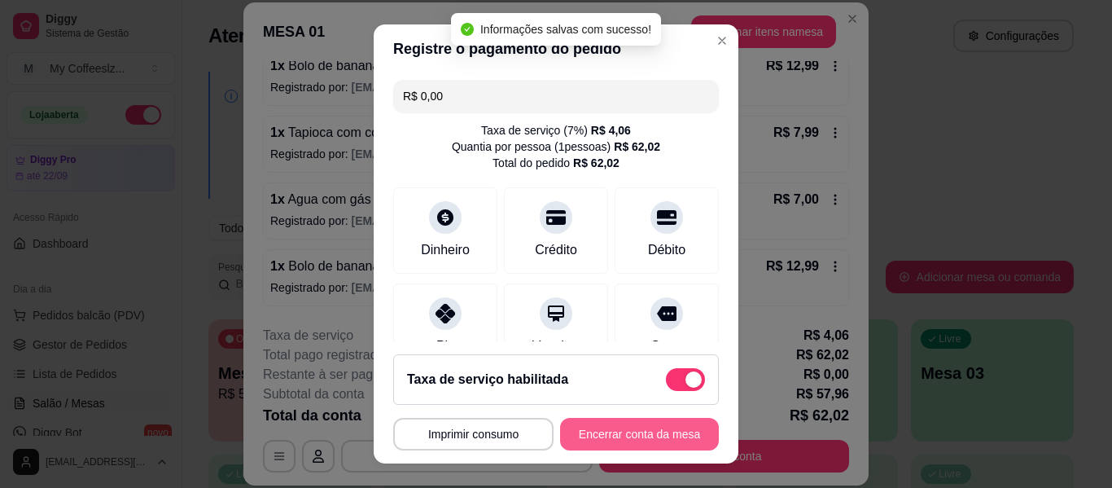
click at [663, 437] on button "Encerrar conta da mesa" at bounding box center [639, 434] width 159 height 33
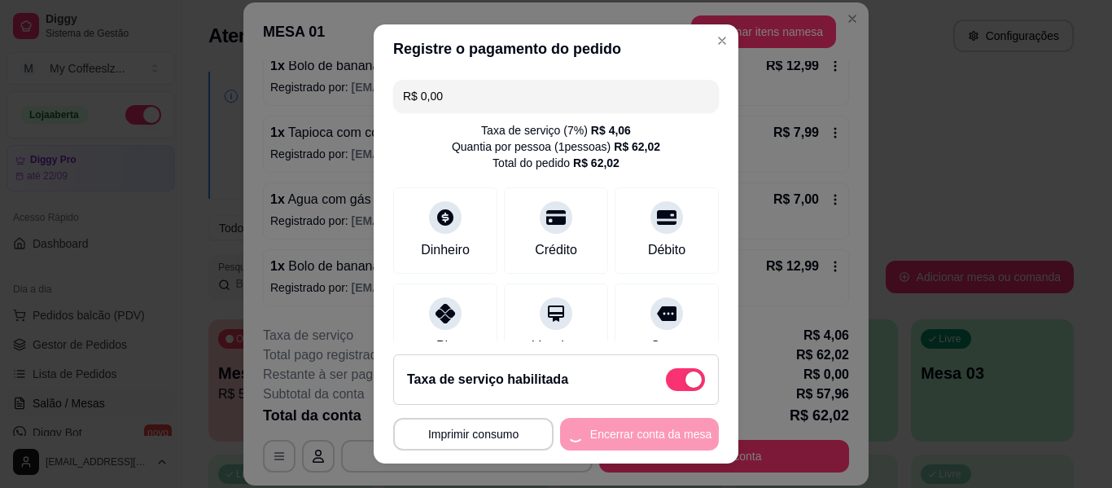
scroll to position [0, 0]
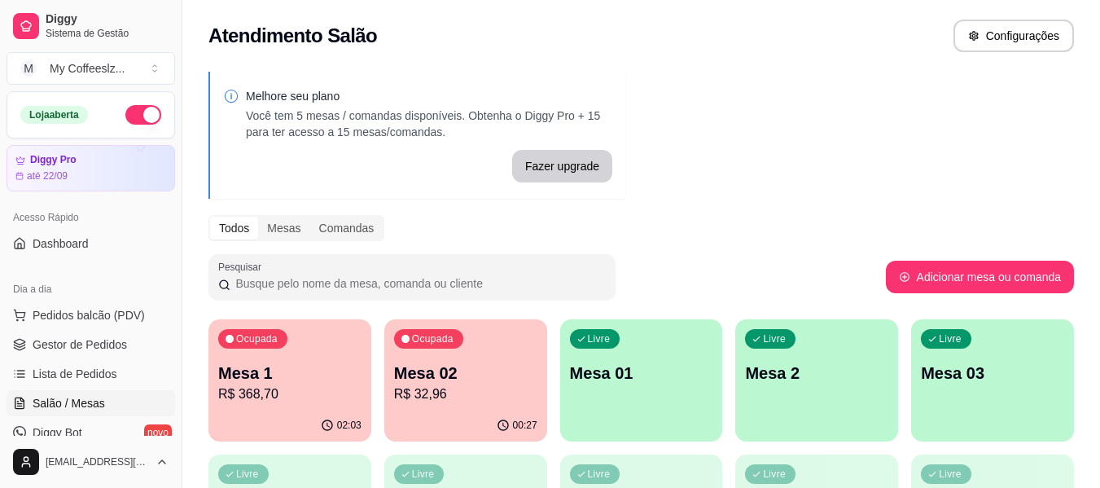
click at [458, 397] on p "R$ 32,96" at bounding box center [465, 394] width 143 height 20
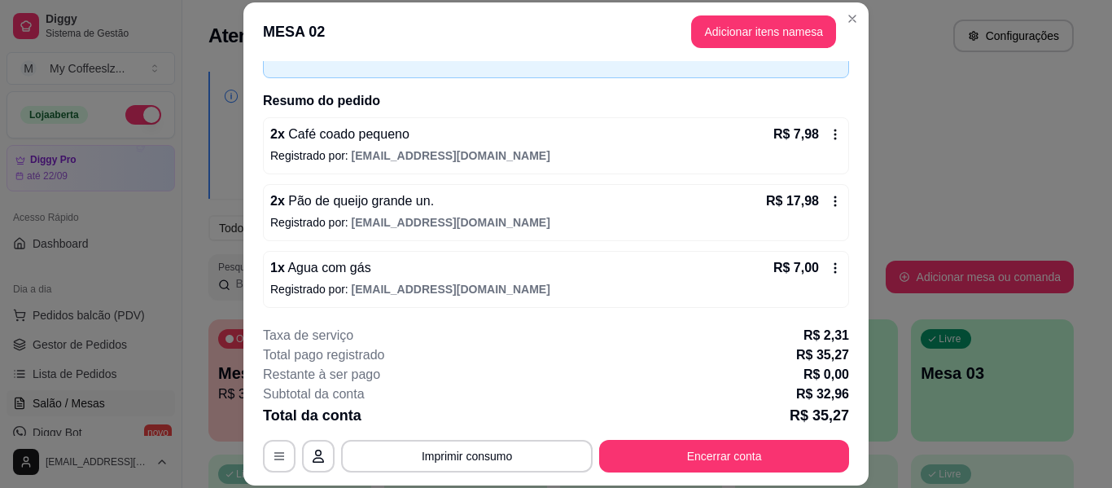
scroll to position [99, 0]
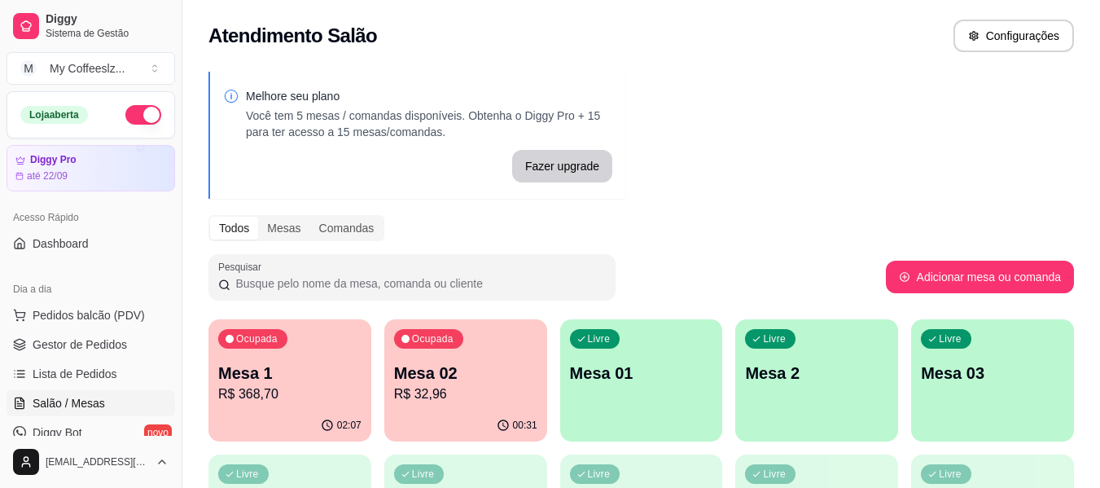
click at [622, 370] on p "Mesa 01" at bounding box center [641, 372] width 143 height 23
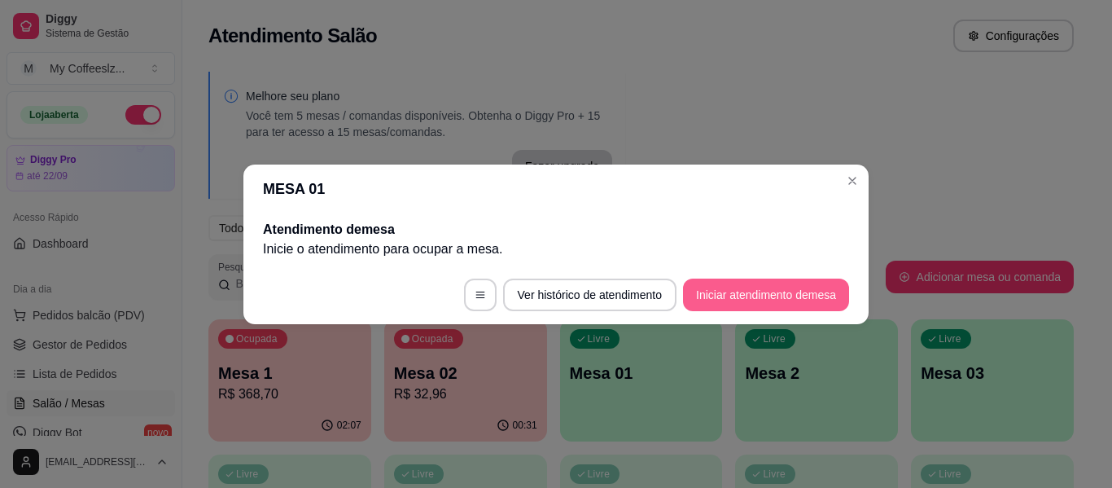
click at [777, 285] on button "Iniciar atendimento de mesa" at bounding box center [766, 294] width 166 height 33
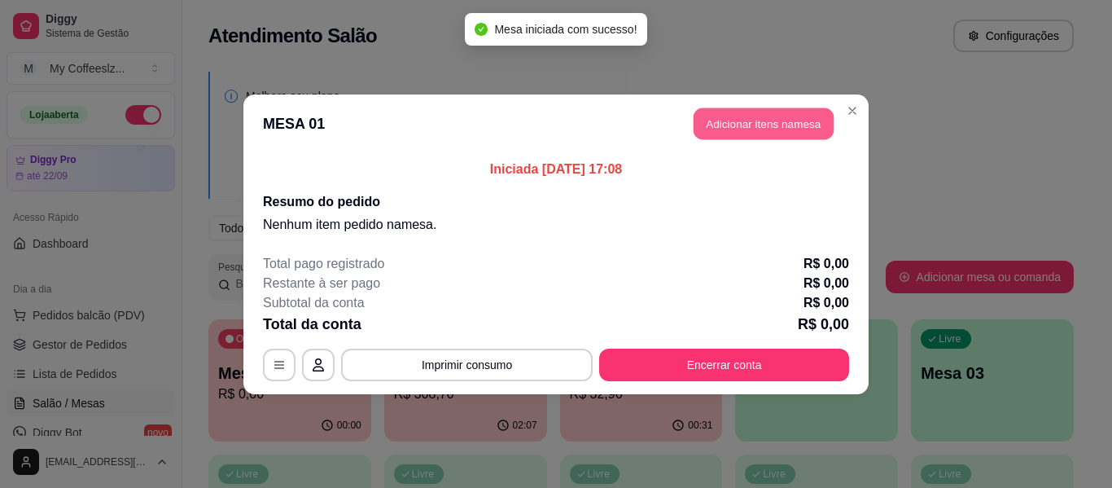
click at [724, 125] on button "Adicionar itens na mesa" at bounding box center [763, 123] width 140 height 32
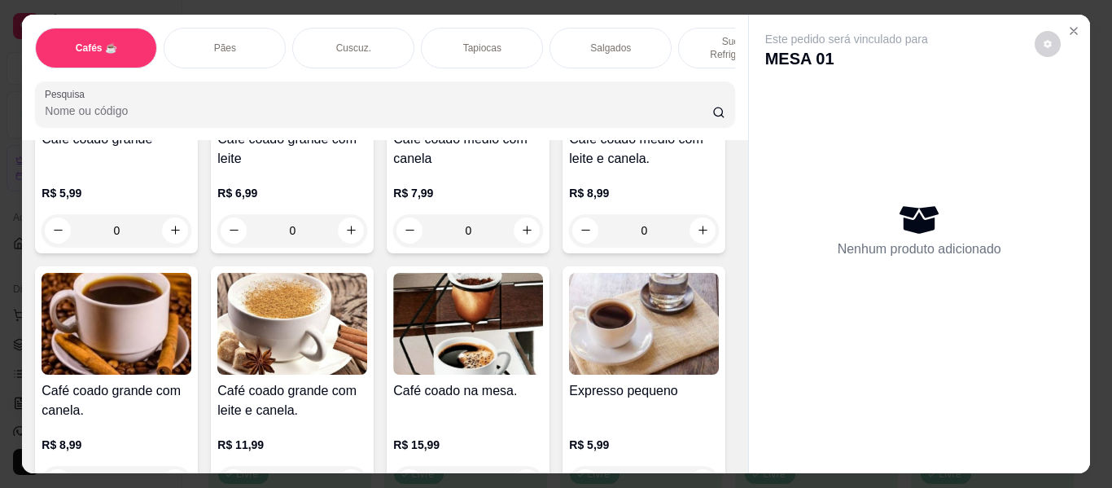
scroll to position [570, 0]
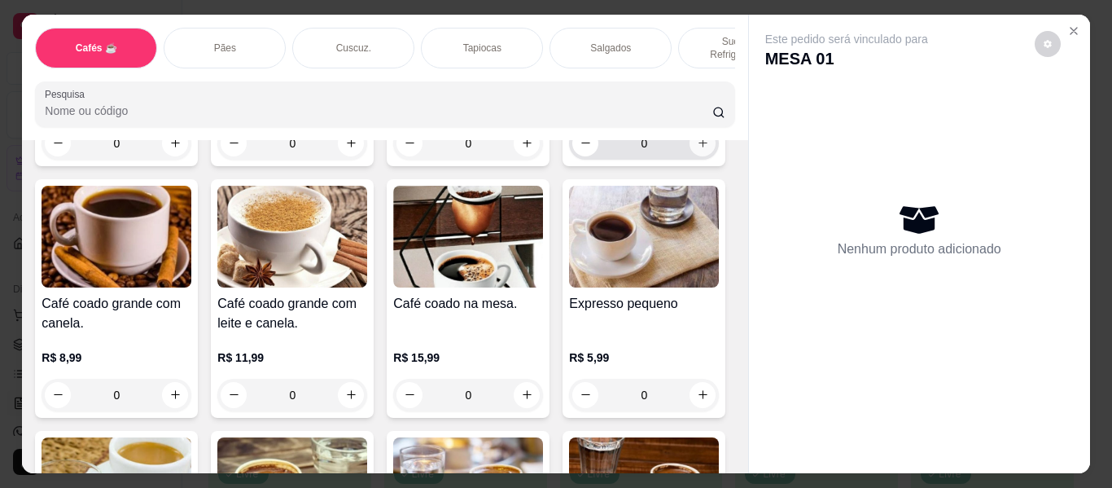
click at [697, 149] on icon "increase-product-quantity" at bounding box center [703, 143] width 12 height 12
type input "1"
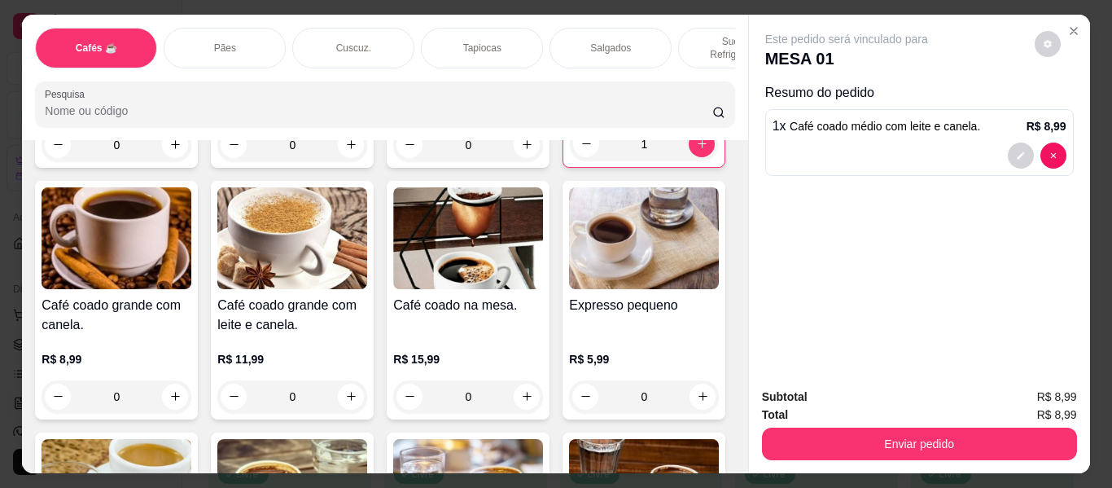
click at [514, 33] on div "Tapiocas" at bounding box center [482, 48] width 122 height 41
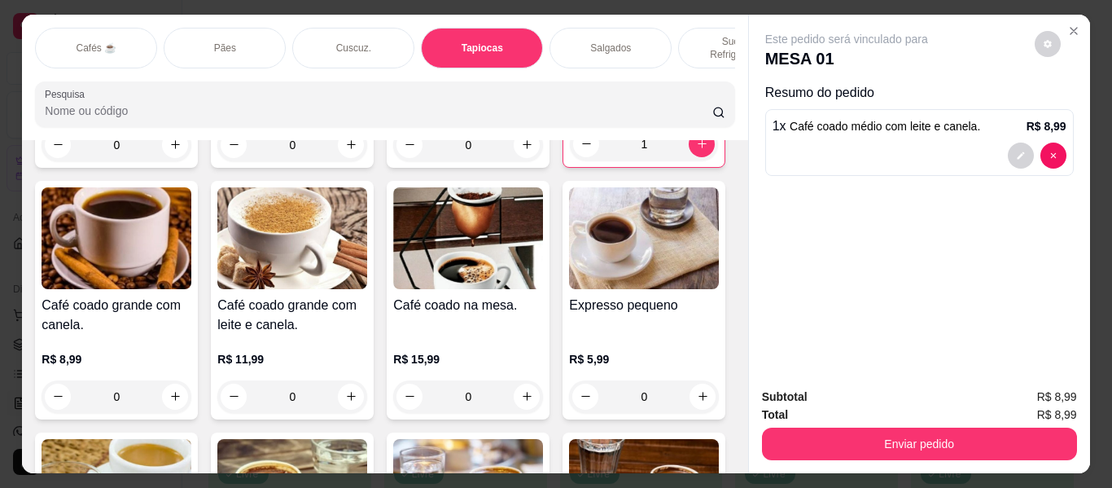
scroll to position [44, 0]
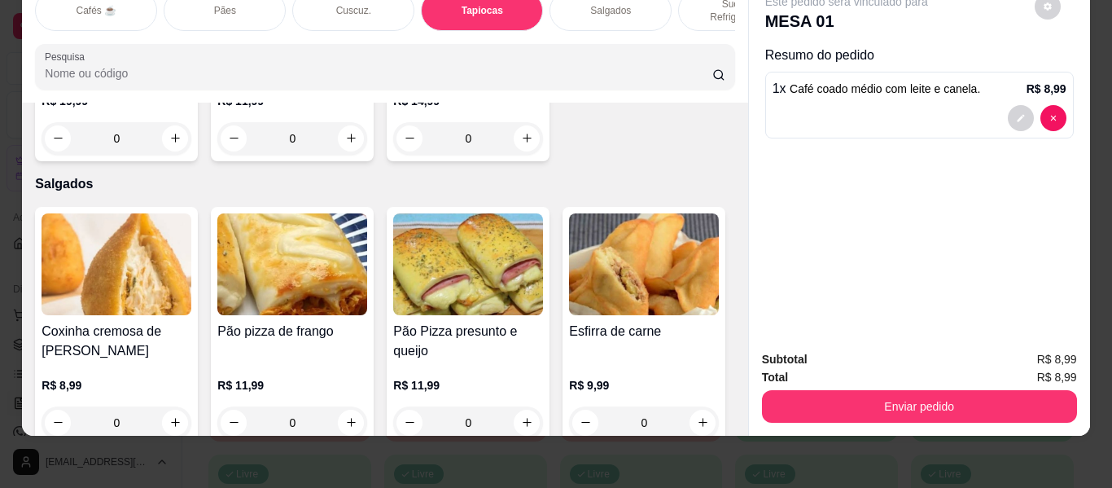
type input "1"
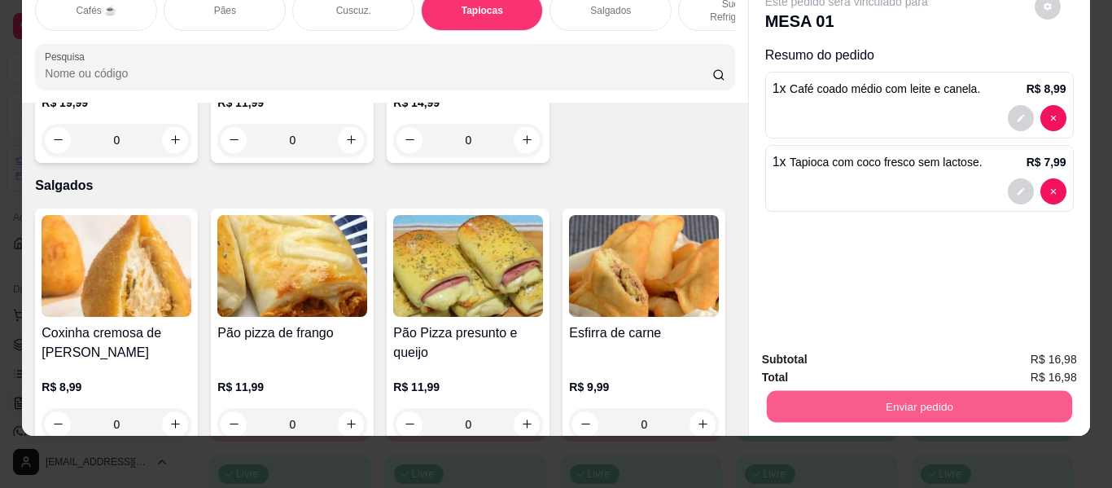
click at [831, 391] on button "Enviar pedido" at bounding box center [918, 407] width 305 height 32
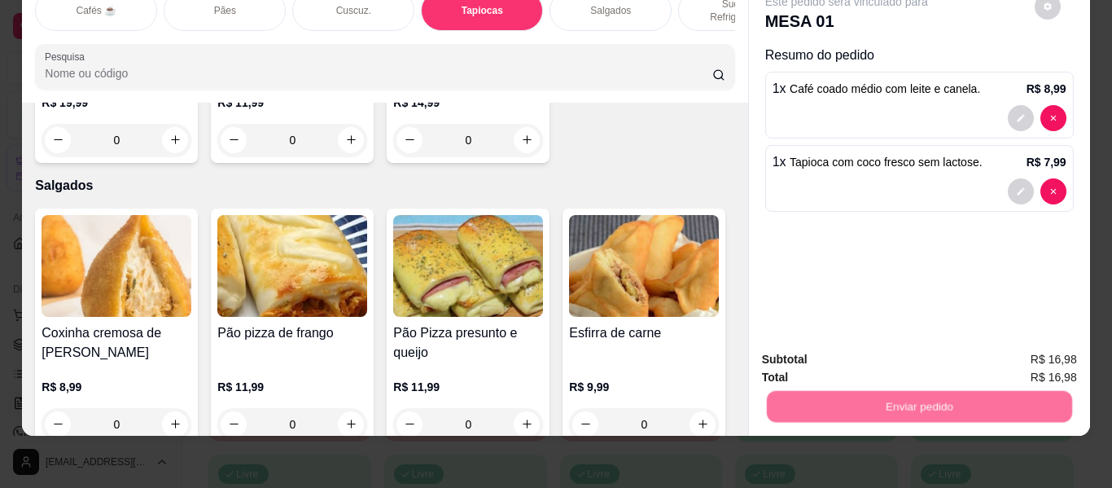
click at [881, 343] on button "Não registrar e enviar pedido" at bounding box center [865, 353] width 169 height 31
